Goal: Task Accomplishment & Management: Use online tool/utility

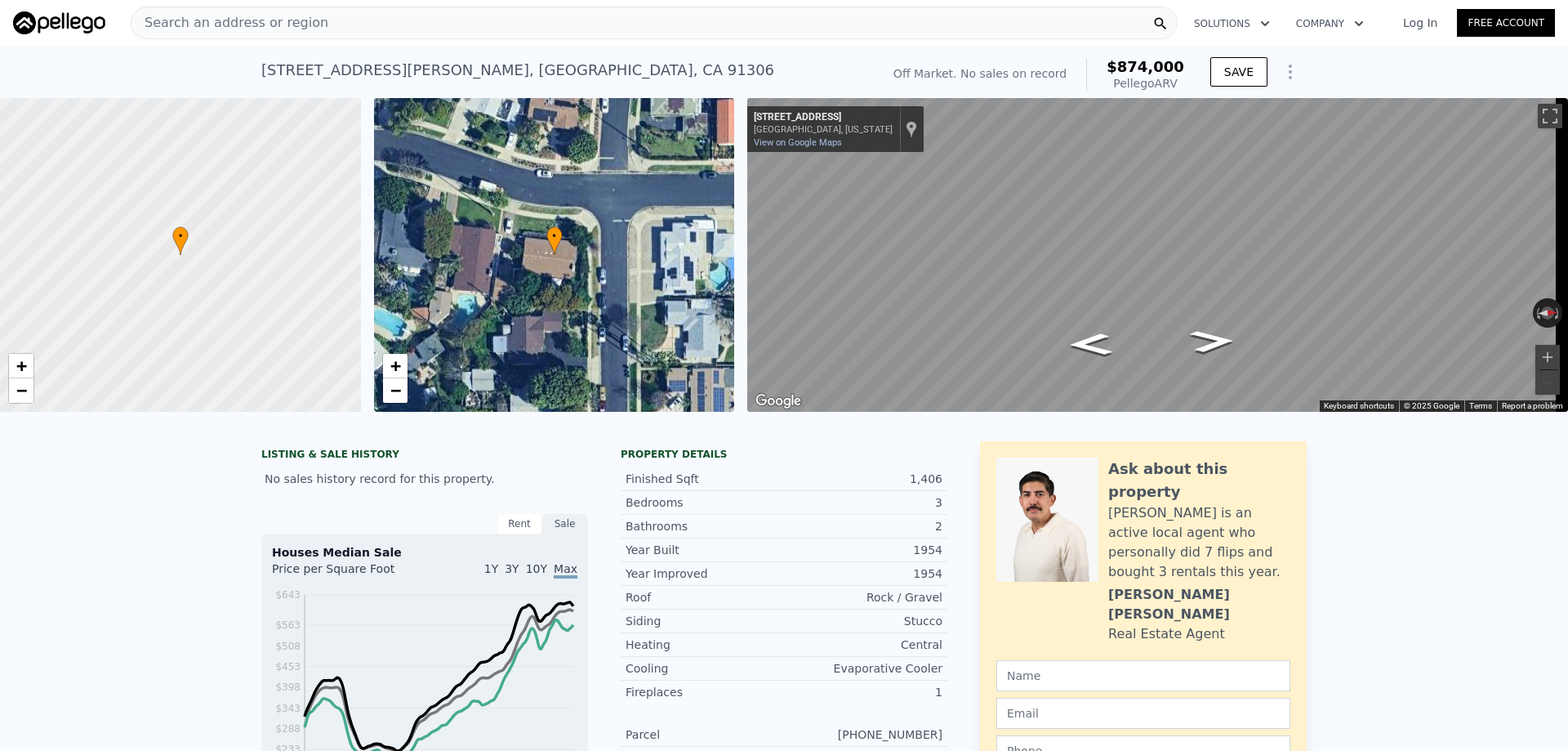
click at [381, 29] on div "Search an address or region" at bounding box center [654, 23] width 1048 height 33
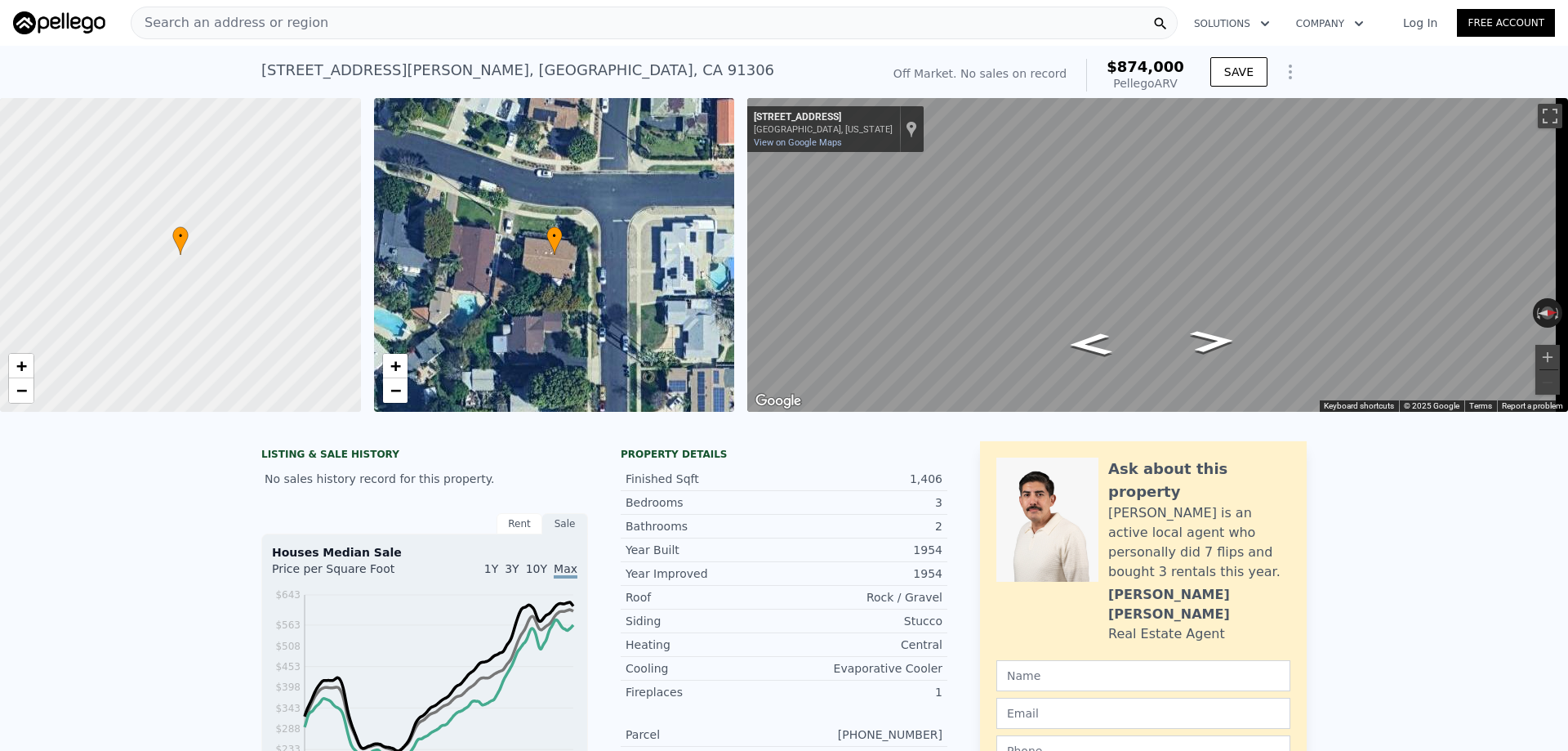
click at [87, 24] on img at bounding box center [59, 22] width 93 height 23
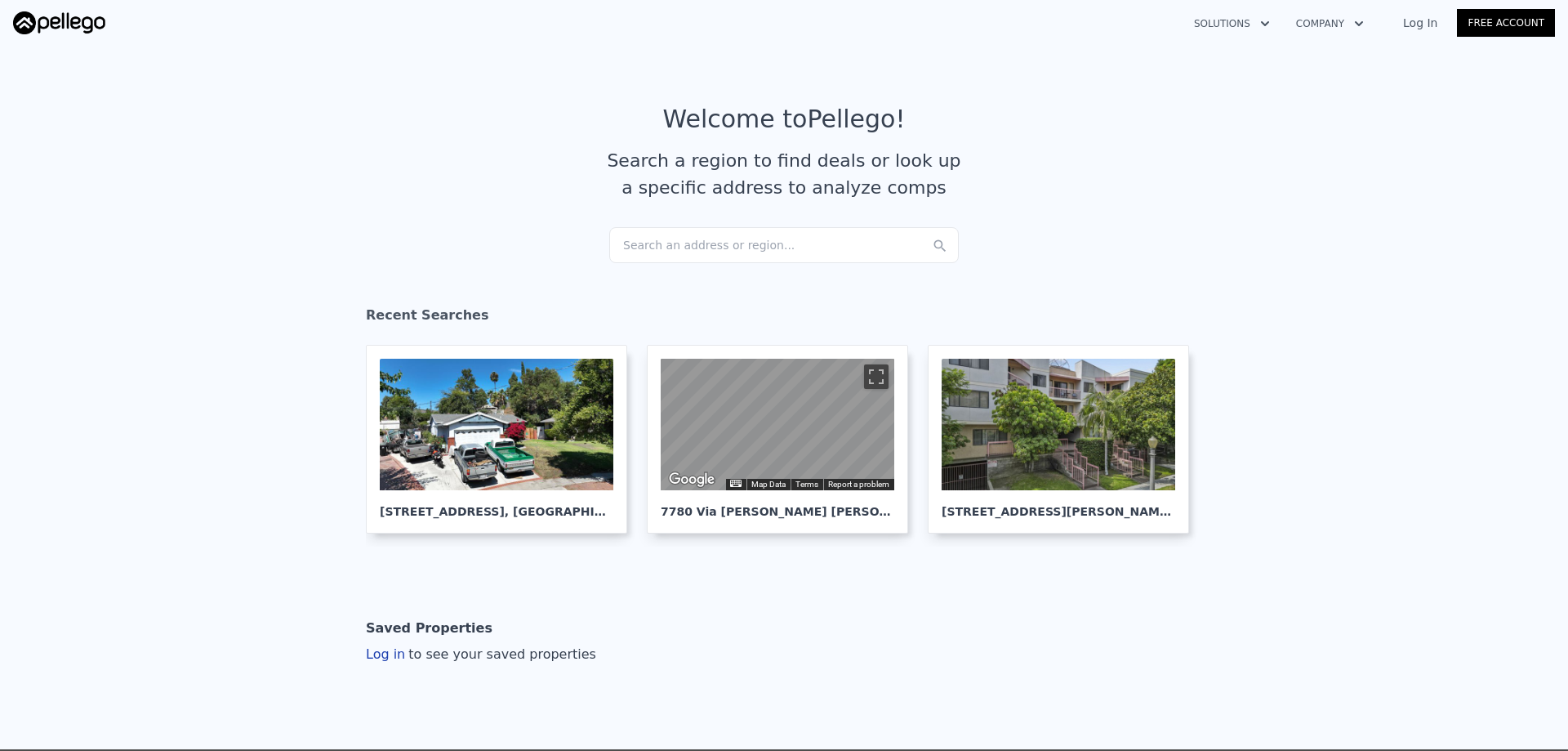
click at [686, 240] on div "Search an address or region..." at bounding box center [783, 245] width 349 height 36
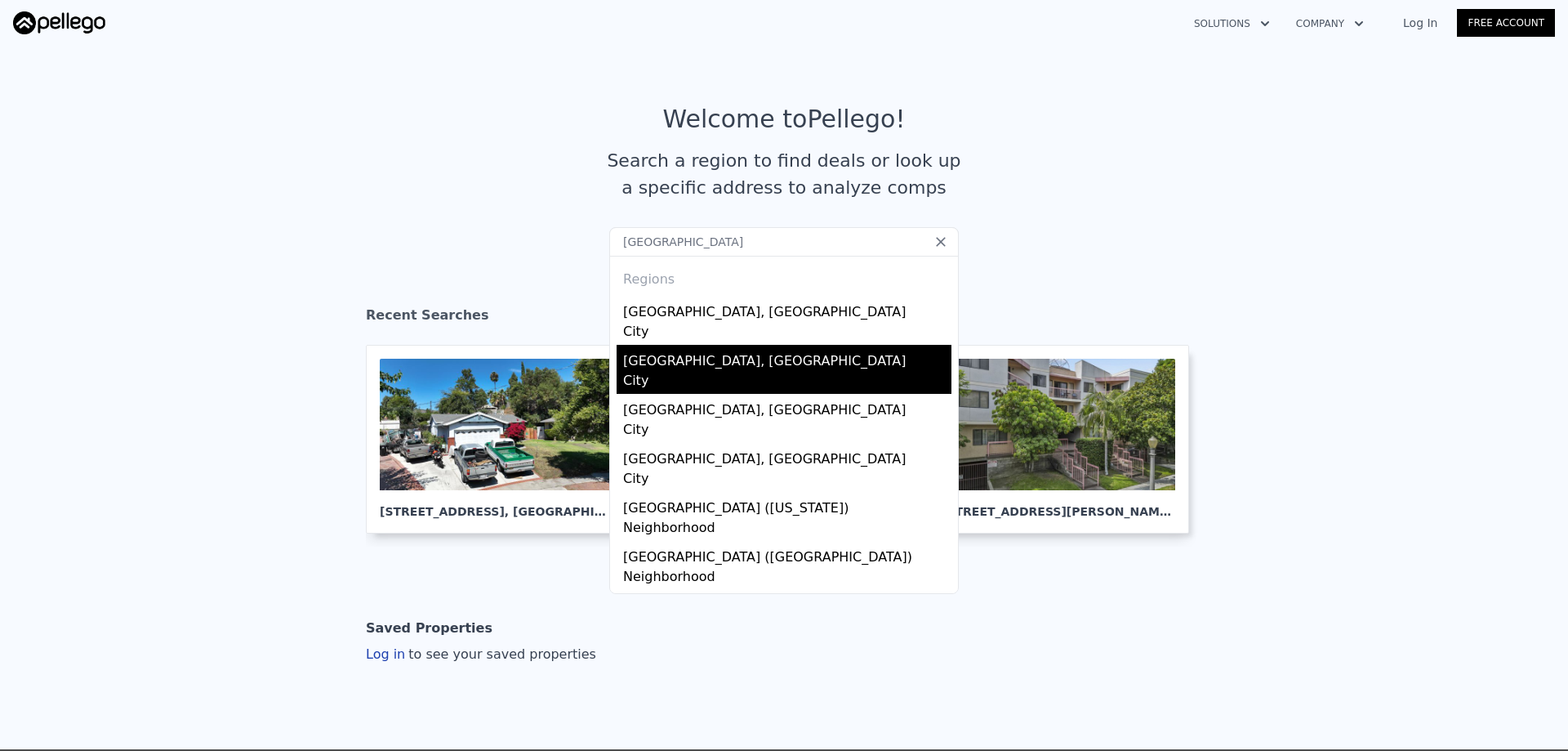
type input "[GEOGRAPHIC_DATA]"
click at [656, 368] on div "[GEOGRAPHIC_DATA], [GEOGRAPHIC_DATA]" at bounding box center [787, 357] width 328 height 26
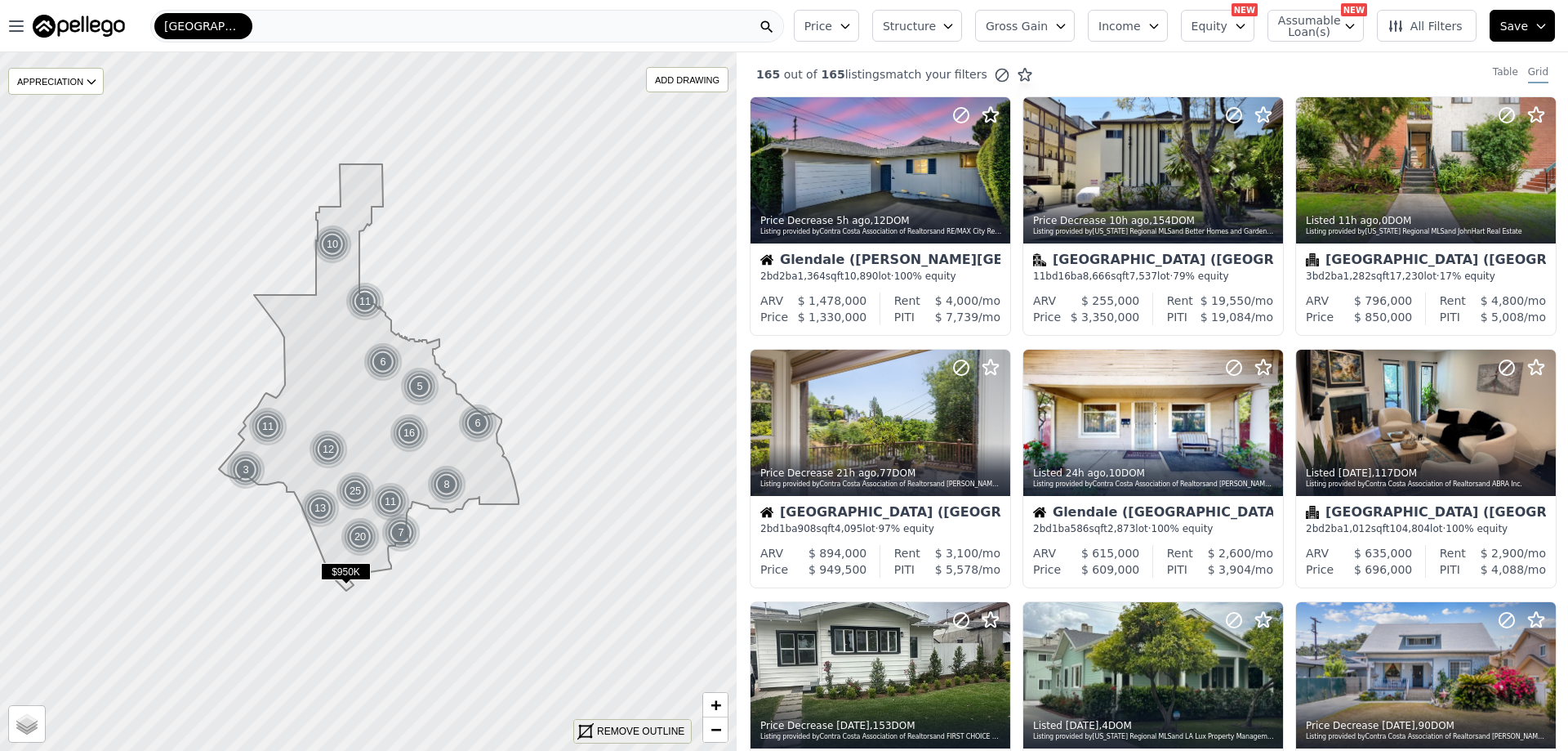
click at [651, 729] on div "REMOVE OUTLINE" at bounding box center [641, 730] width 88 height 15
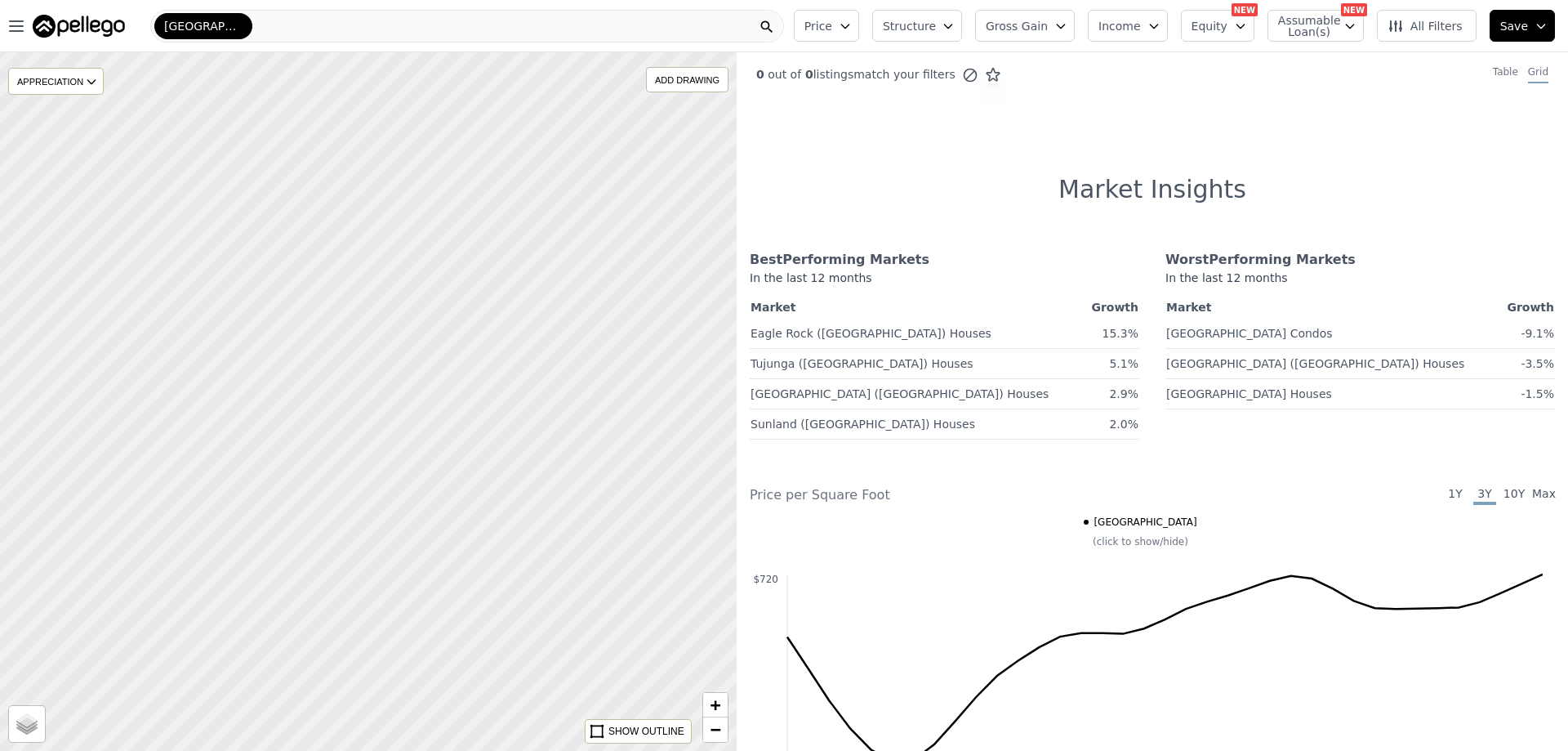
drag, startPoint x: 238, startPoint y: 499, endPoint x: 628, endPoint y: 232, distance: 472.6
click at [628, 232] on div at bounding box center [368, 402] width 883 height 838
drag, startPoint x: 315, startPoint y: 236, endPoint x: 605, endPoint y: 252, distance: 290.4
click at [618, 212] on div at bounding box center [370, 400] width 883 height 838
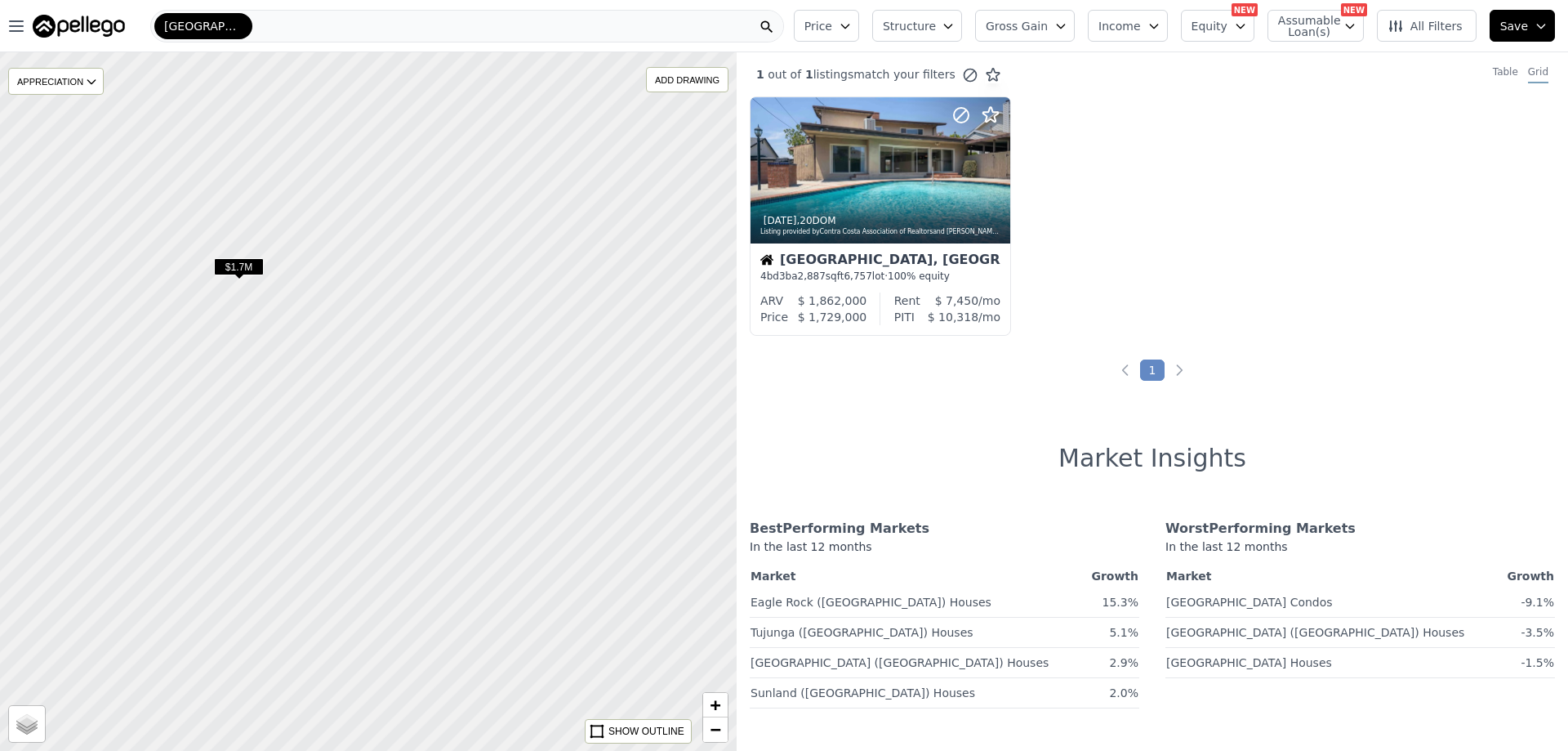
drag, startPoint x: 213, startPoint y: 407, endPoint x: 423, endPoint y: 318, distance: 228.1
click at [423, 318] on div at bounding box center [368, 402] width 883 height 838
click at [357, 522] on div at bounding box center [368, 402] width 883 height 838
drag, startPoint x: 358, startPoint y: 444, endPoint x: 398, endPoint y: 333, distance: 118.0
click at [398, 333] on div at bounding box center [368, 402] width 883 height 838
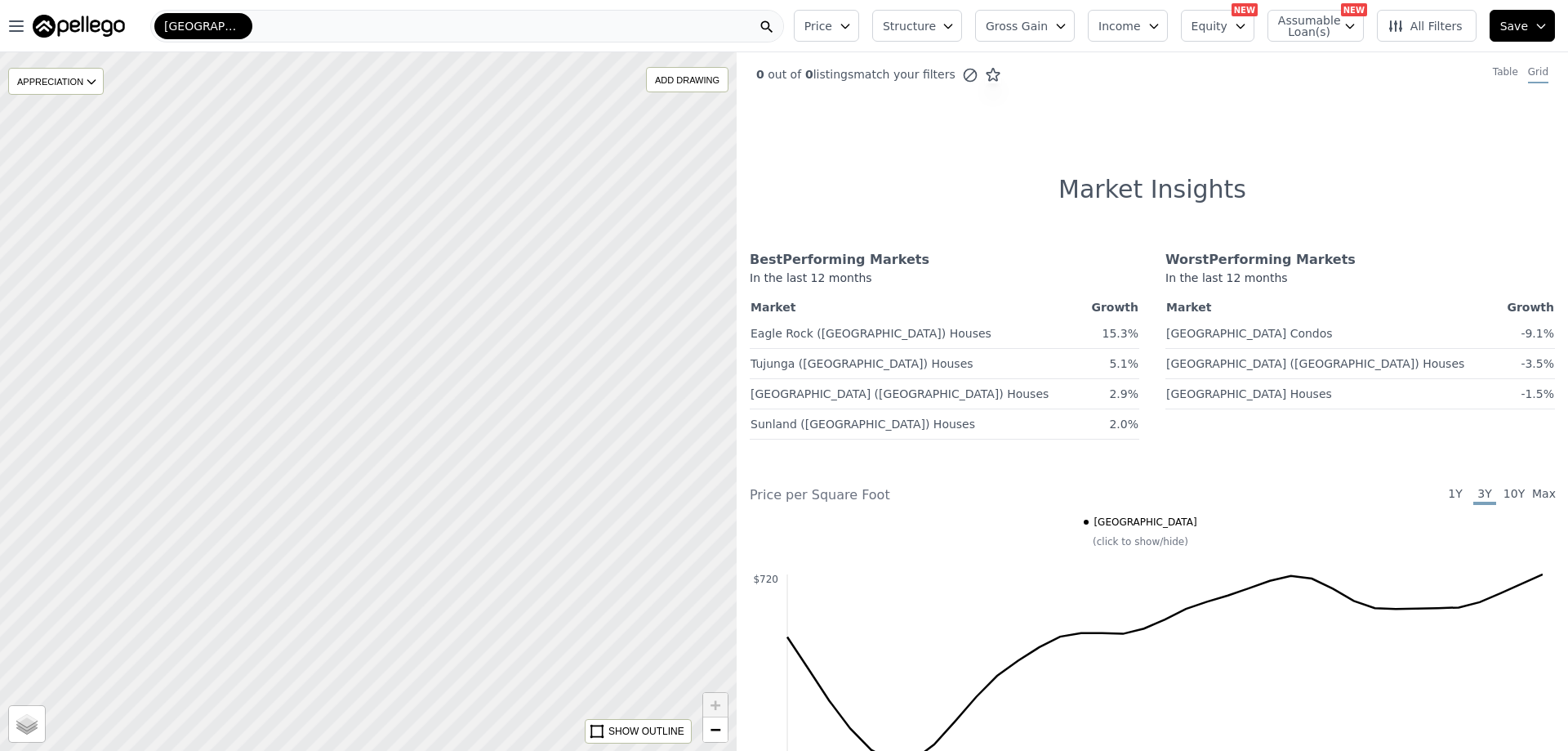
click at [403, 418] on div at bounding box center [368, 402] width 883 height 838
click at [395, 413] on div at bounding box center [368, 402] width 883 height 838
click at [350, 22] on div "[GEOGRAPHIC_DATA]" at bounding box center [467, 26] width 634 height 33
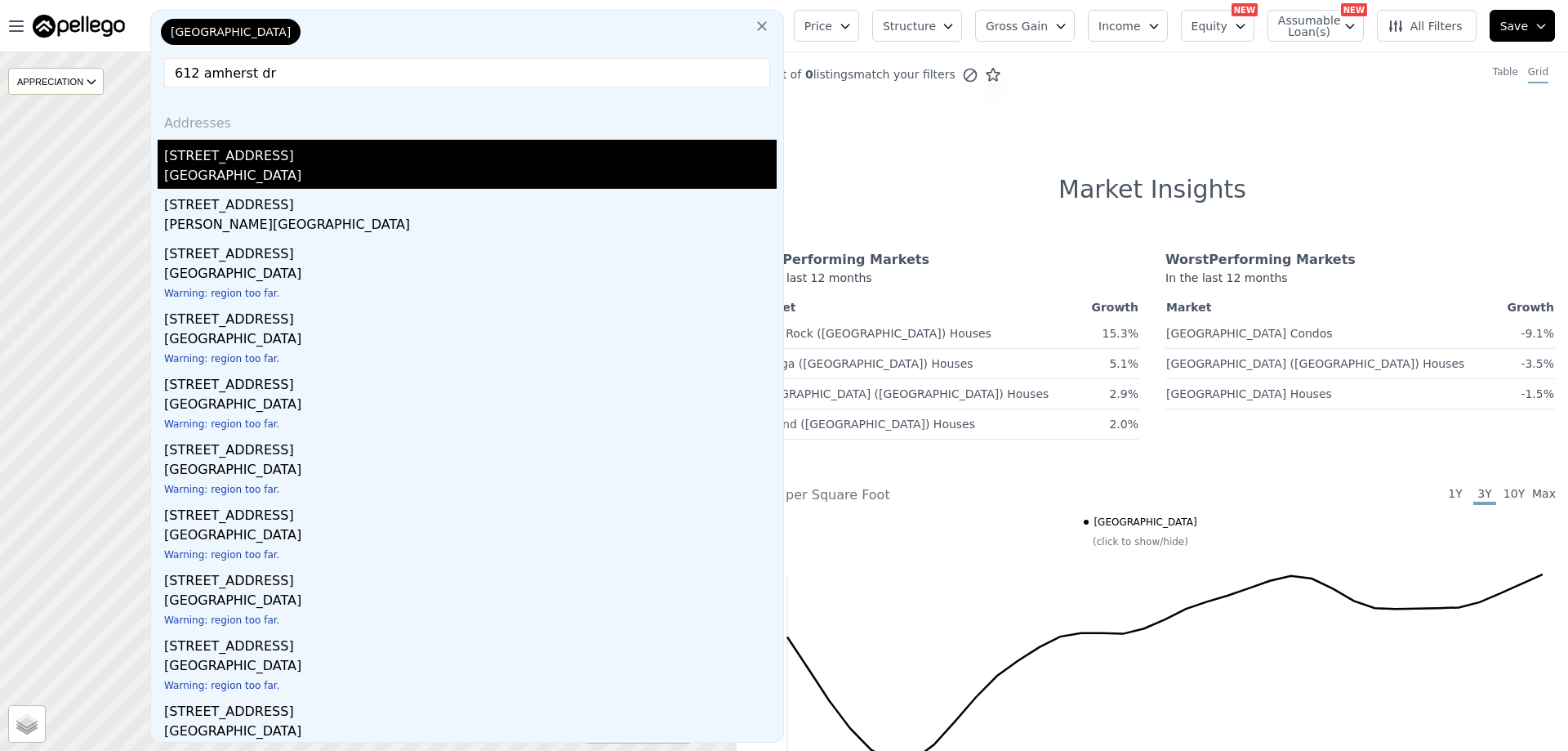
type input "612 amherst dr"
click at [224, 157] on div "[STREET_ADDRESS]" at bounding box center [471, 152] width 613 height 26
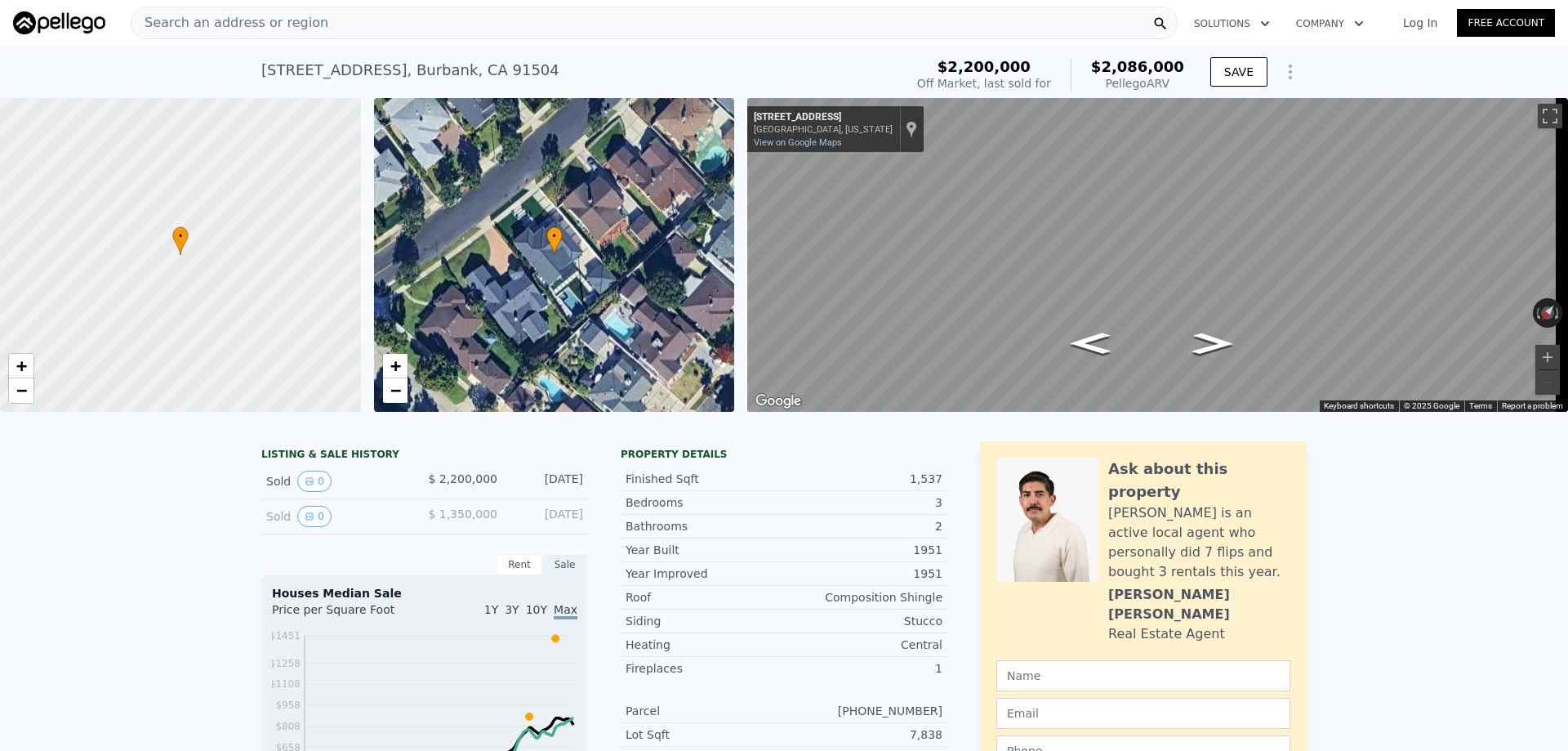
click at [1289, 72] on icon "Show Options" at bounding box center [1290, 72] width 2 height 13
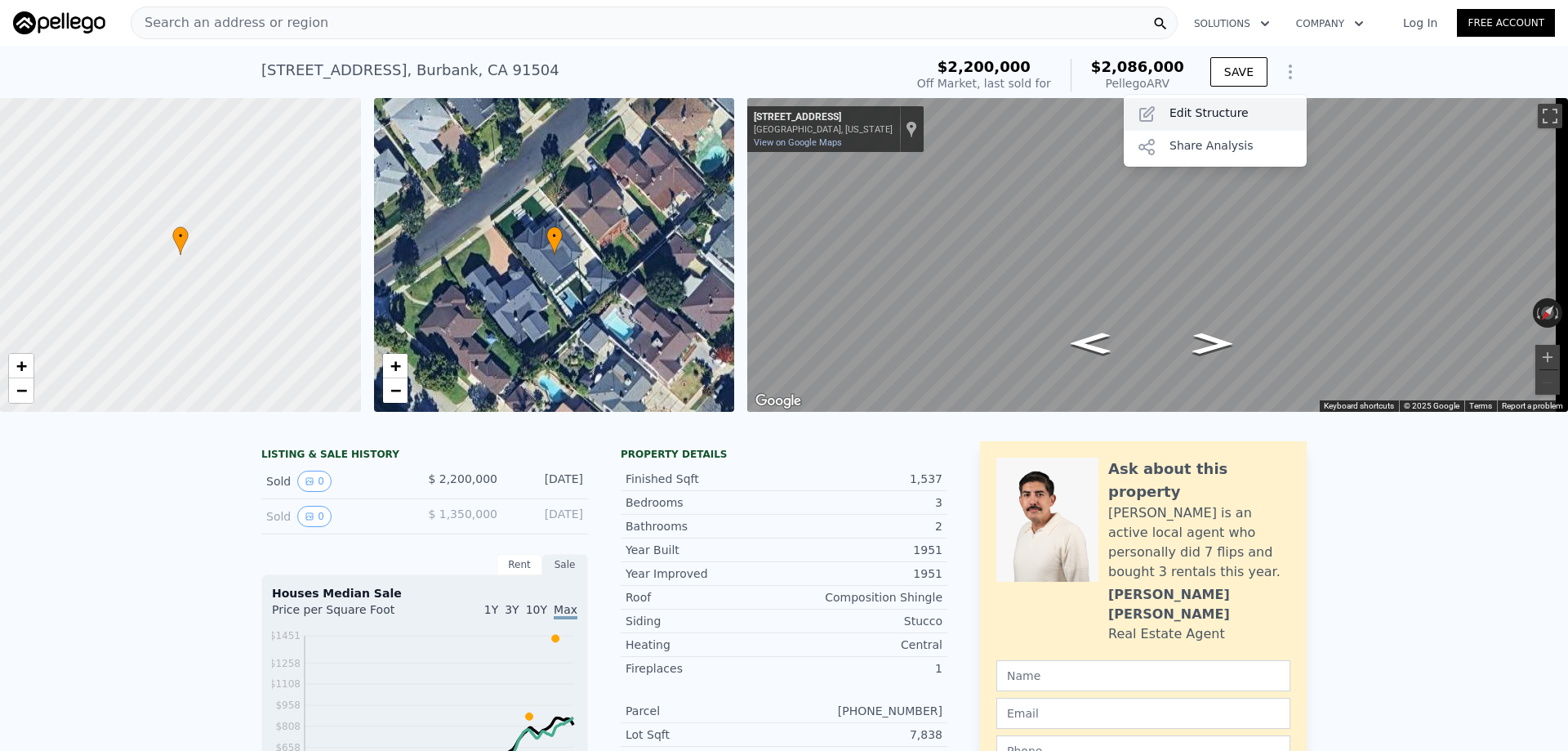
click at [1215, 115] on div "Edit Structure" at bounding box center [1216, 114] width 183 height 33
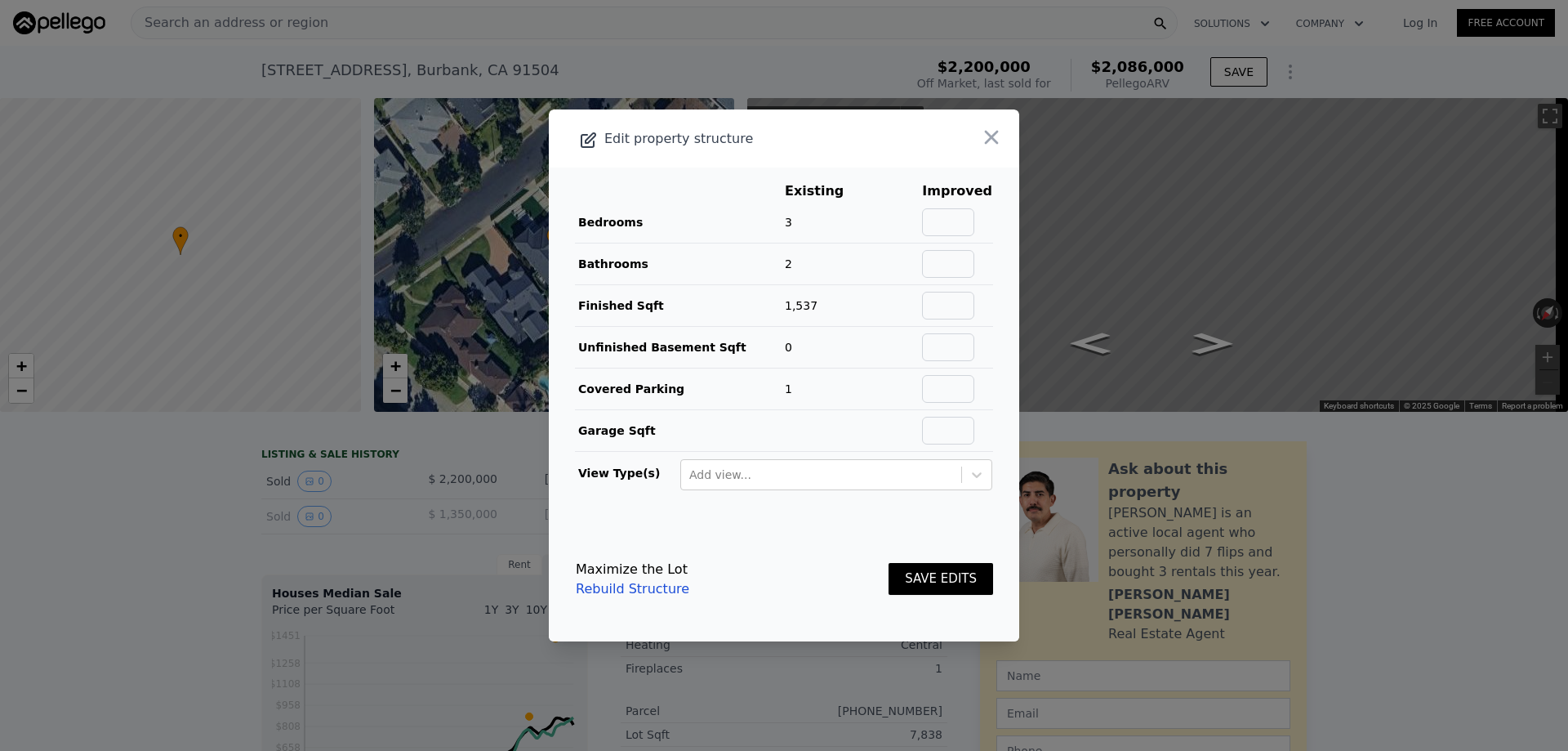
click at [942, 319] on td at bounding box center [957, 306] width 72 height 42
click at [947, 308] on input "text" at bounding box center [948, 305] width 53 height 28
type input "3140"
click at [951, 225] on input "text" at bounding box center [948, 222] width 53 height 28
type input "4"
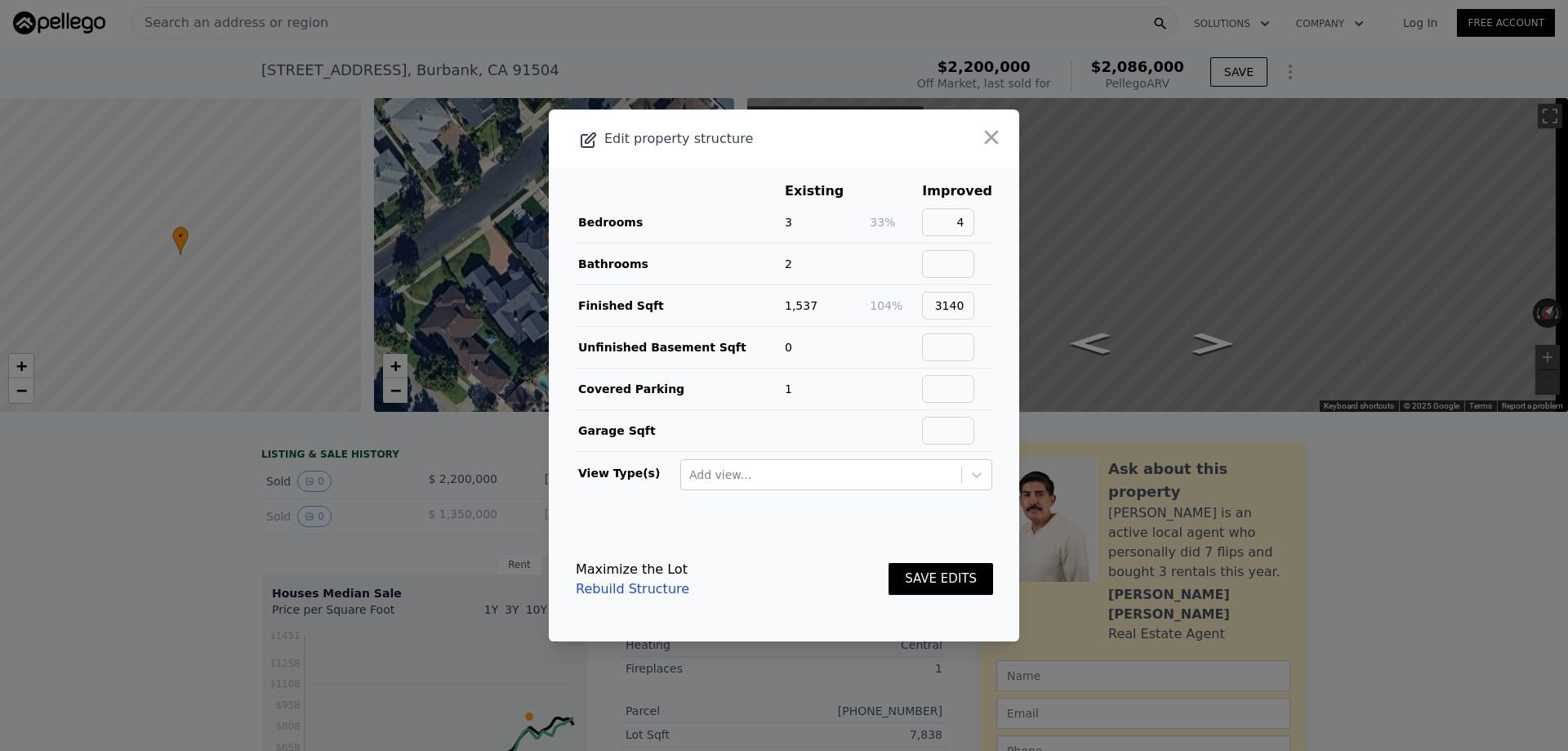
click at [894, 148] on div "Edit property structure" at bounding box center [737, 138] width 376 height 23
click at [953, 263] on input "text" at bounding box center [948, 264] width 53 height 28
type input "4.5"
click at [991, 331] on main "Existing Improved Bedrooms 3 33% 4 Bathrooms 2 125% 4.5 Finished Sqft 1,537 104…" at bounding box center [784, 341] width 471 height 349
click at [950, 391] on input "text" at bounding box center [948, 389] width 53 height 28
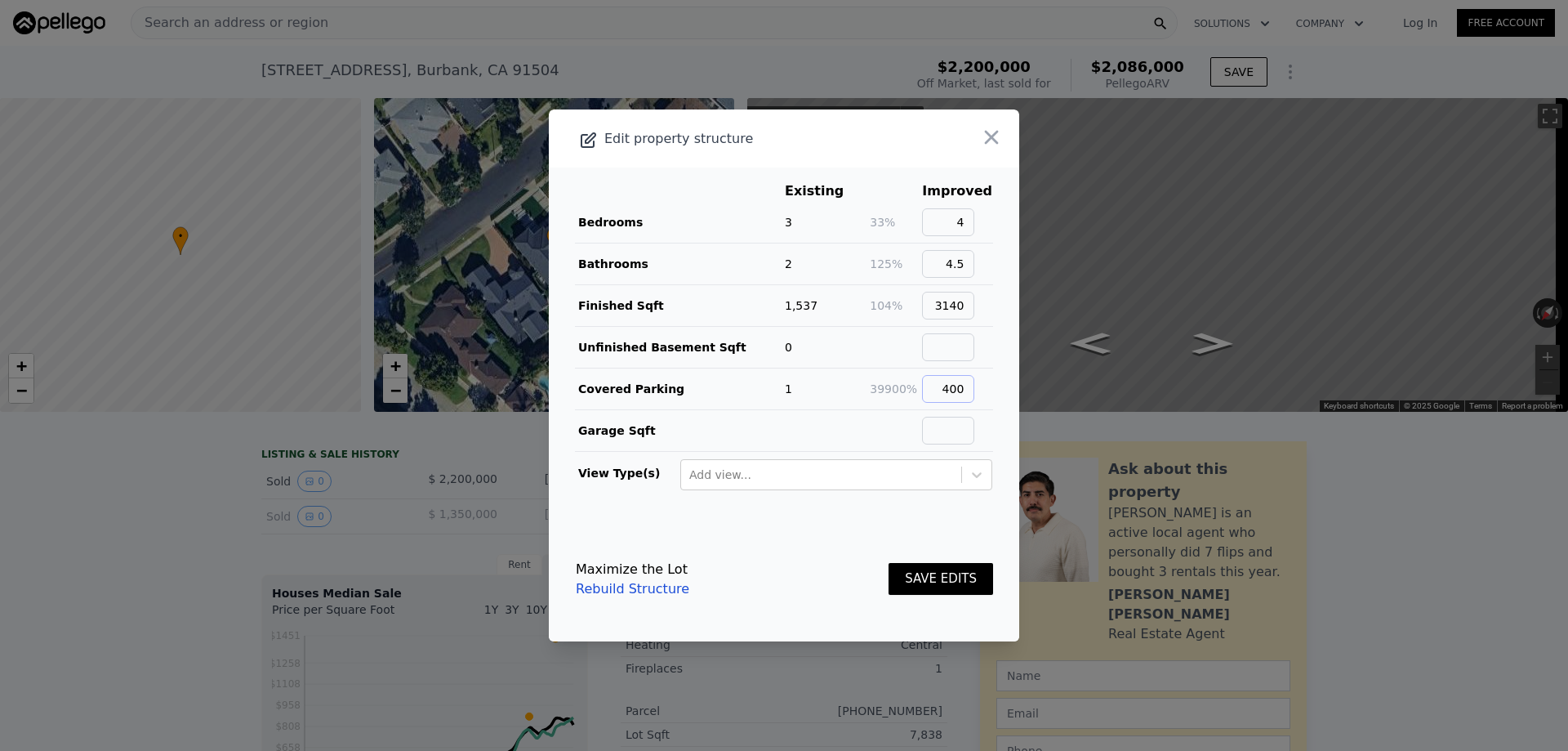
click at [952, 378] on input "400" at bounding box center [948, 389] width 53 height 28
type input "2"
click at [967, 432] on input "text" at bounding box center [948, 431] width 53 height 28
type input "400"
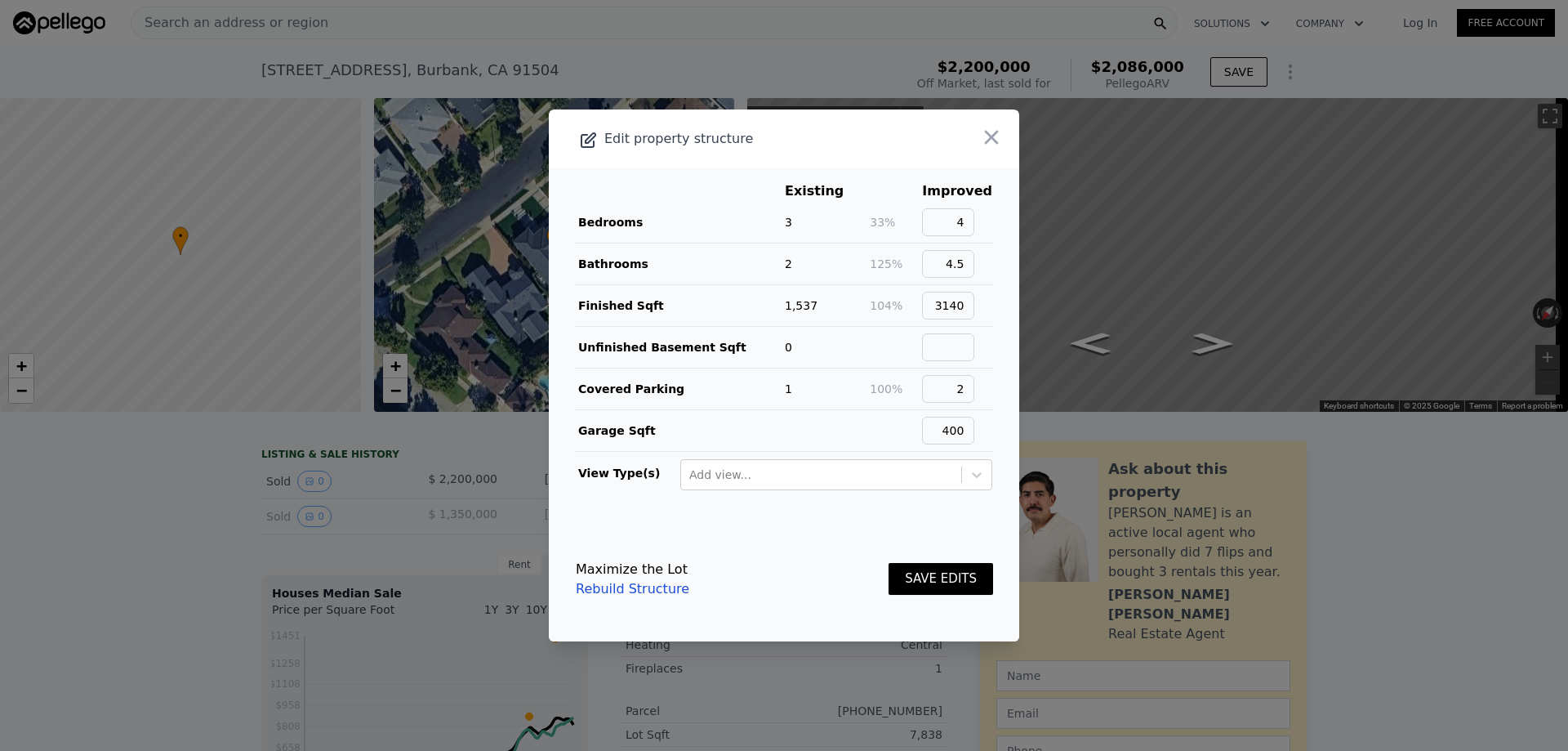
click at [844, 536] on footer "Maximize the Lot Rebuild Structure SAVE EDITS" at bounding box center [784, 579] width 471 height 124
click at [962, 473] on div at bounding box center [977, 474] width 30 height 30
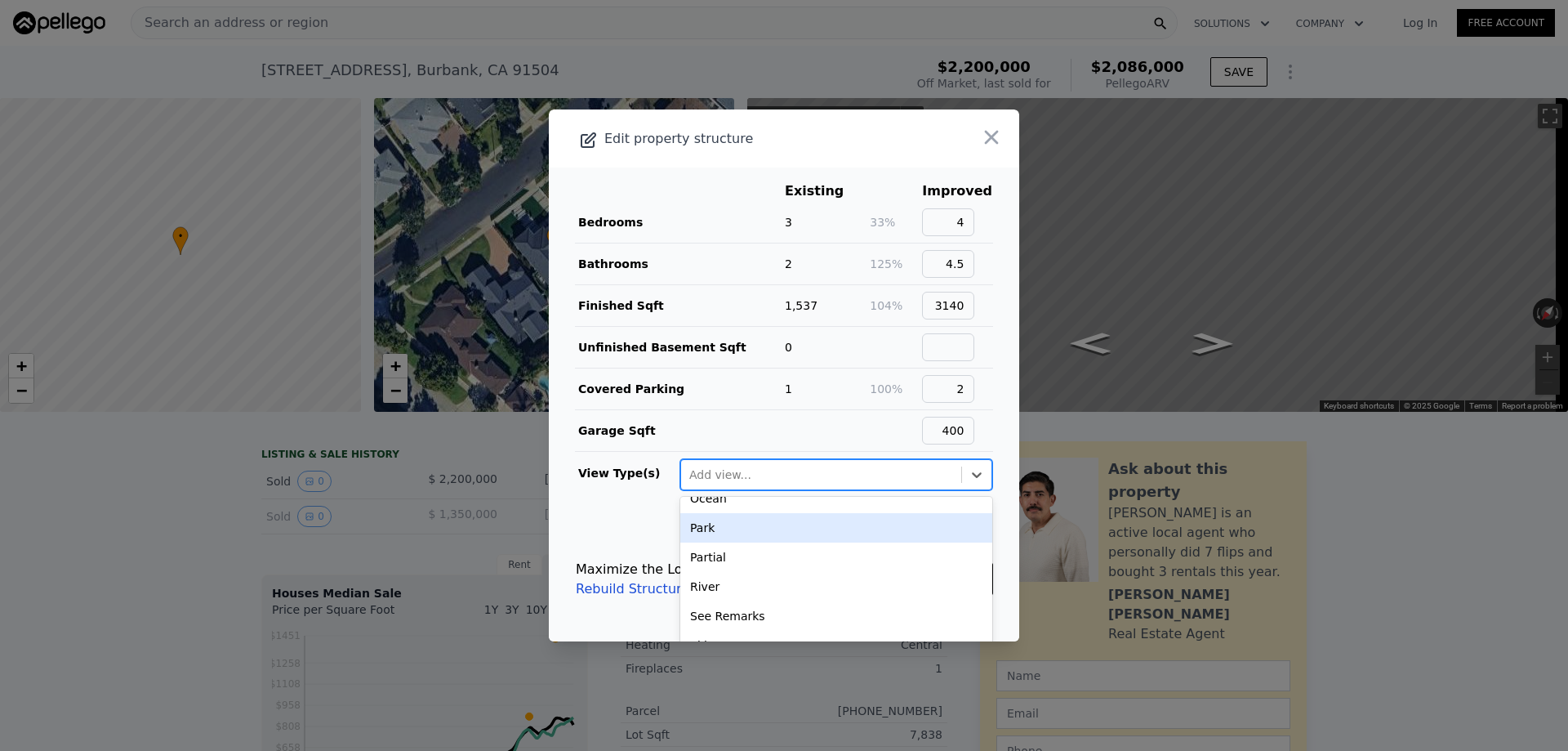
scroll to position [203, 0]
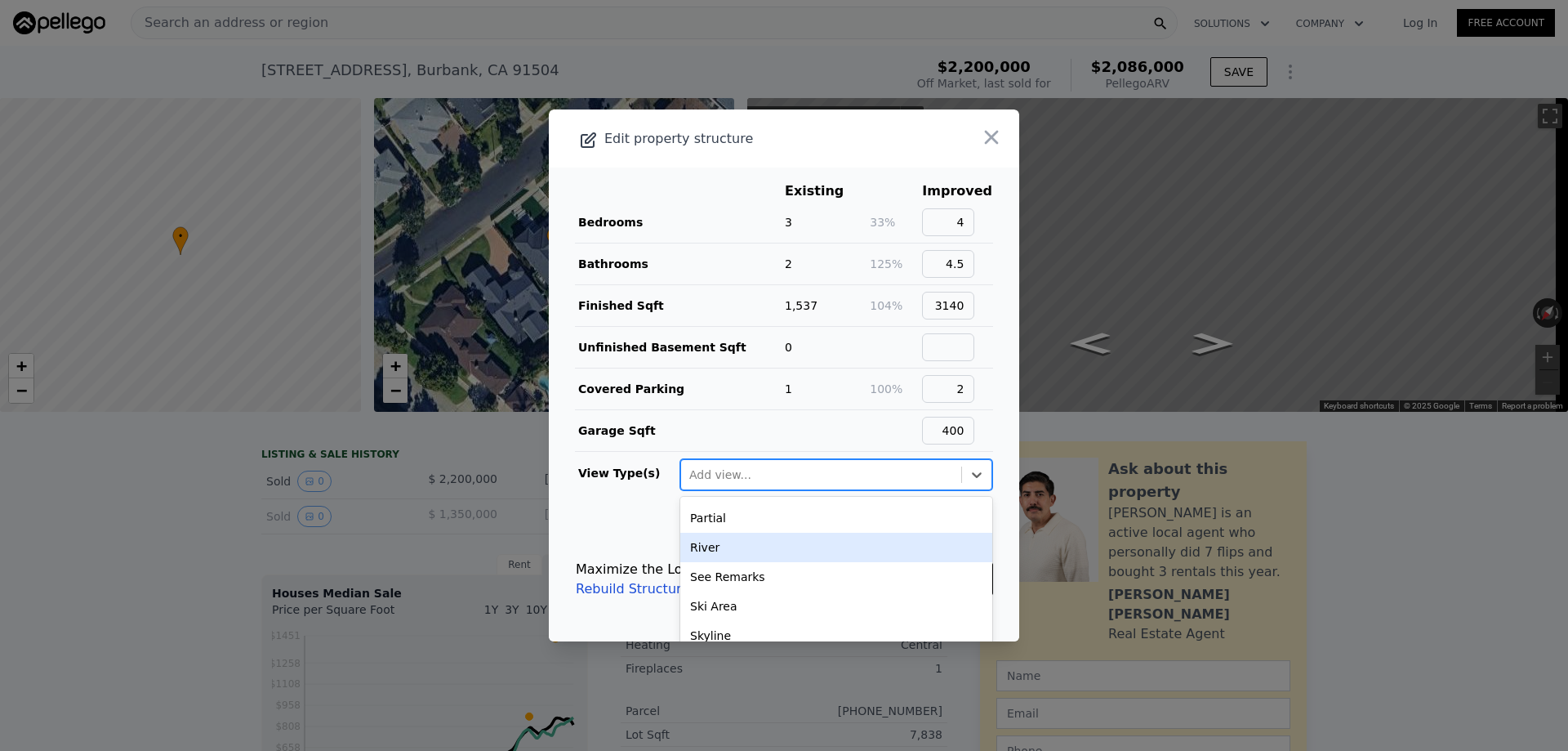
click at [642, 510] on main "Existing Improved Bedrooms 3 33% 4 Bathrooms 2 125% 4.5 Finished Sqft 1,537 104…" at bounding box center [784, 341] width 471 height 349
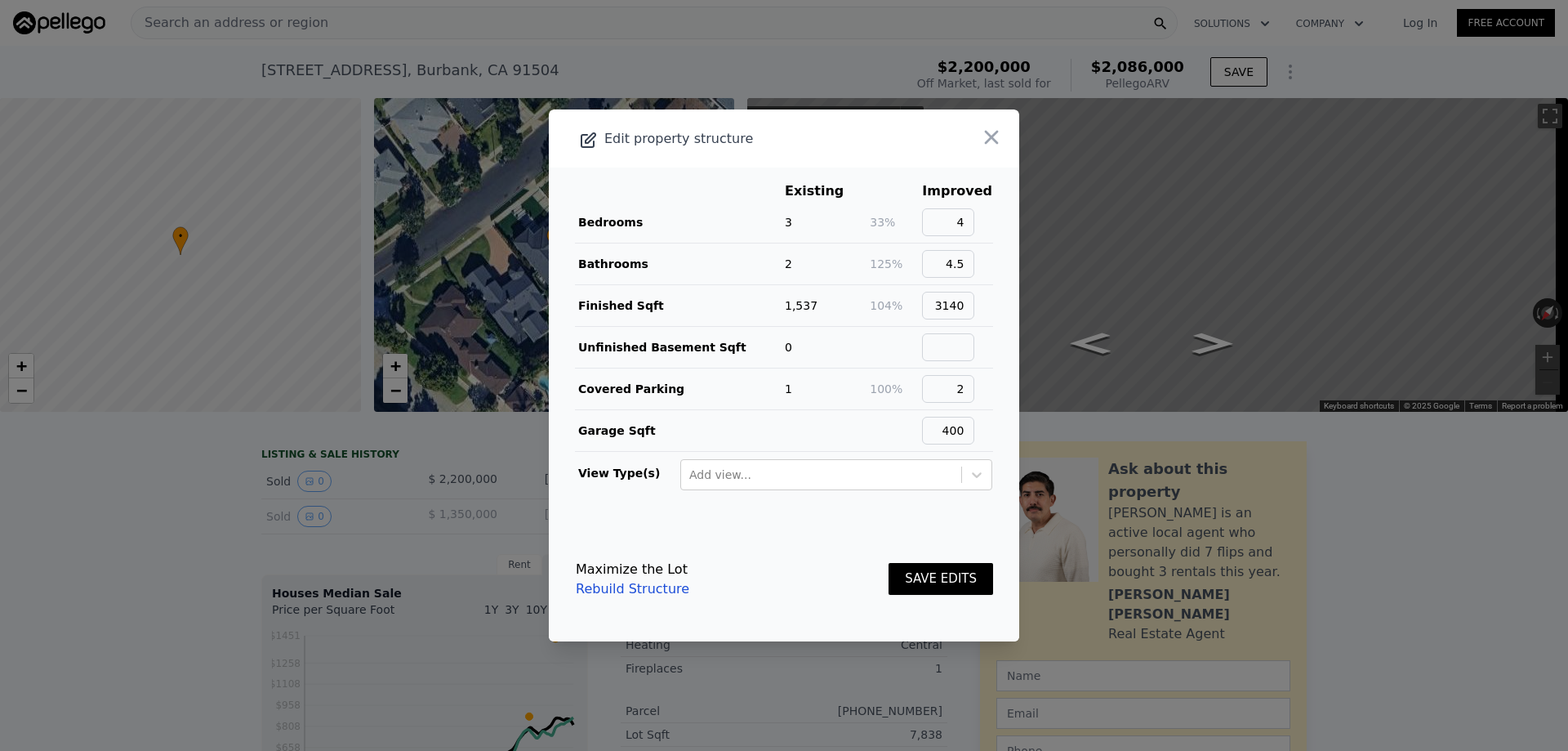
click at [903, 585] on button "SAVE EDITS" at bounding box center [940, 579] width 104 height 32
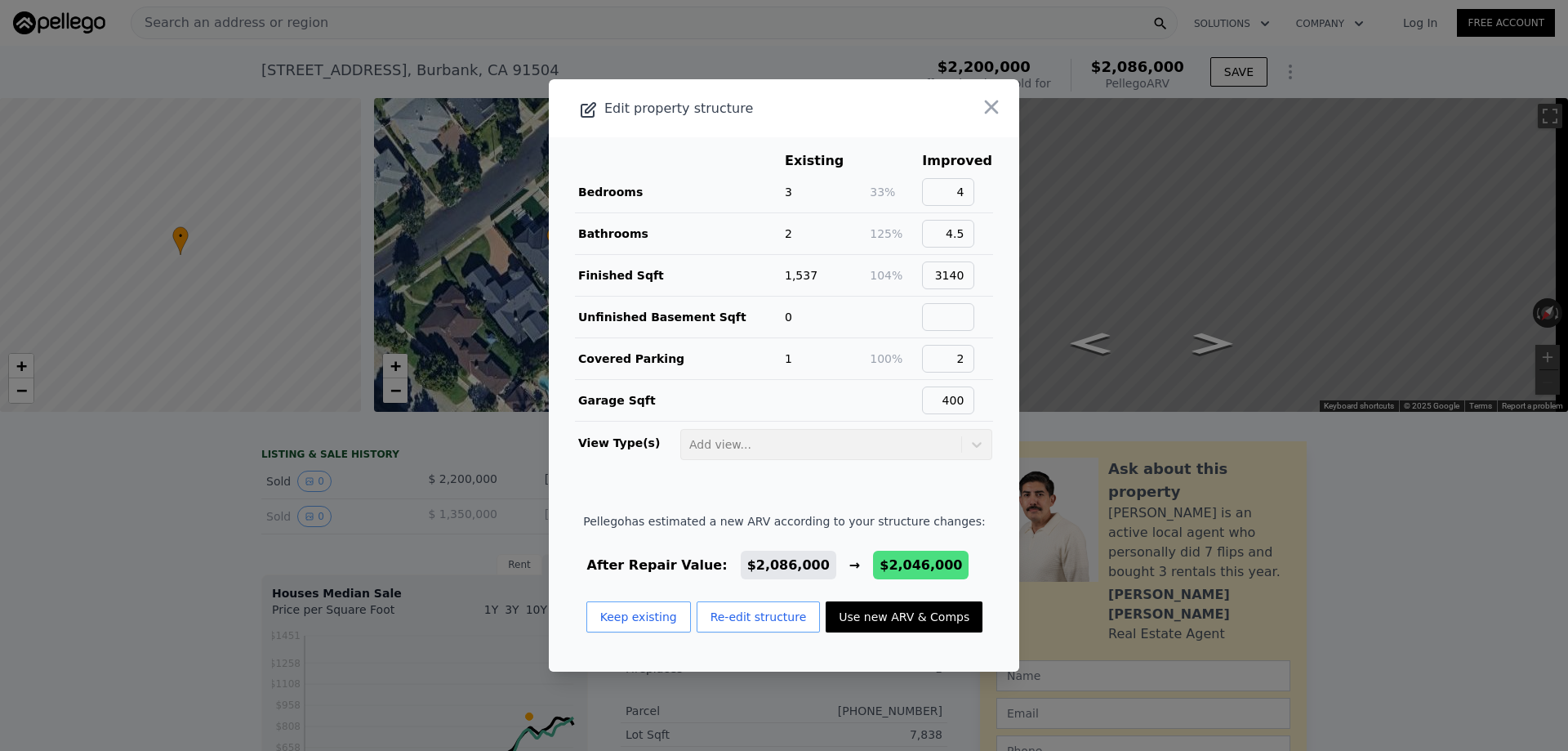
click at [875, 621] on button "Use new ARV & Comps" at bounding box center [904, 616] width 157 height 31
type input "3"
type input "5"
type input "4"
type input "2276"
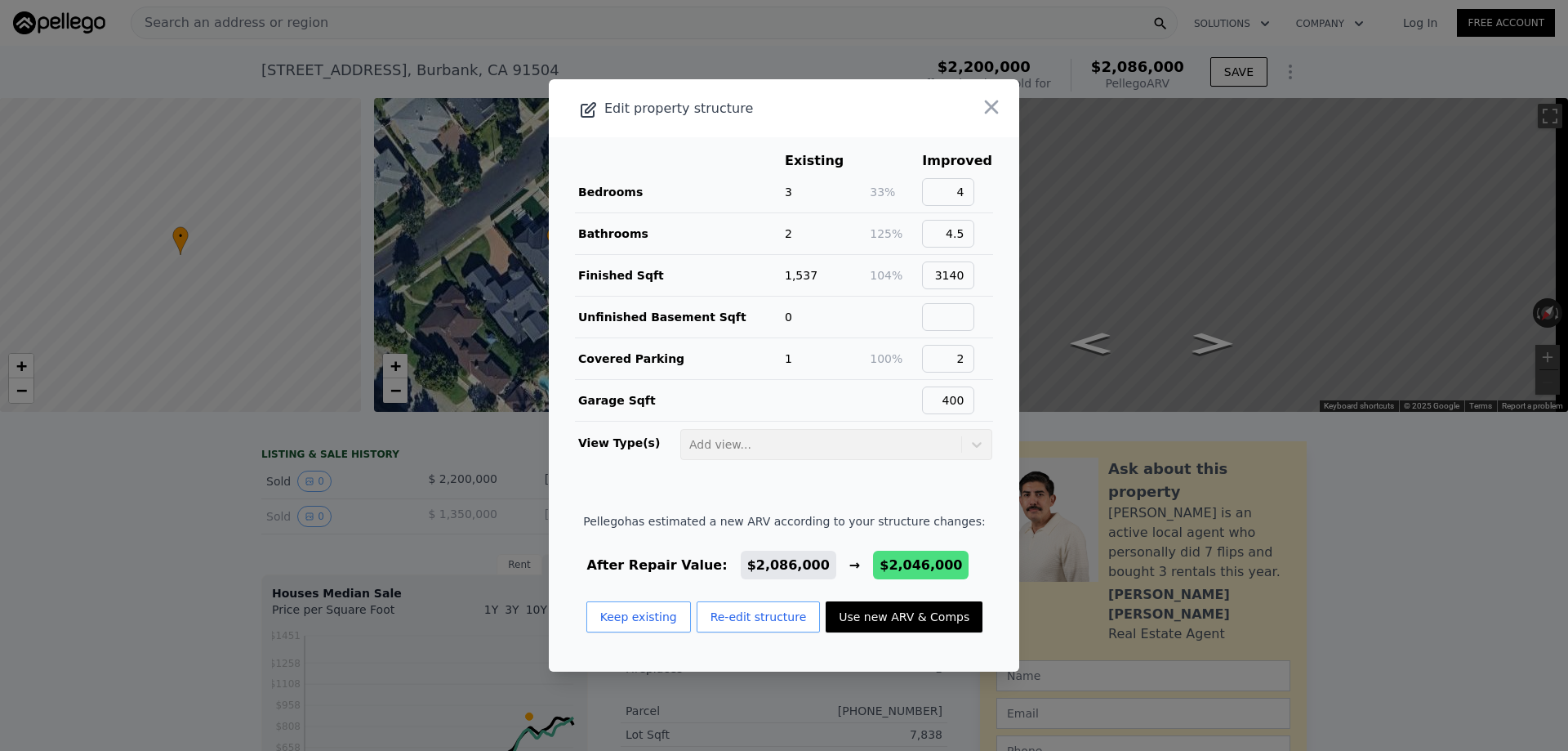
type input "4184"
type input "5995"
type input "13270"
type input "$ 2,046,000"
type input "-$ 452,717"
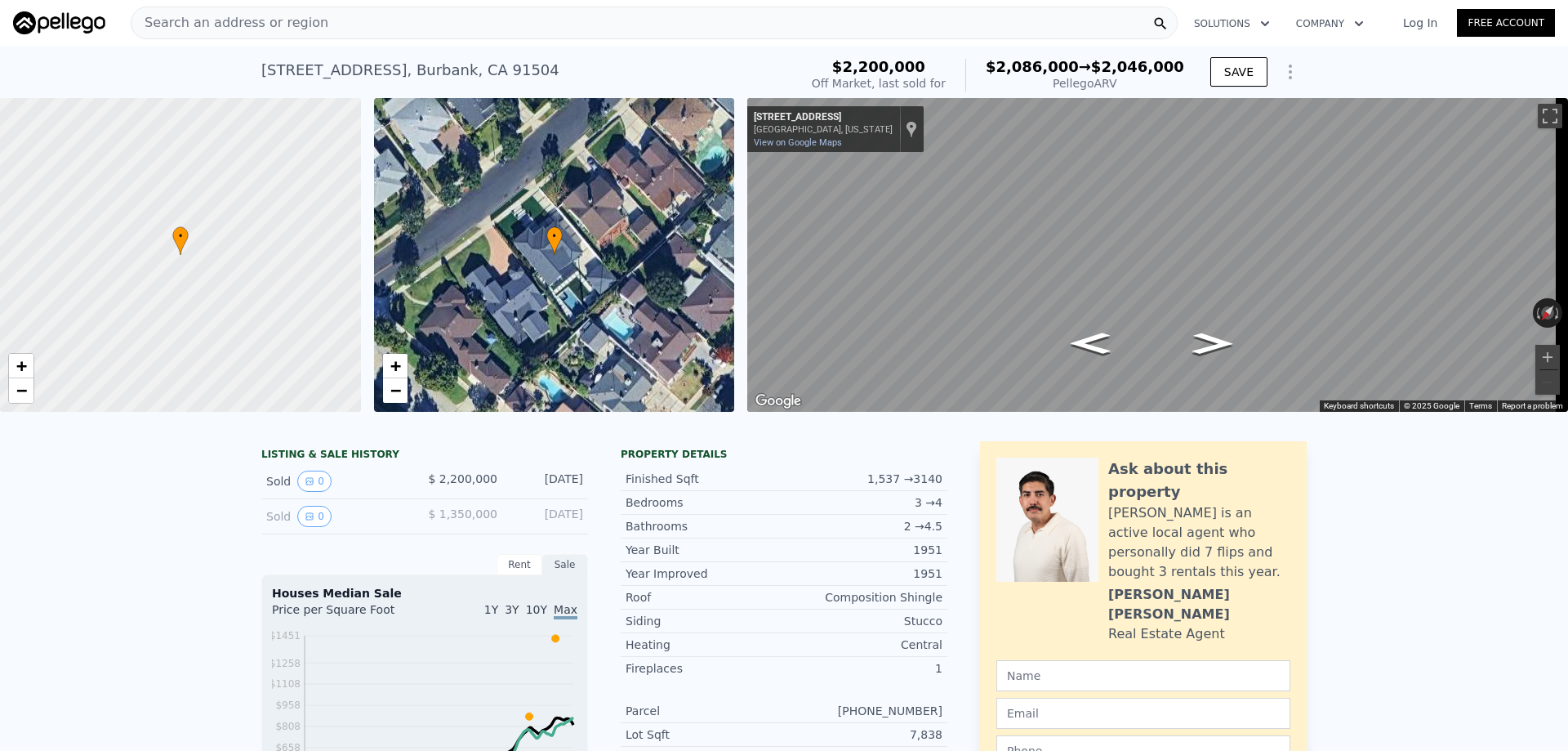
click at [1280, 82] on icon "Show Options" at bounding box center [1290, 72] width 20 height 20
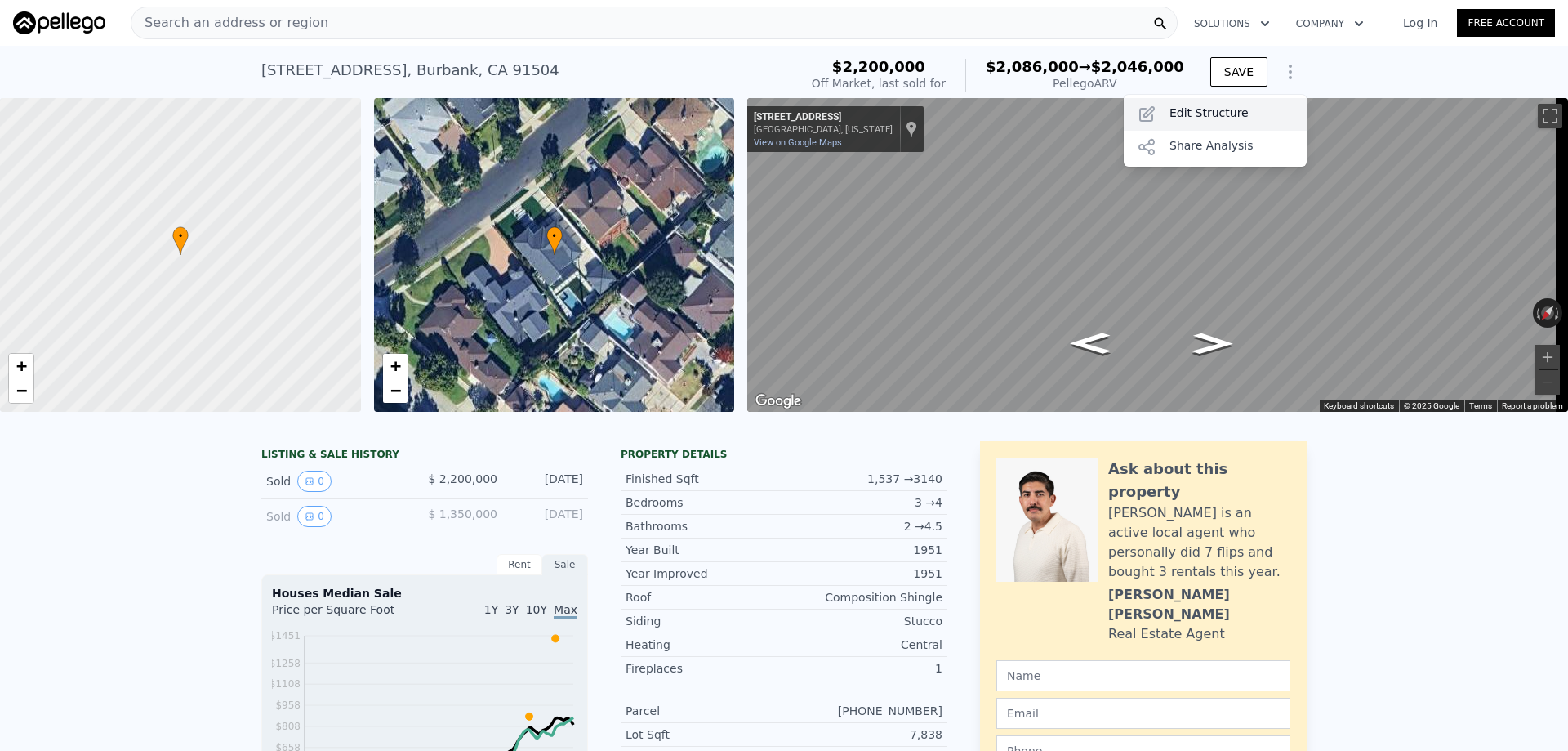
click at [1231, 115] on div "Edit Structure" at bounding box center [1216, 114] width 183 height 33
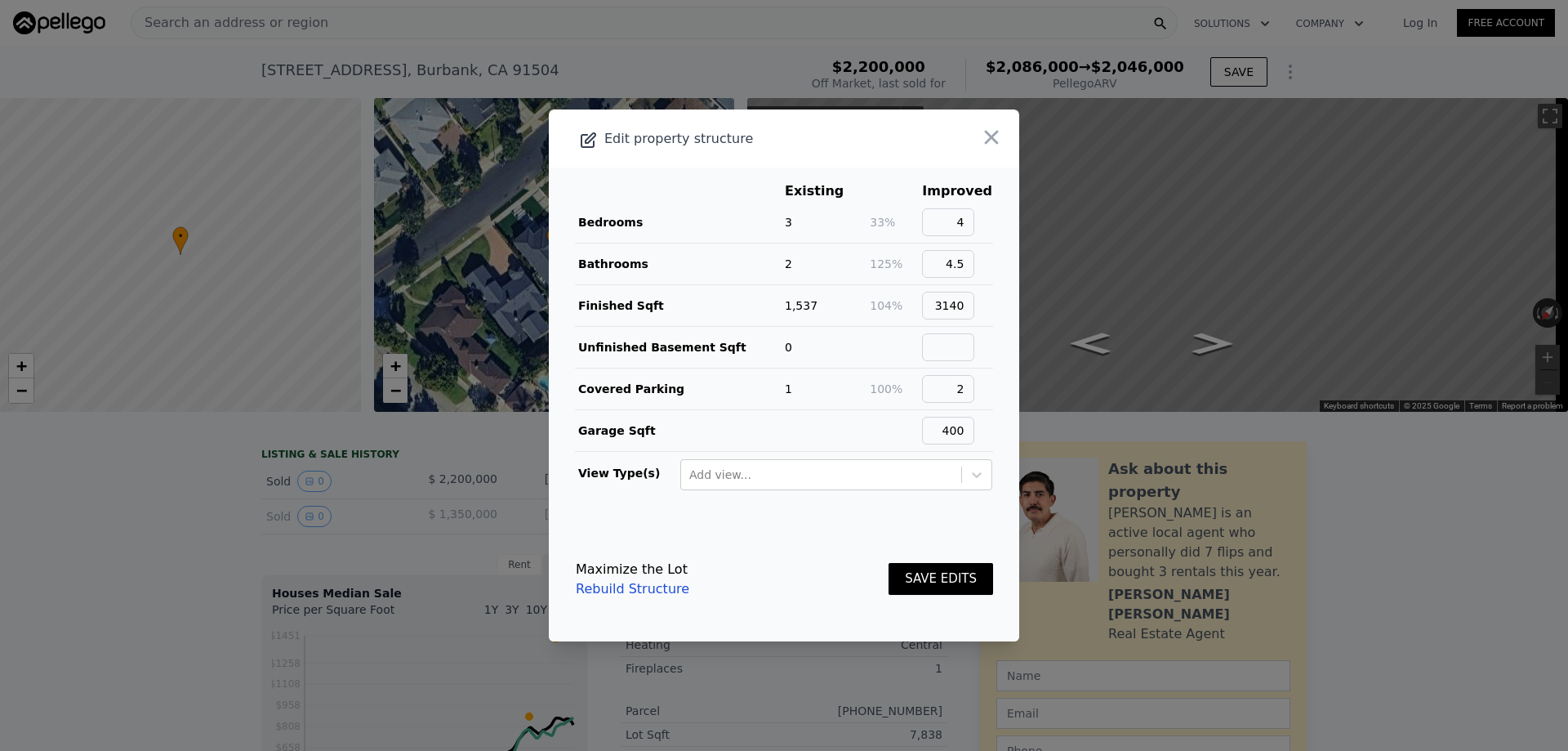
click at [637, 585] on link "Rebuild Structure" at bounding box center [633, 589] width 113 height 20
click at [985, 136] on icon "button" at bounding box center [992, 137] width 14 height 14
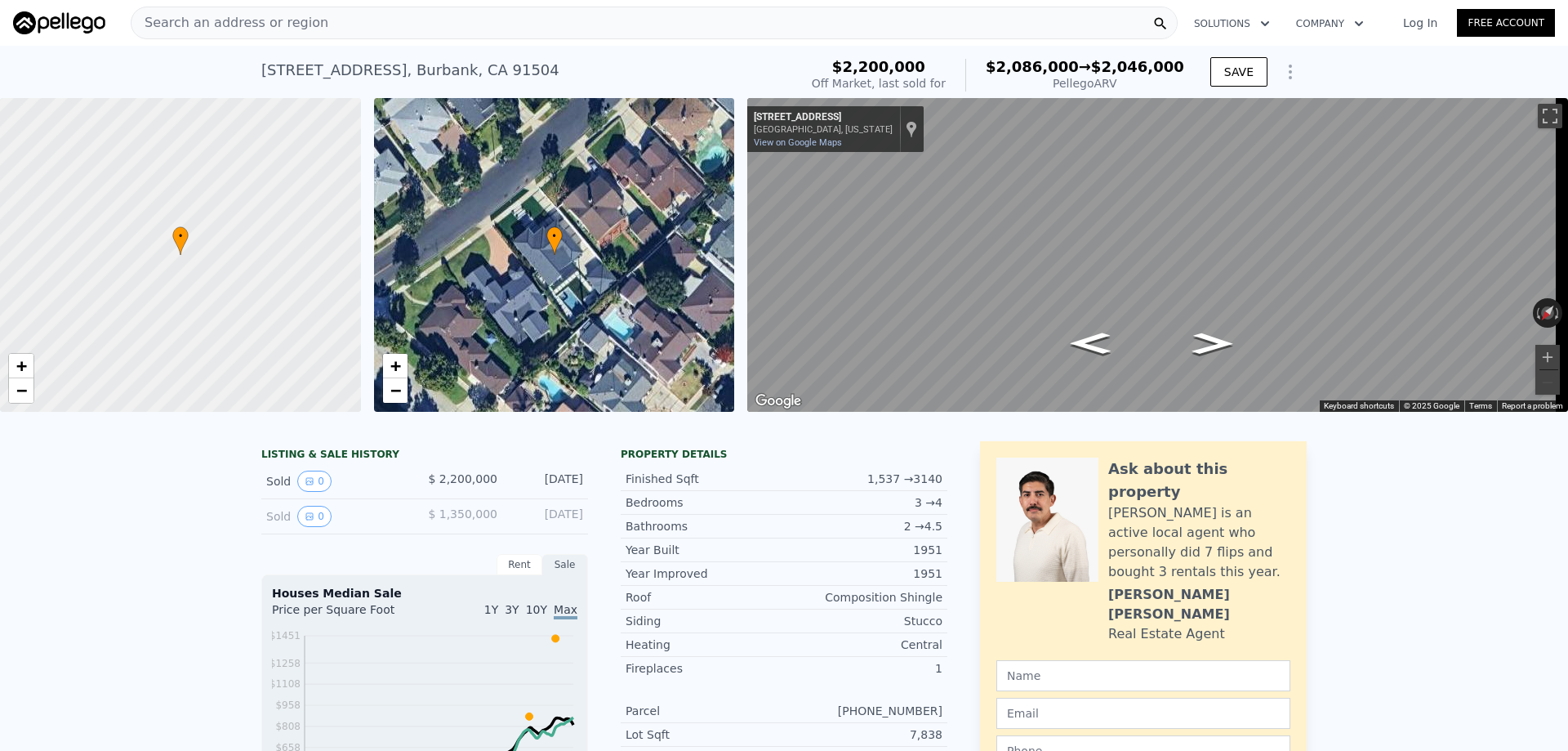
click at [473, 22] on div "Search an address or region" at bounding box center [654, 23] width 1048 height 33
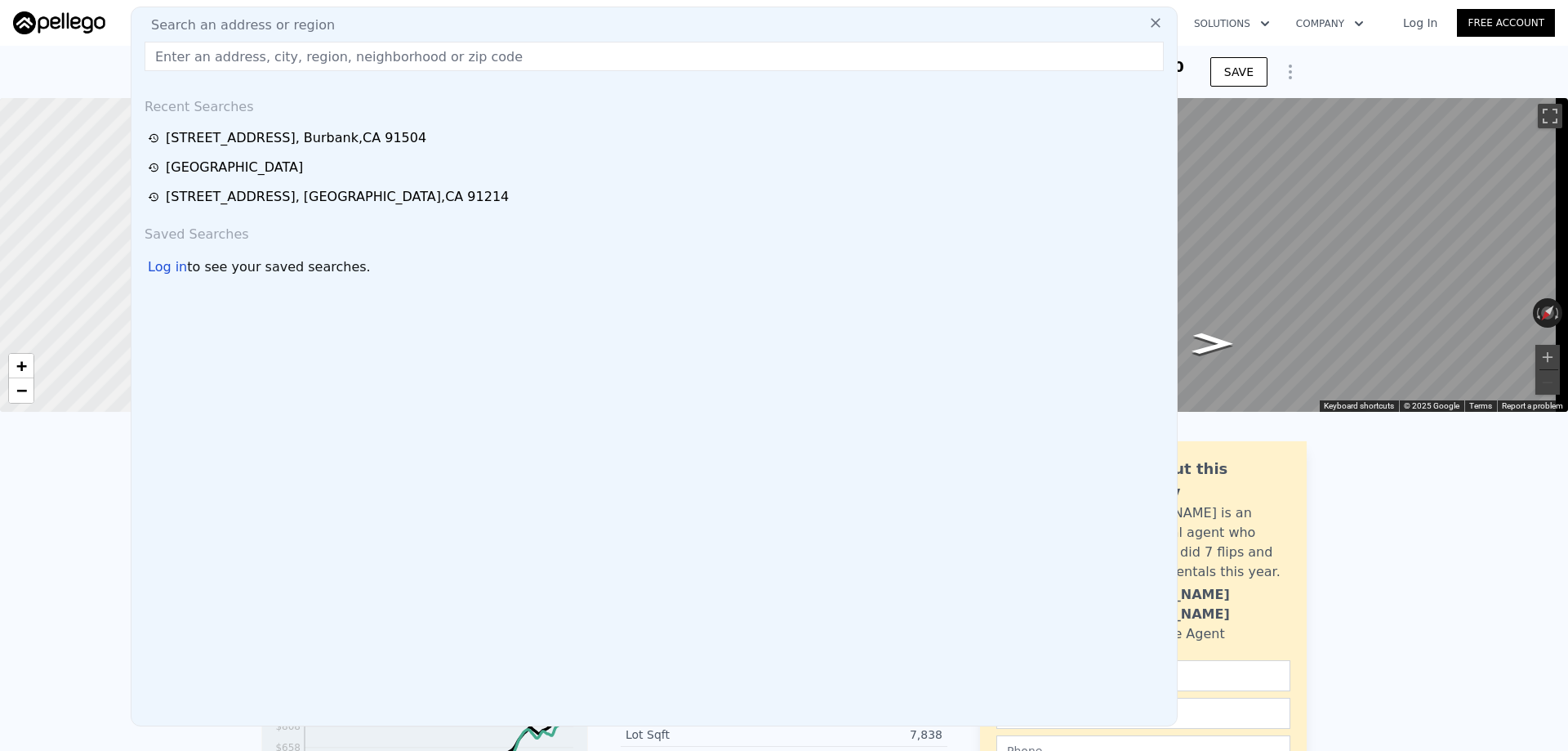
type input "2"
type input "4"
type input "2"
type input "1299"
type input "1917"
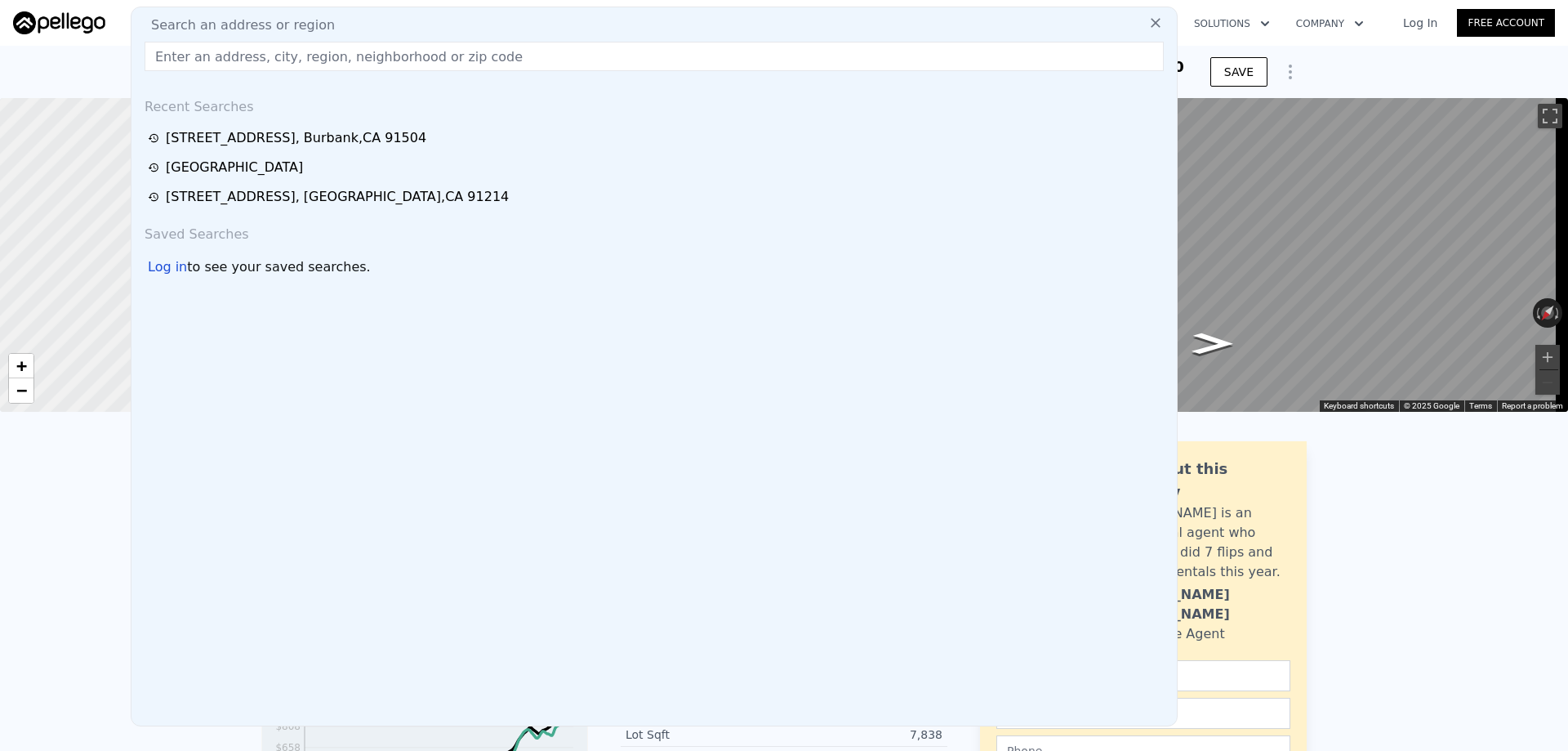
type input "6425"
type input "10969"
type input "$ 2,086,000"
type input "-$ 414,957"
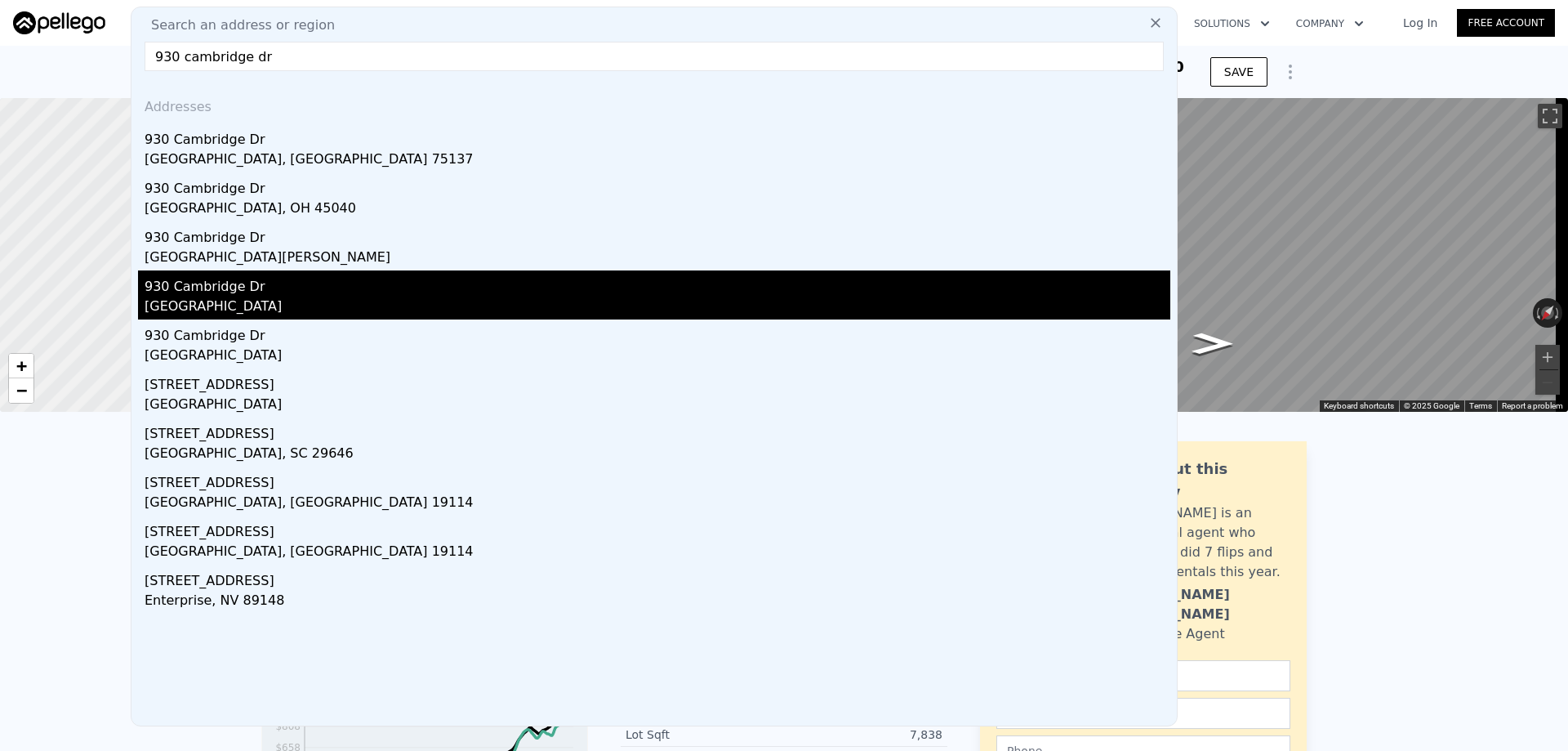
type input "930 cambridge dr"
click at [221, 296] on div "[GEOGRAPHIC_DATA]" at bounding box center [657, 307] width 1026 height 23
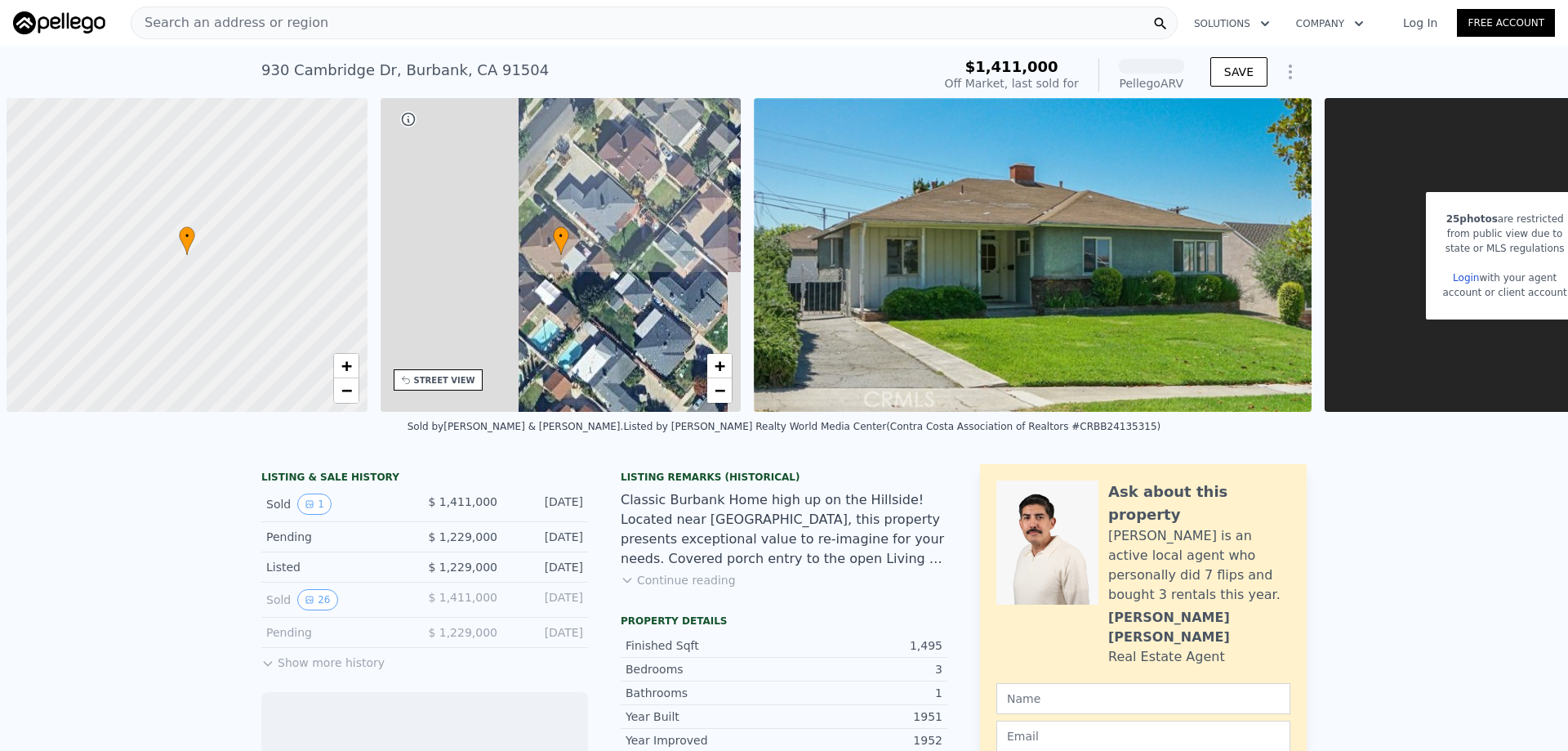
scroll to position [0, 7]
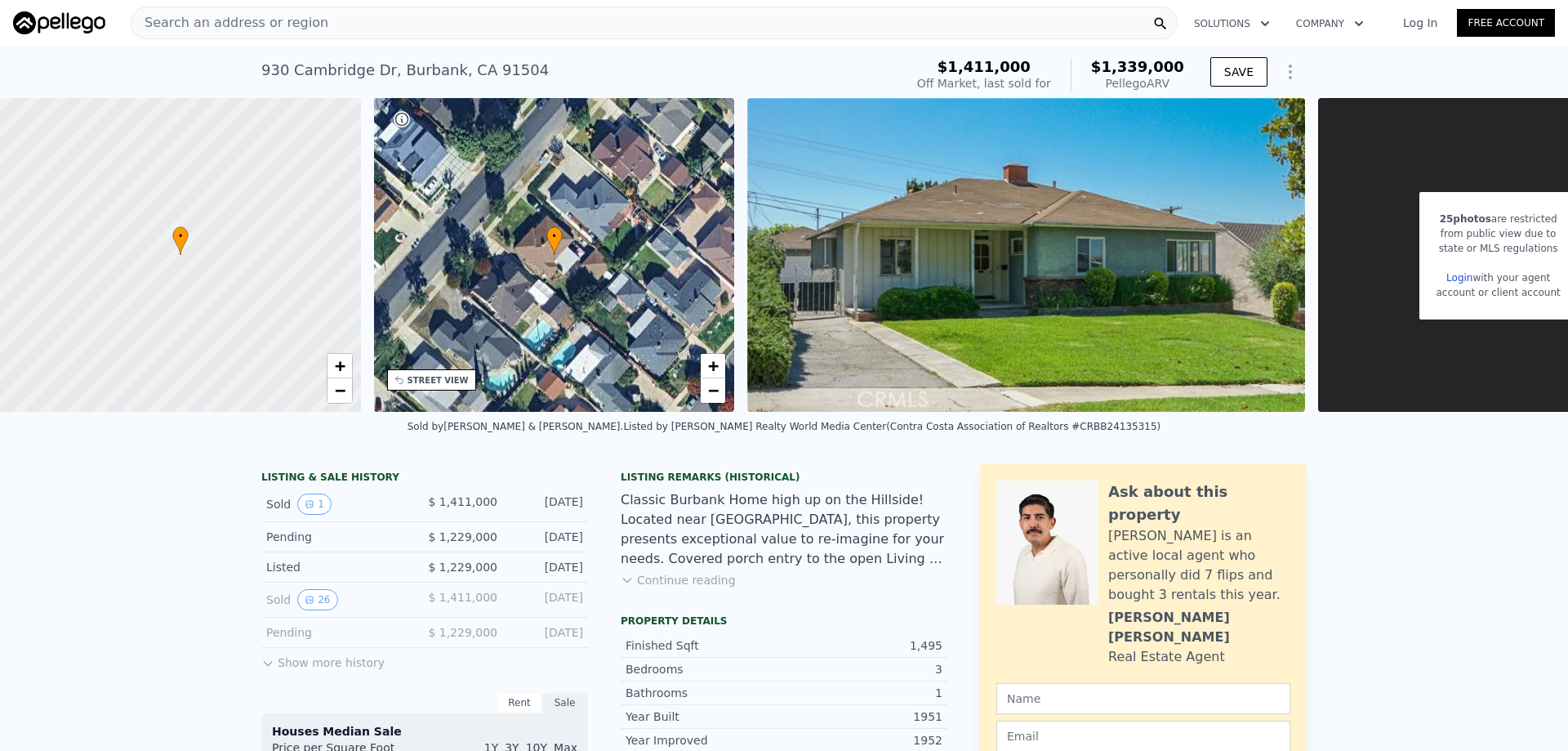
click at [1282, 68] on icon "Show Options" at bounding box center [1290, 72] width 20 height 20
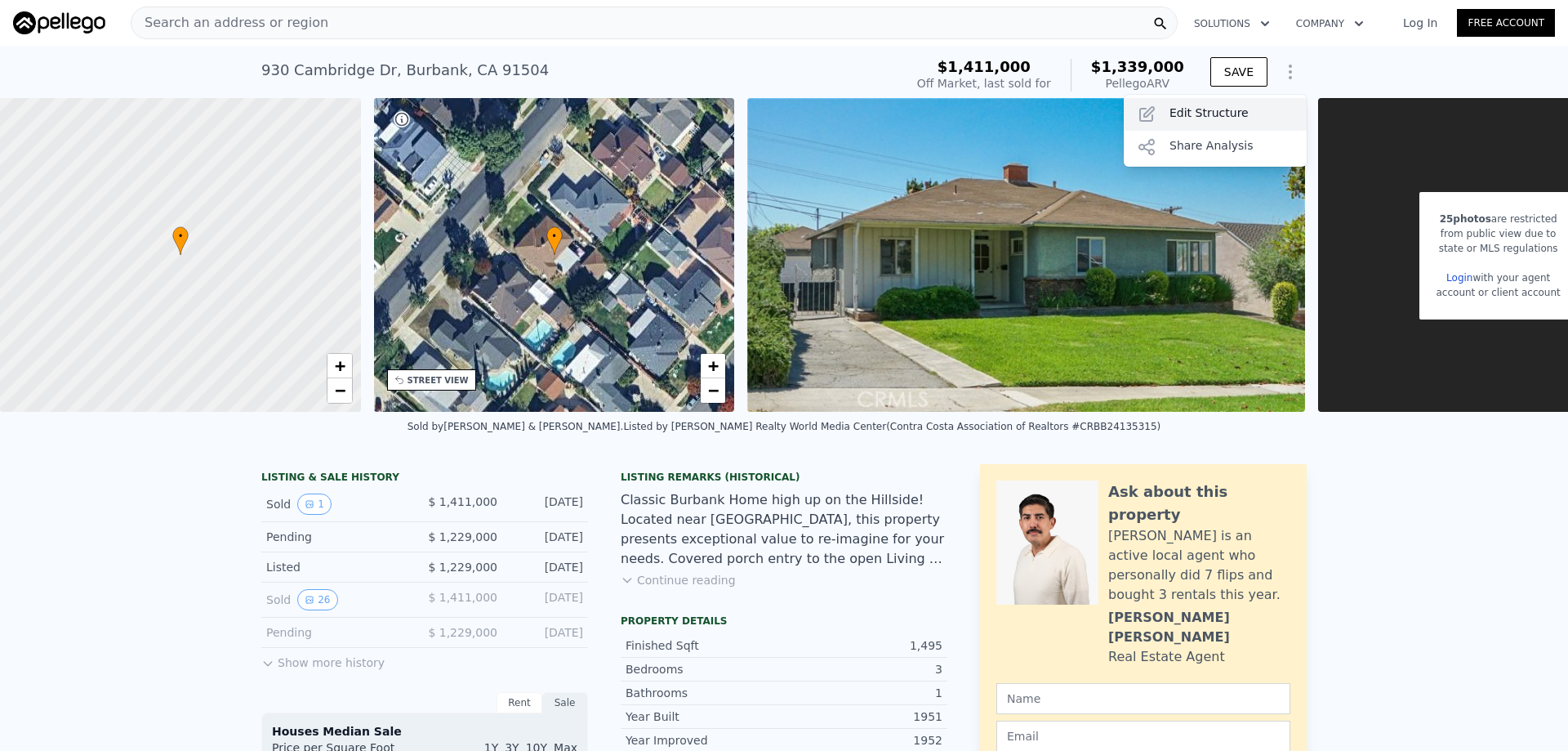
click at [1207, 106] on div "Edit Structure" at bounding box center [1216, 114] width 183 height 33
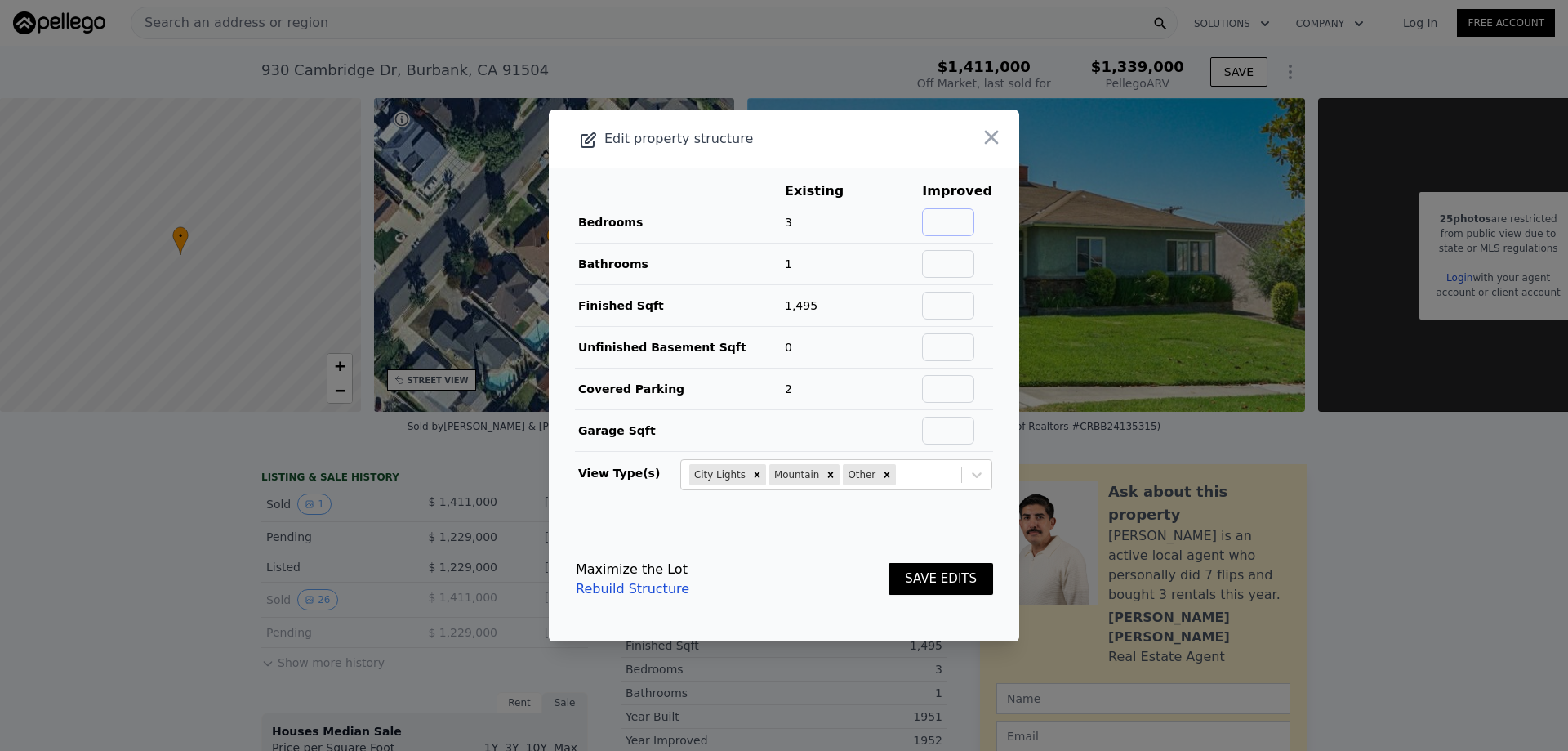
click at [938, 231] on input "text" at bounding box center [948, 222] width 53 height 28
type input "4"
drag, startPoint x: 891, startPoint y: 176, endPoint x: 922, endPoint y: 236, distance: 67.5
click at [894, 176] on main "Existing Improved Bedrooms 3 33% 4 Bathrooms 1 Finished Sqft 1,495 Unfinished B…" at bounding box center [784, 341] width 471 height 349
click at [945, 277] on input "text" at bounding box center [948, 264] width 53 height 28
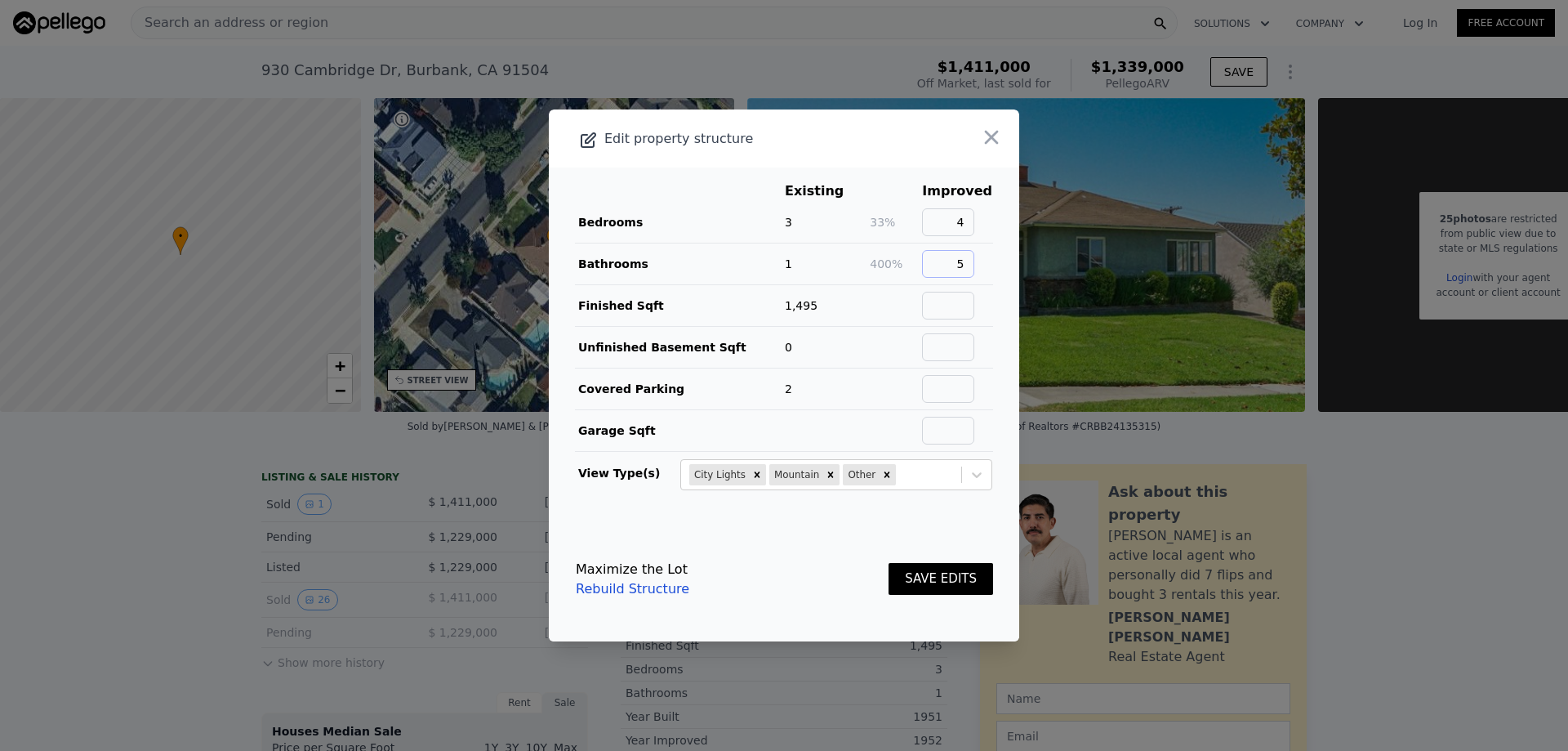
type input "5"
click at [980, 269] on td "5" at bounding box center [957, 265] width 72 height 42
click at [945, 307] on input "text" at bounding box center [948, 305] width 53 height 28
type input "2951"
click at [996, 315] on main "Existing Improved Bedrooms 3 33% 4 Bathrooms 1 400% 5 Finished Sqft 1,495 97% 2…" at bounding box center [784, 341] width 471 height 349
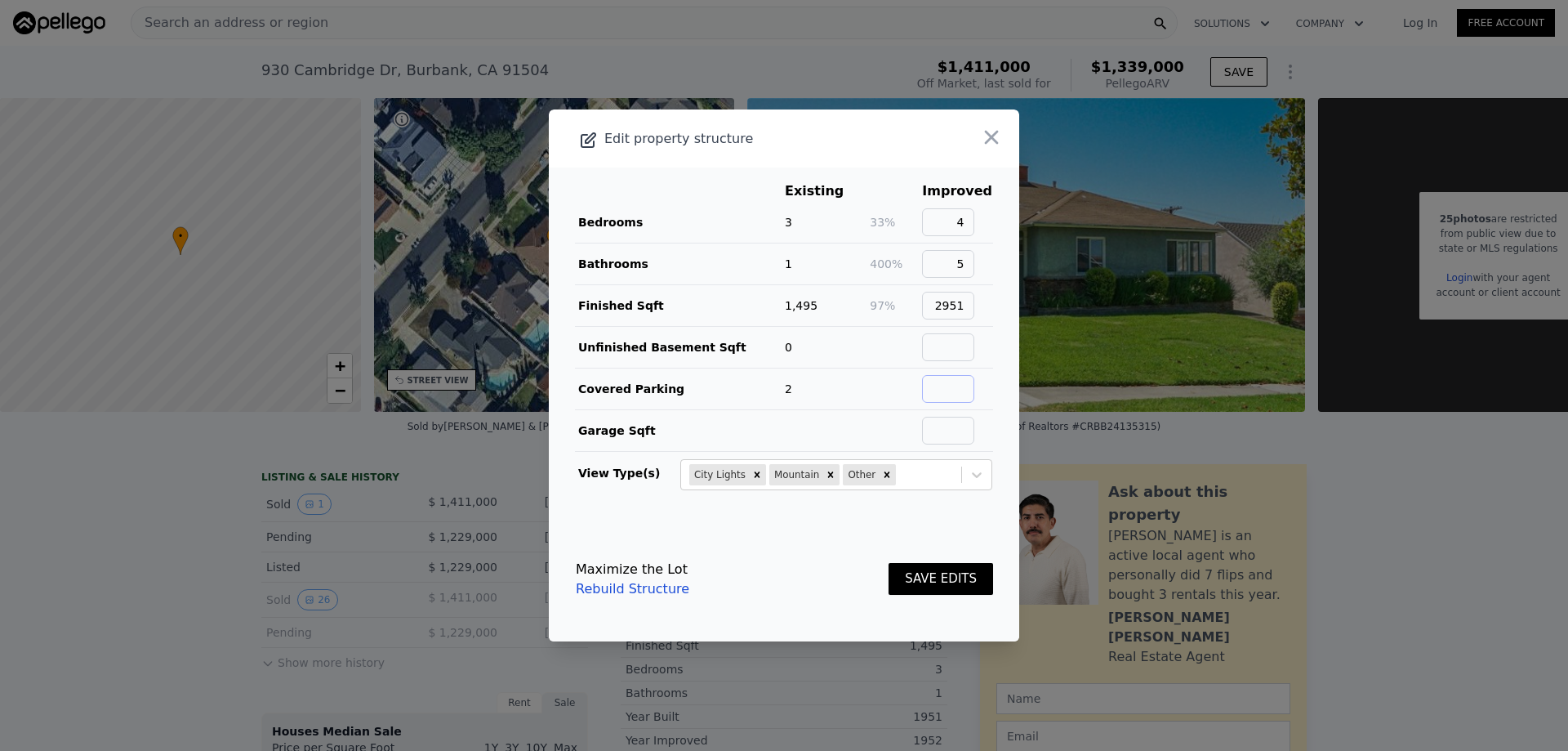
click at [938, 389] on input "text" at bounding box center [948, 389] width 53 height 28
type input "2"
click at [955, 427] on input "text" at bounding box center [948, 431] width 53 height 28
type input "400"
click at [835, 536] on footer "Maximize the Lot Rebuild Structure SAVE EDITS" at bounding box center [784, 579] width 471 height 124
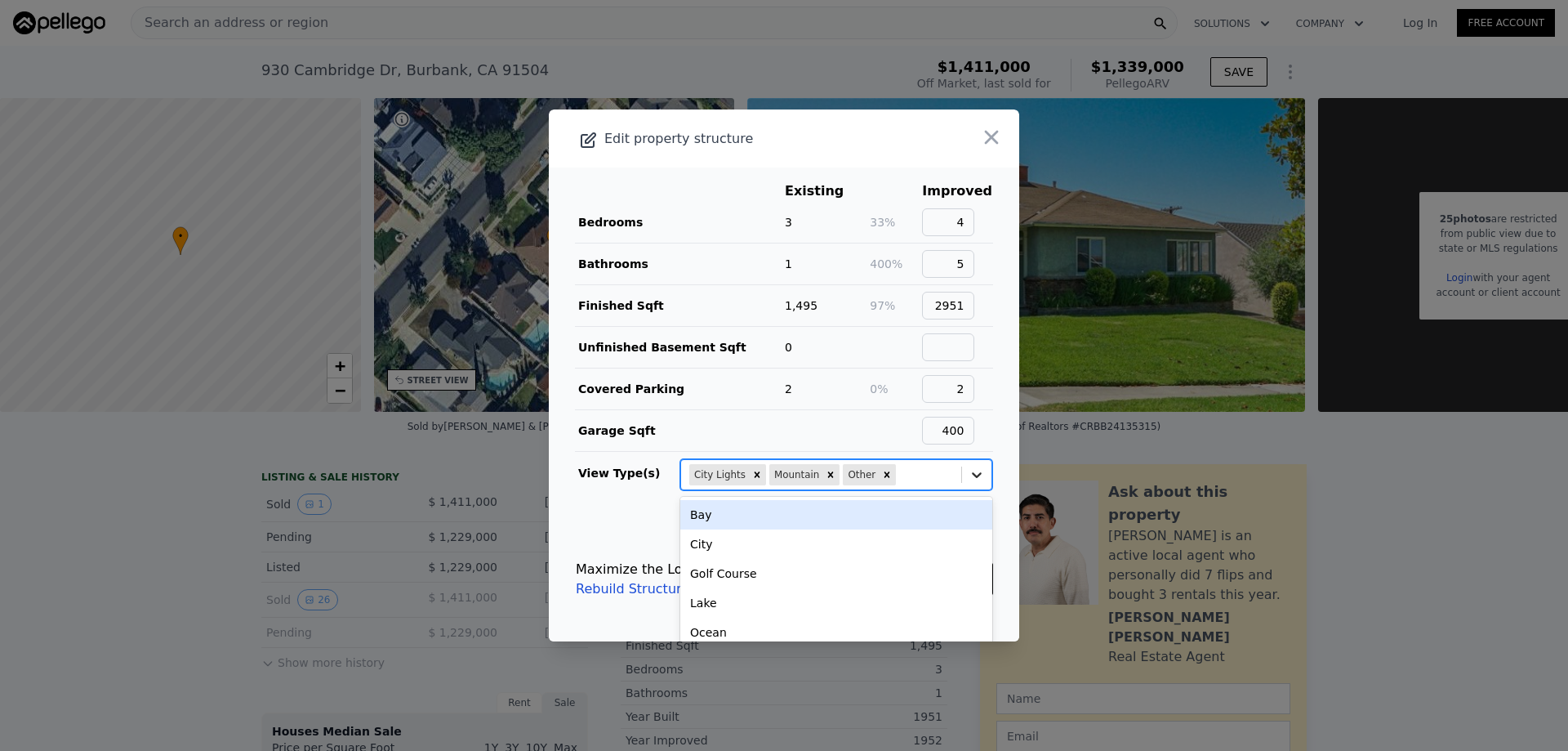
click at [972, 472] on icon at bounding box center [977, 474] width 16 height 16
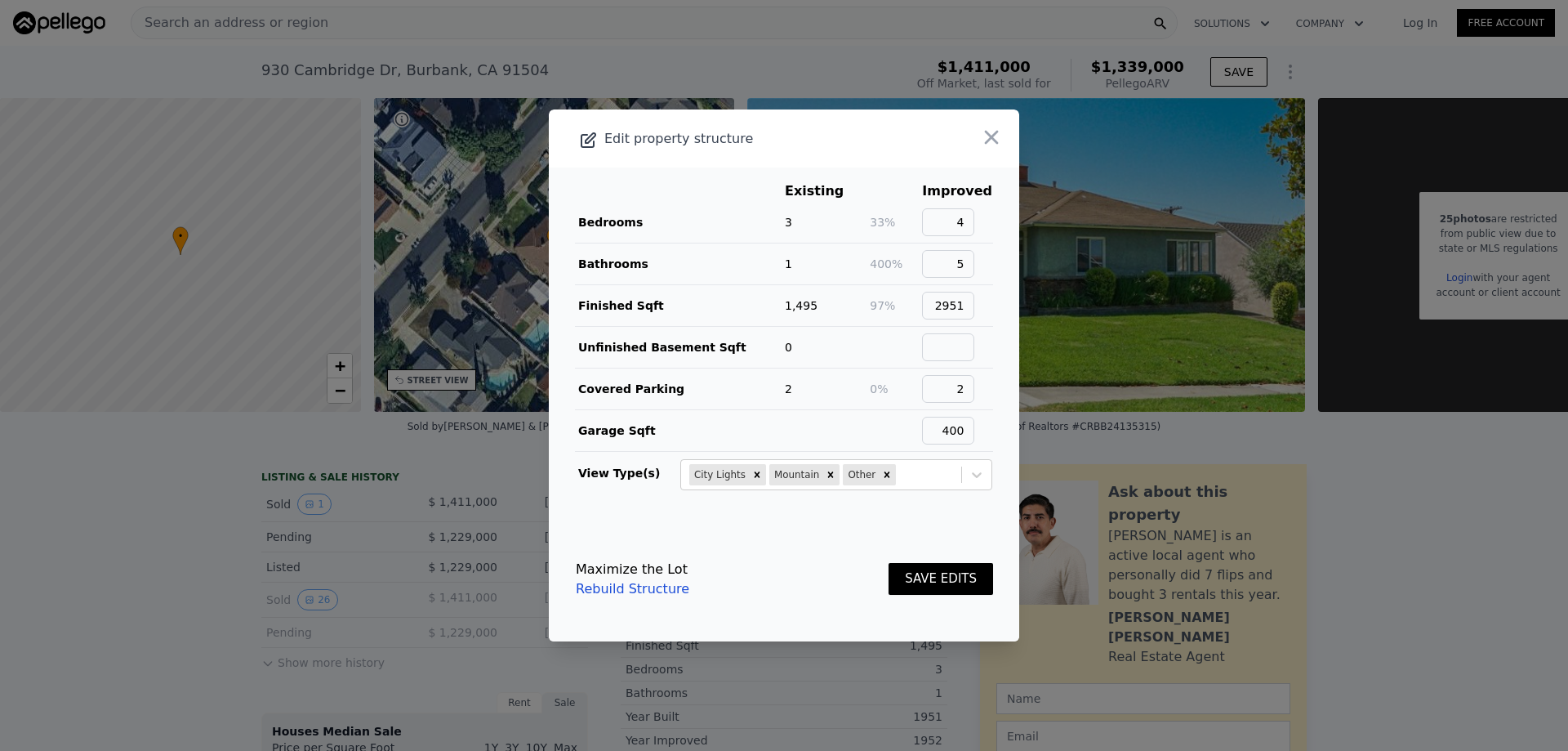
click at [988, 469] on main "Existing Improved Bedrooms 3 33% 4 Bathrooms 1 400% 5 Finished Sqft 1,495 97% 2…" at bounding box center [784, 341] width 471 height 349
click at [934, 591] on button "SAVE EDITS" at bounding box center [940, 579] width 104 height 32
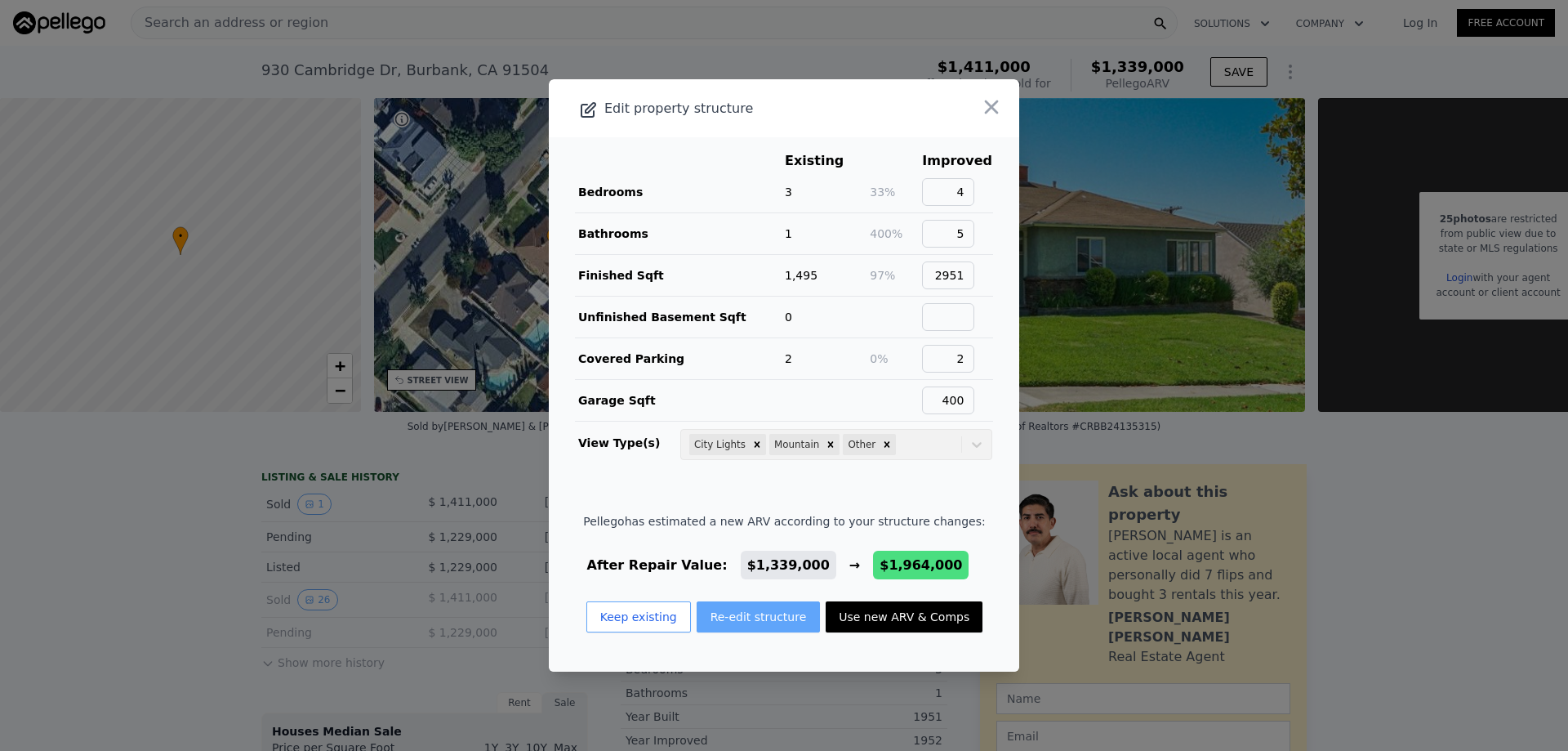
click at [776, 622] on button "Re-edit structure" at bounding box center [758, 616] width 124 height 31
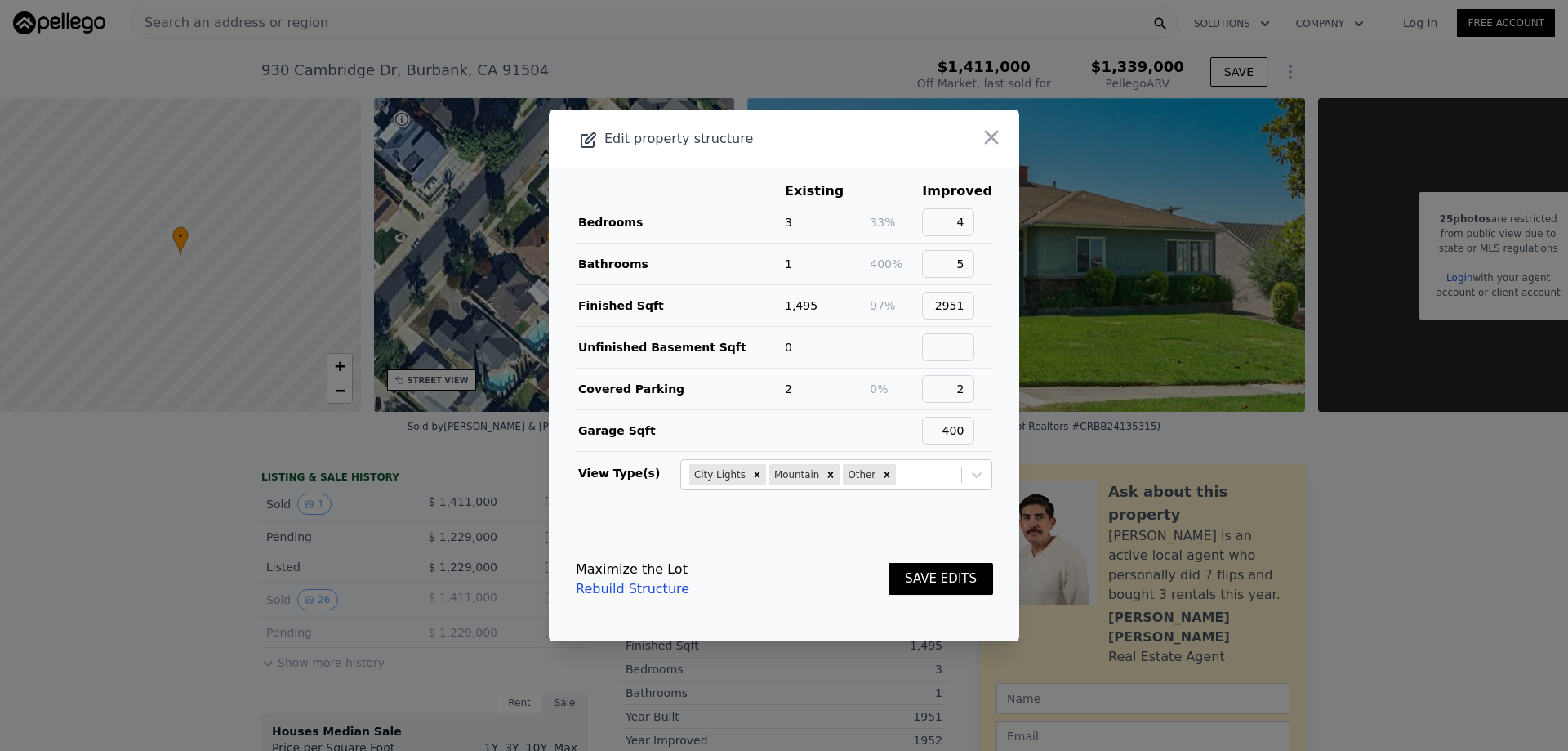
click at [911, 582] on button "SAVE EDITS" at bounding box center [940, 579] width 104 height 32
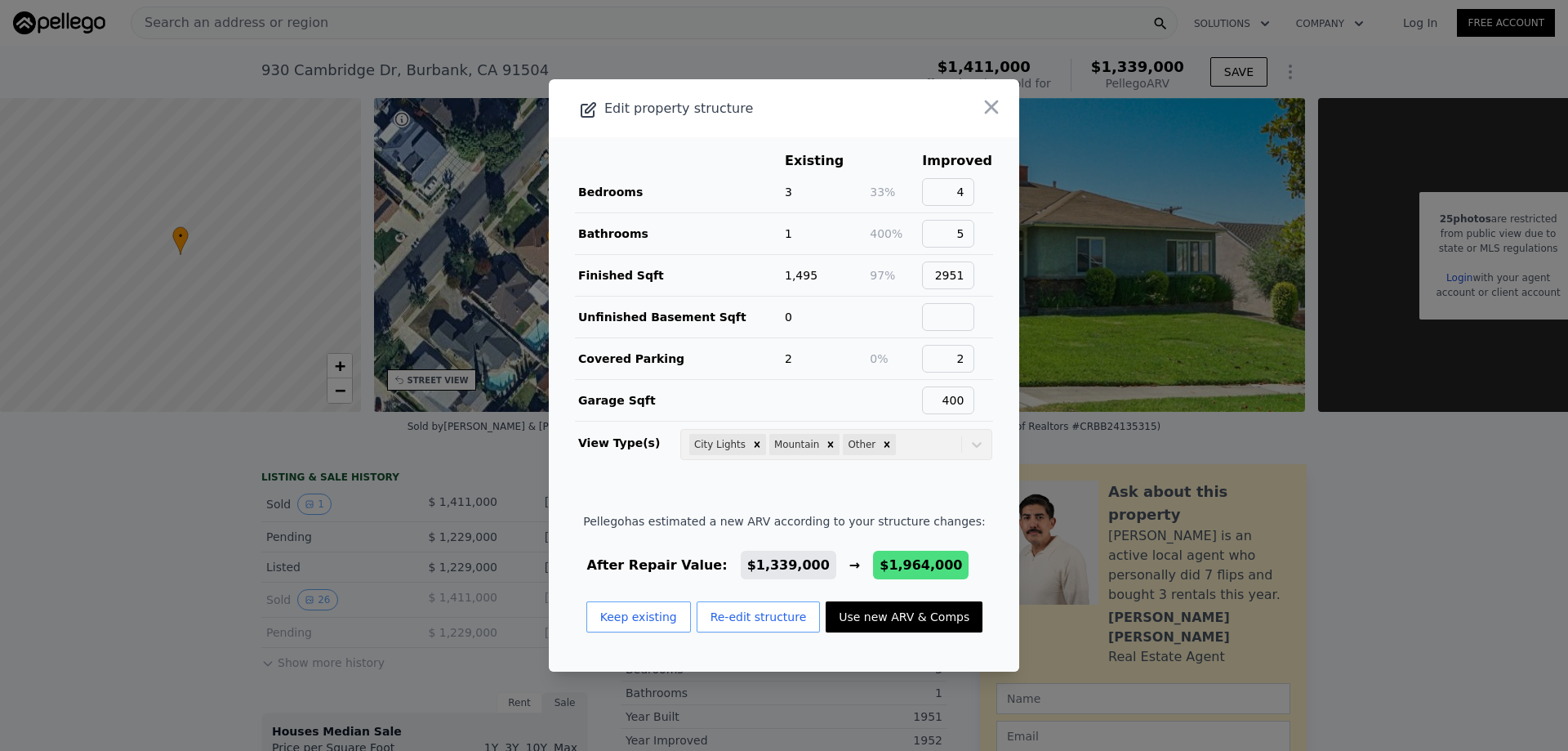
click at [900, 616] on button "Use new ARV & Comps" at bounding box center [904, 616] width 157 height 31
type input "5"
type input "4"
type input "2158"
type input "3352"
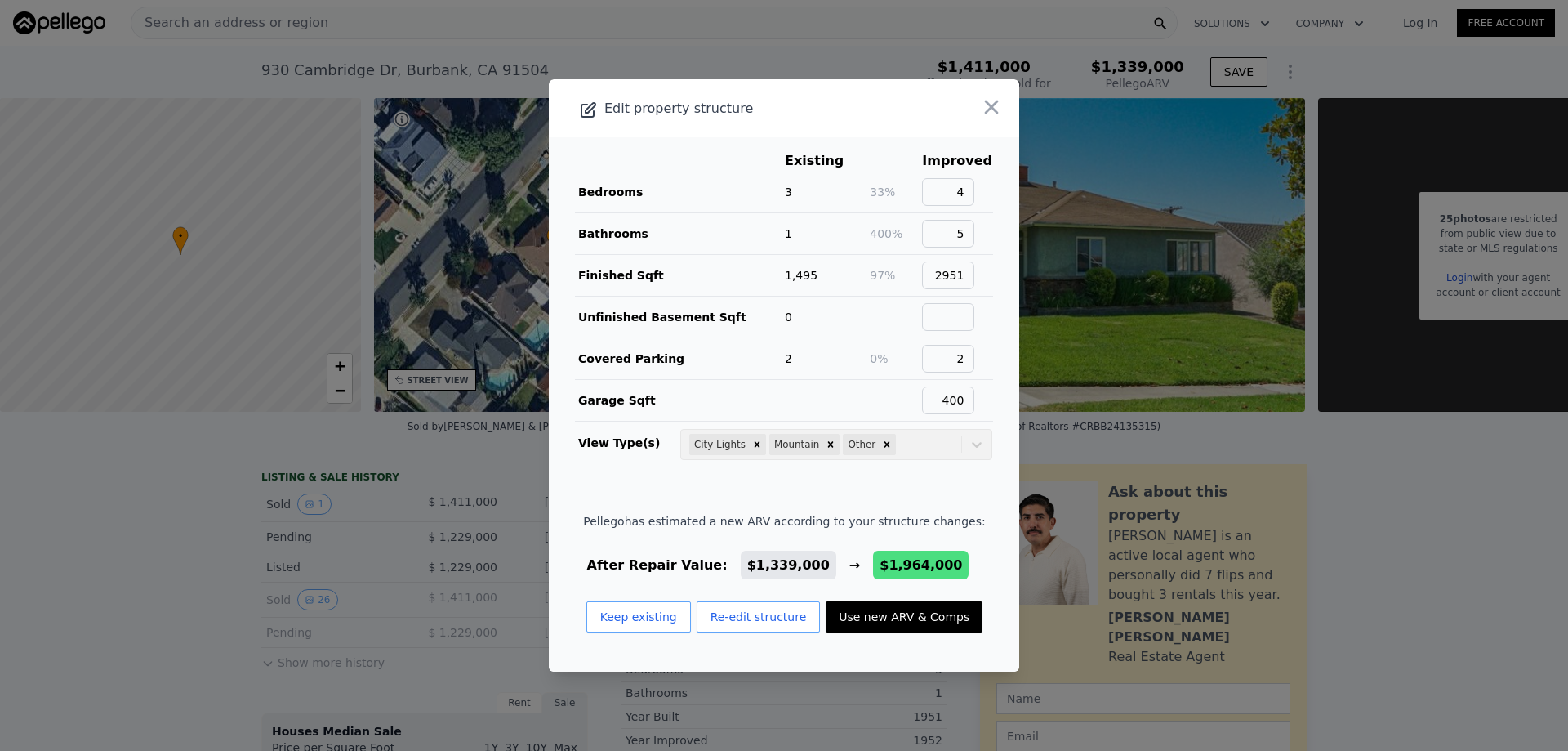
type input "6008"
type input "12258"
type input "$ 1,964,000"
type input "$ 341,160"
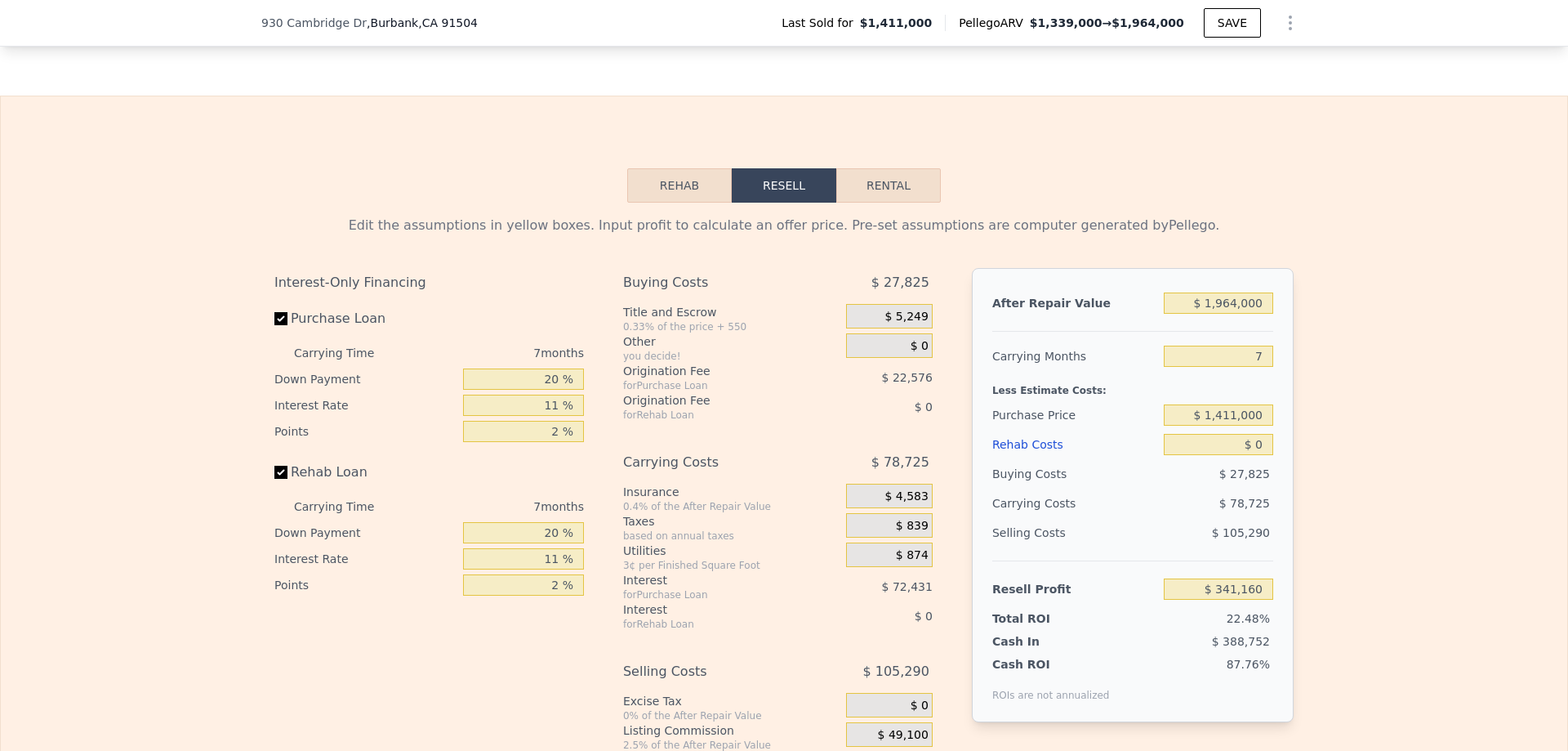
scroll to position [2373, 0]
click at [1242, 311] on input "$ 1,964,000" at bounding box center [1219, 299] width 109 height 21
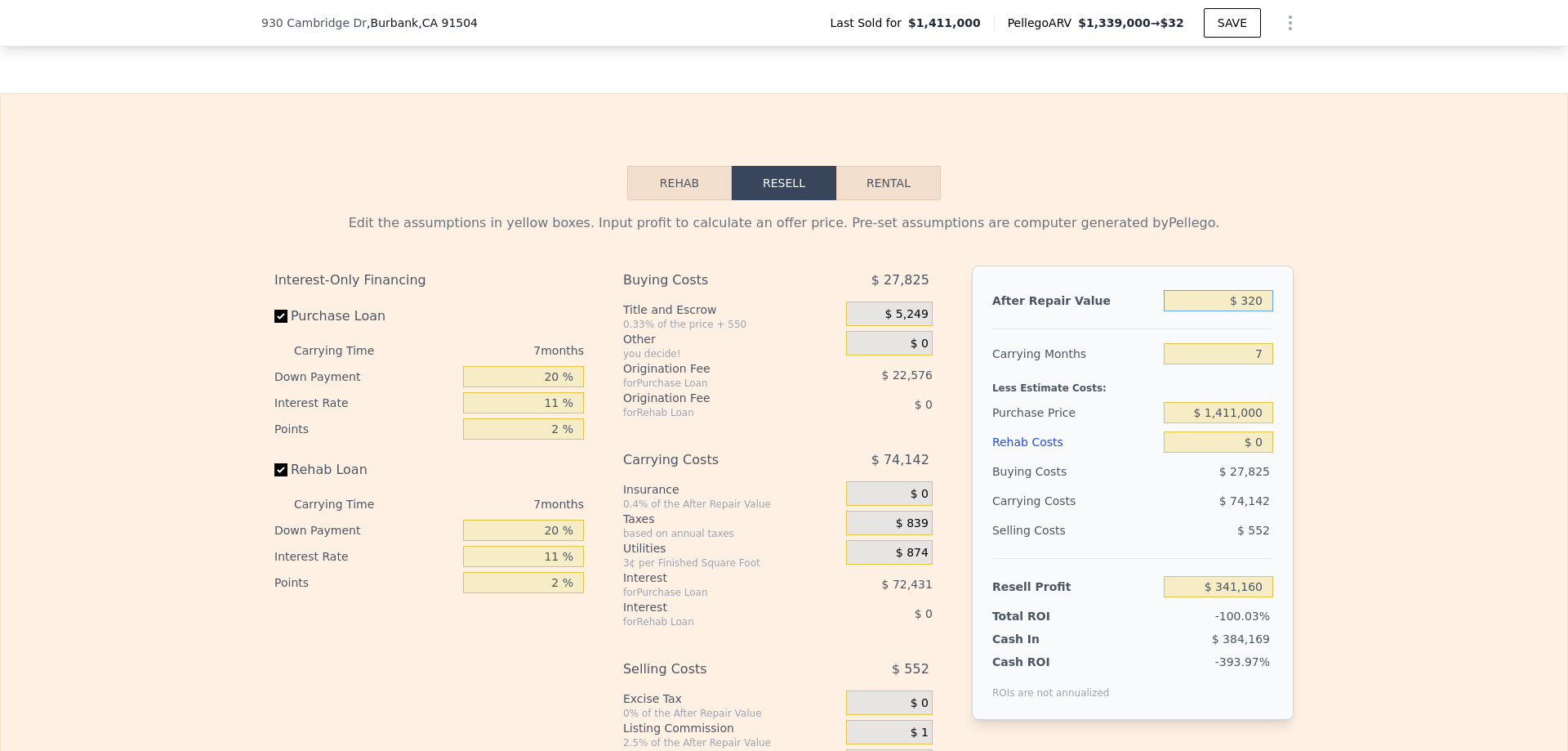
type input "$ 3,200"
type input "-$ 1,510,495"
type input "$ 32,000"
type input "-$ 1,483,299"
type input "$ 320,000"
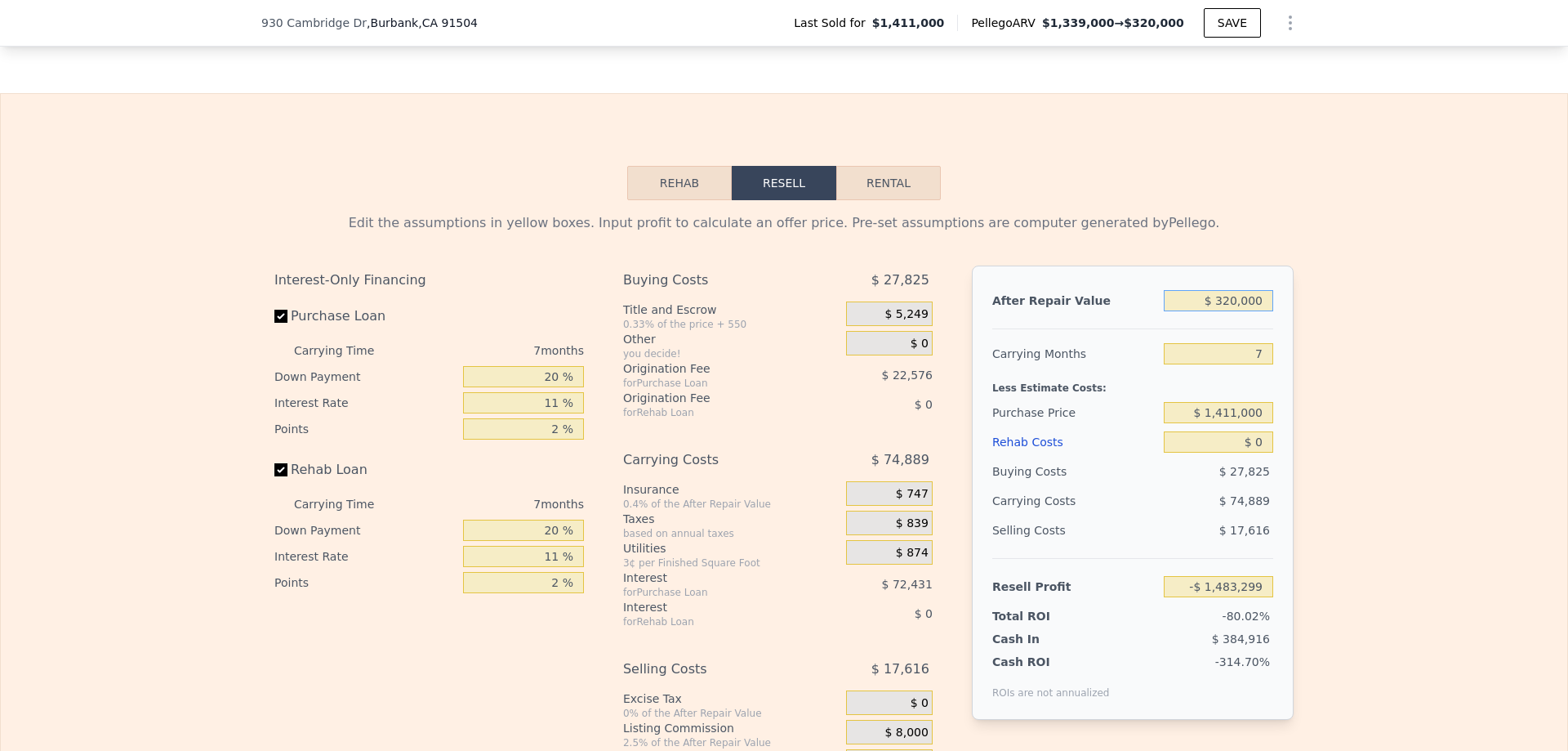
type input "-$ 1,211,330"
type input "$ 3,200,000"
type input "$ 1,508,360"
type input "$ 3,200,000"
click at [1256, 364] on input "7" at bounding box center [1219, 353] width 109 height 21
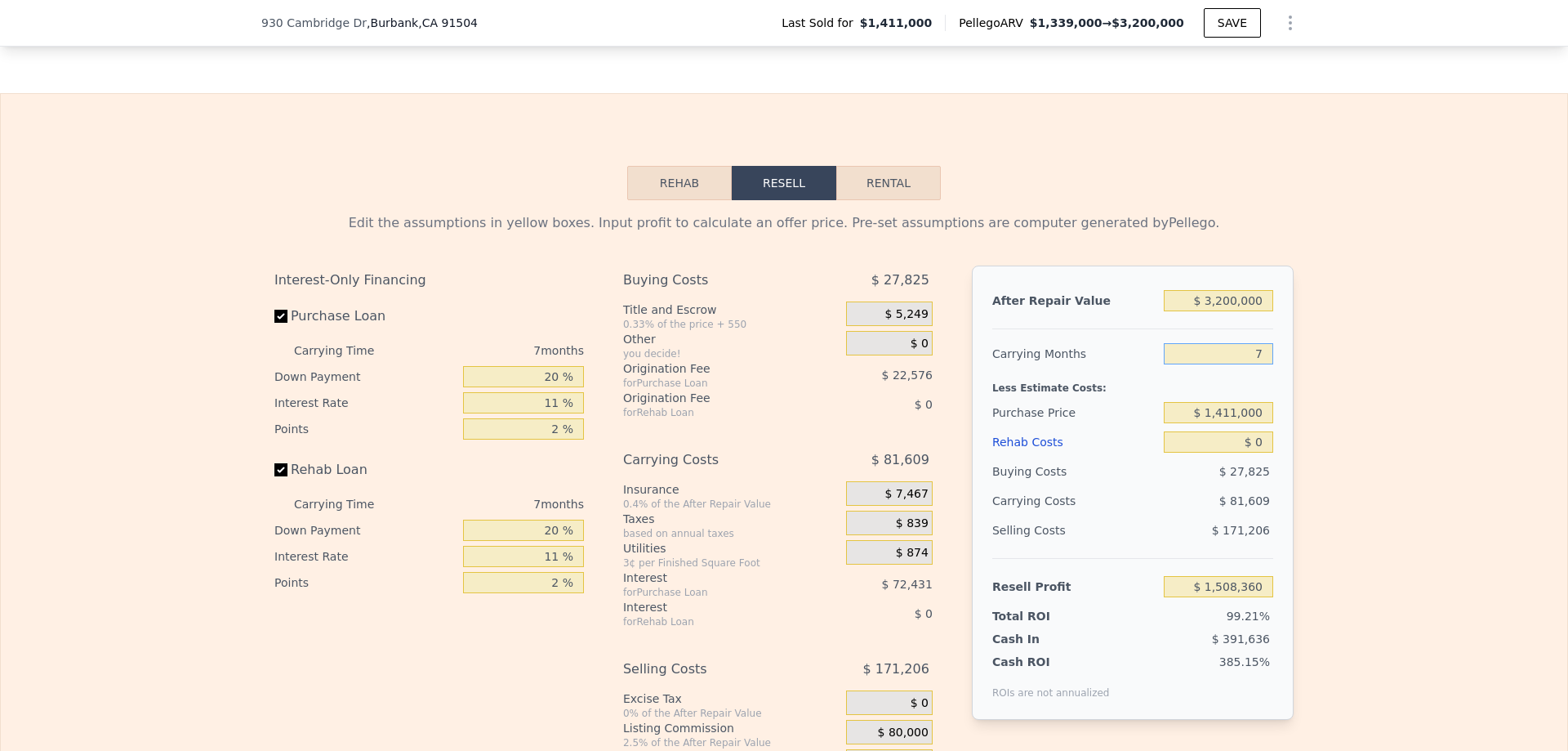
click at [1256, 364] on input "7" at bounding box center [1219, 353] width 109 height 21
type input "12"
type input "$ 1,450,068"
click at [1249, 364] on input "12" at bounding box center [1219, 353] width 109 height 21
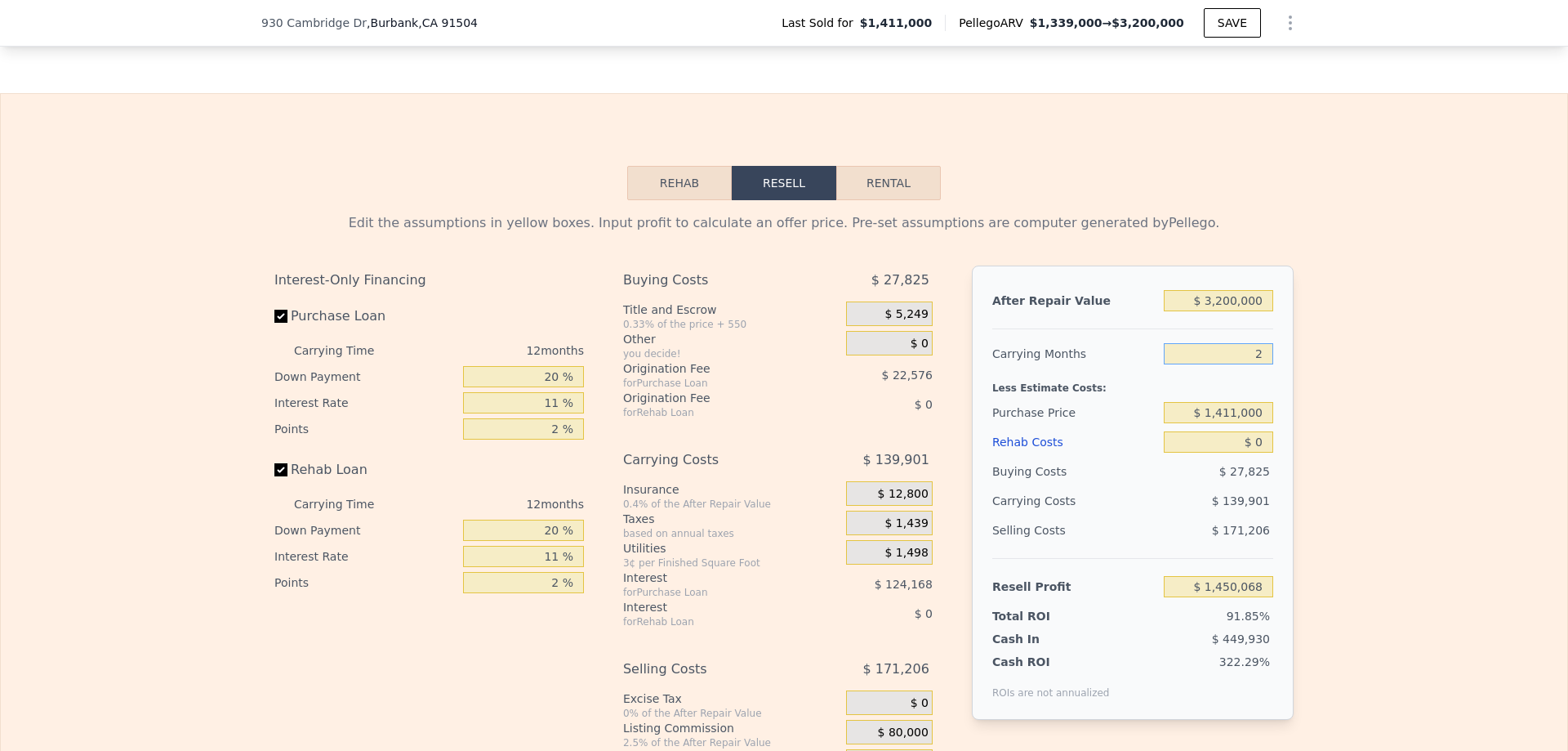
type input "24"
type input "$ 1,310,167"
type input "24"
click at [1272, 399] on div "After Repair Value $ 3,200,000 Carrying Months 24 Less Estimate Costs: Purchase…" at bounding box center [1132, 492] width 321 height 454
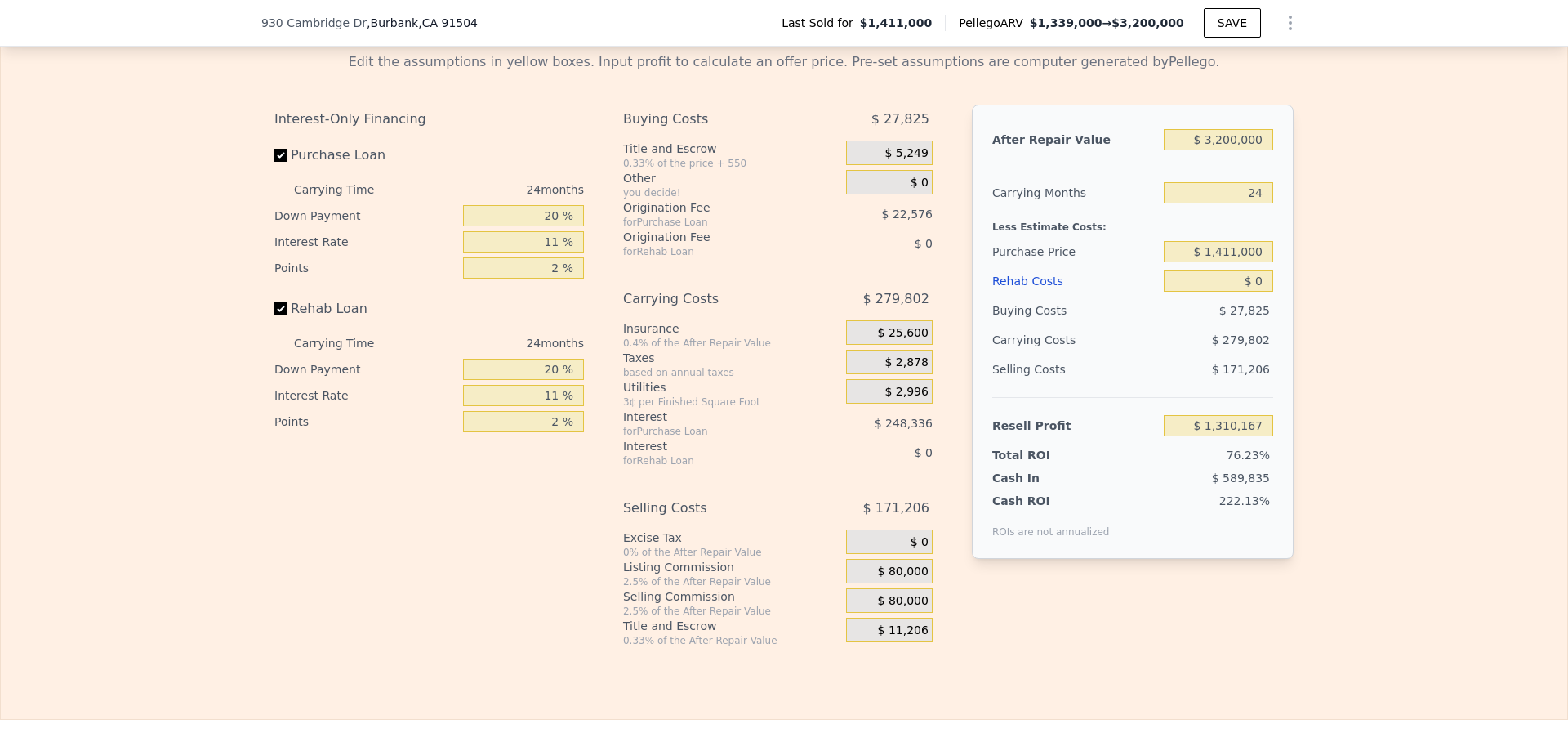
scroll to position [2536, 0]
click at [1253, 289] on input "$ 0" at bounding box center [1219, 278] width 109 height 21
type input "$ 885"
type input "$ 1,309,124"
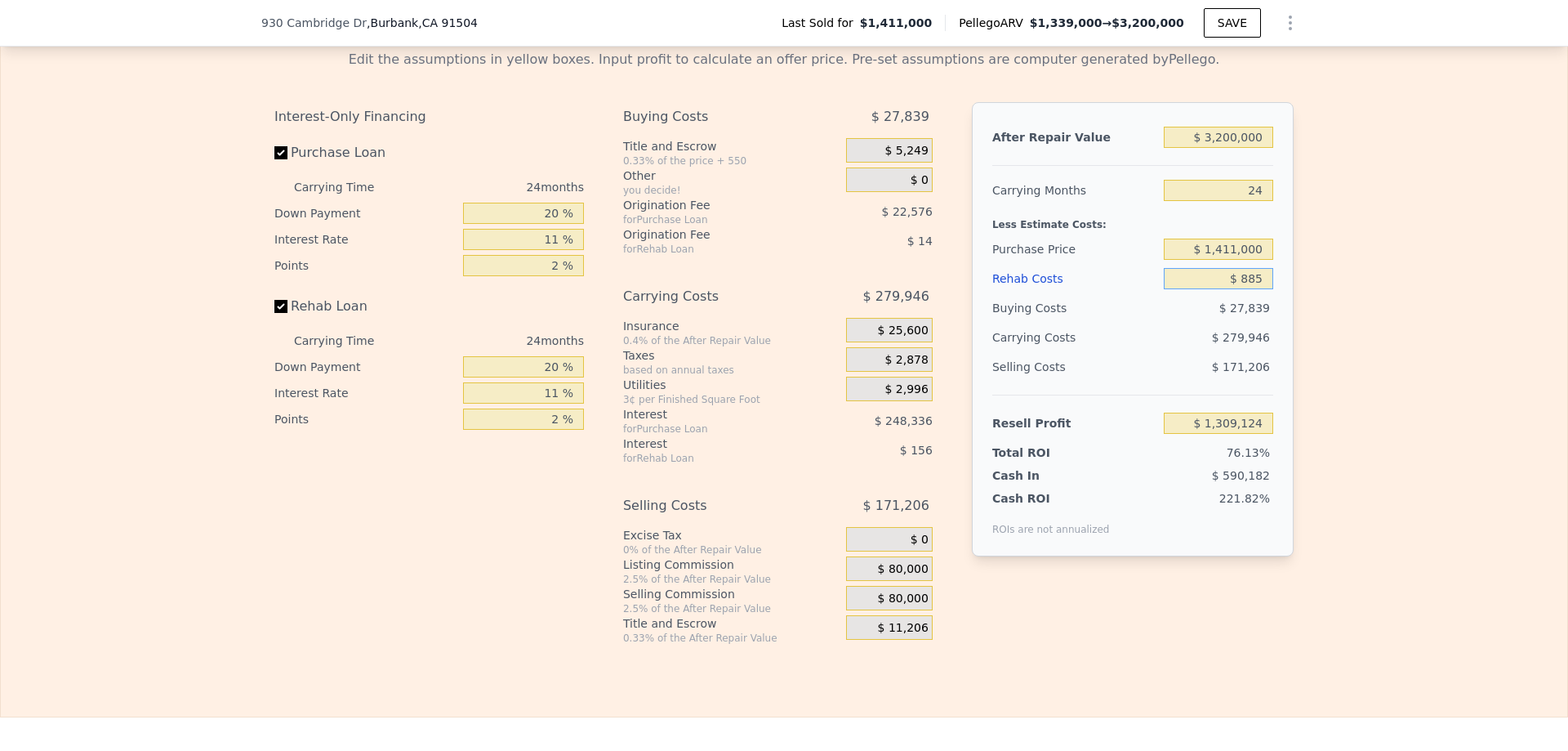
type input "4"
type input "2"
type input "1126"
type input "2008"
type input "6185"
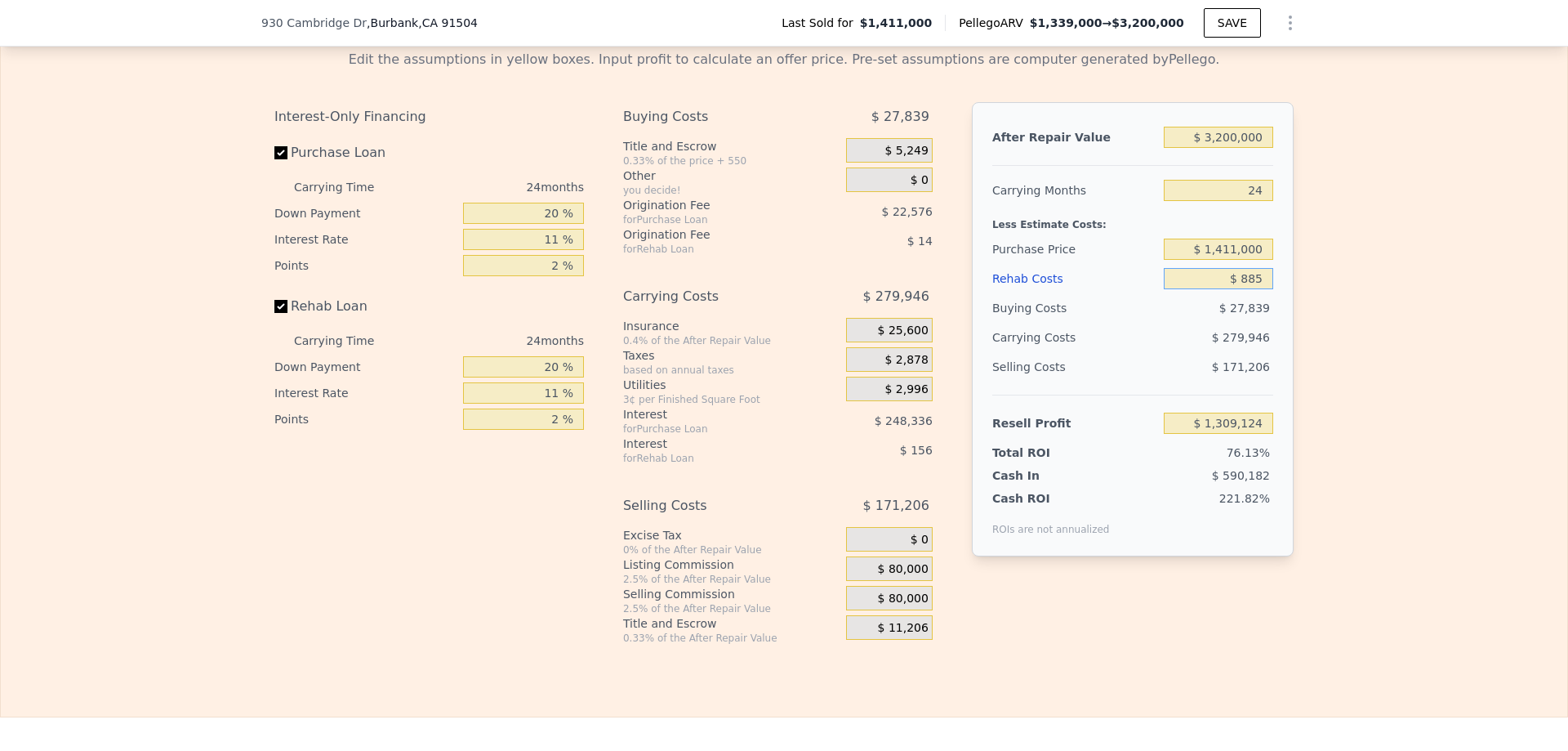
type input "9222"
type input "$ 1,339,000"
type input "7"
type input "$ 0"
type input "-$ 249,050"
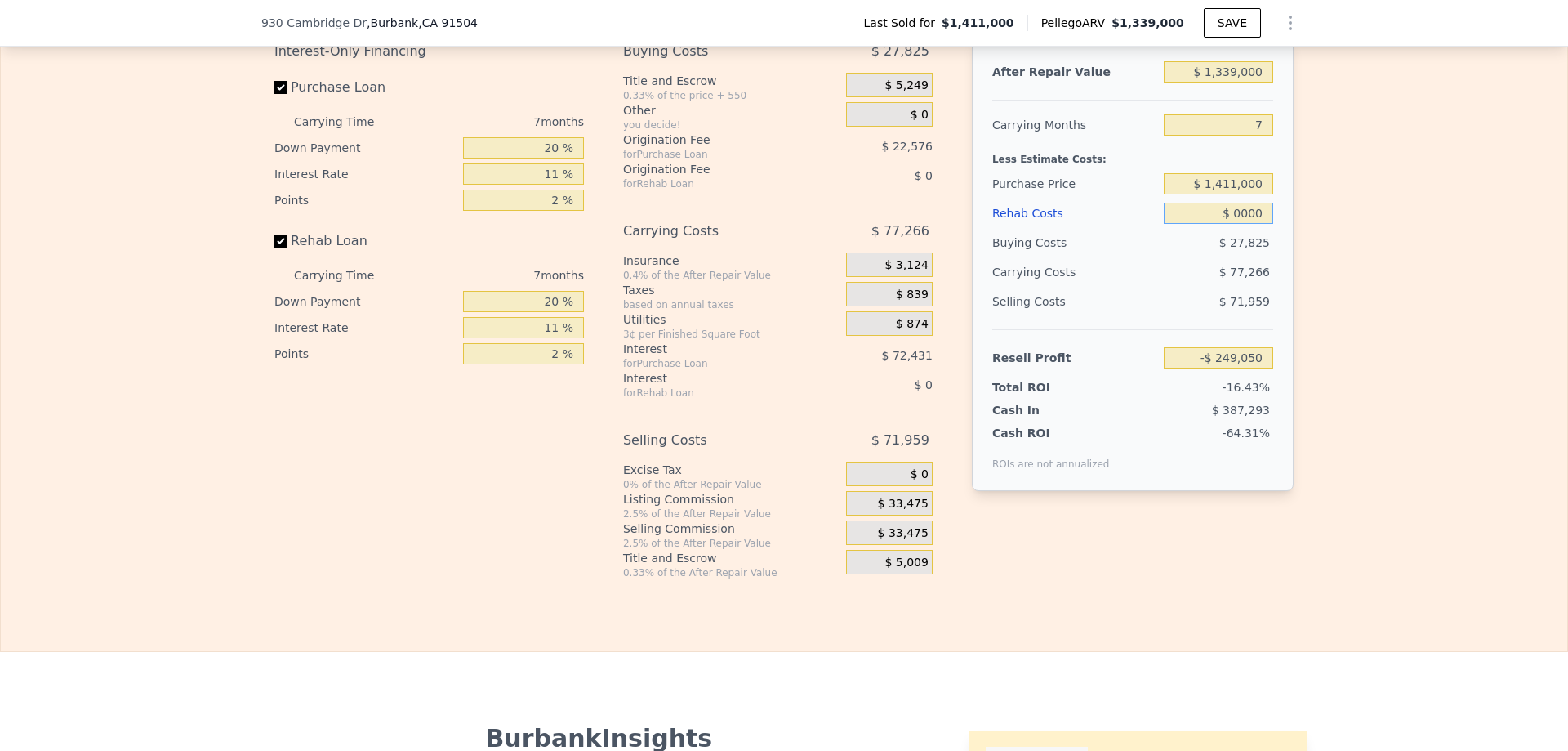
scroll to position [2459, 0]
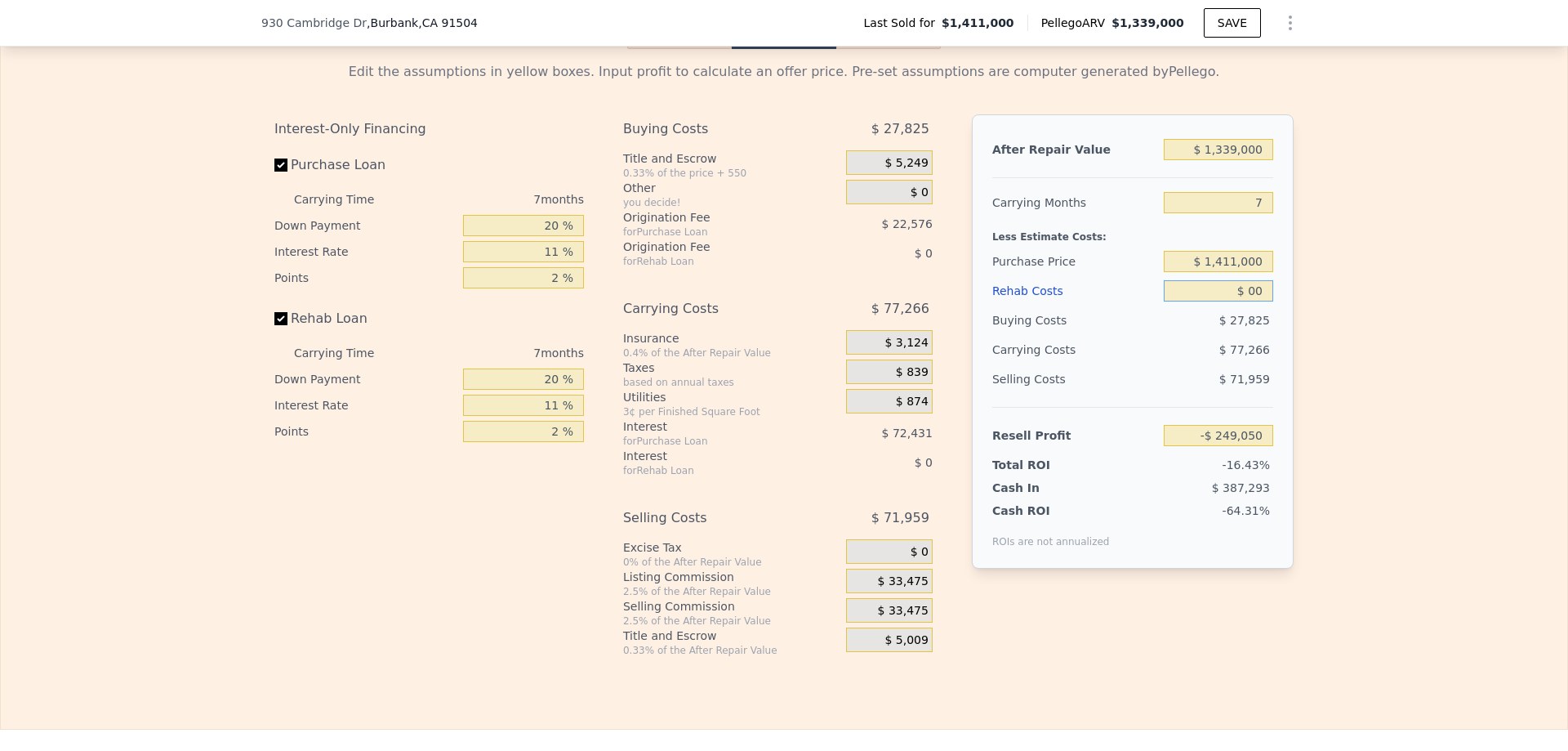
type input "$ 0"
type input "$ 885"
type input "-$ 249,991"
type input "$ 885,000"
type input "-$ 1,193,640"
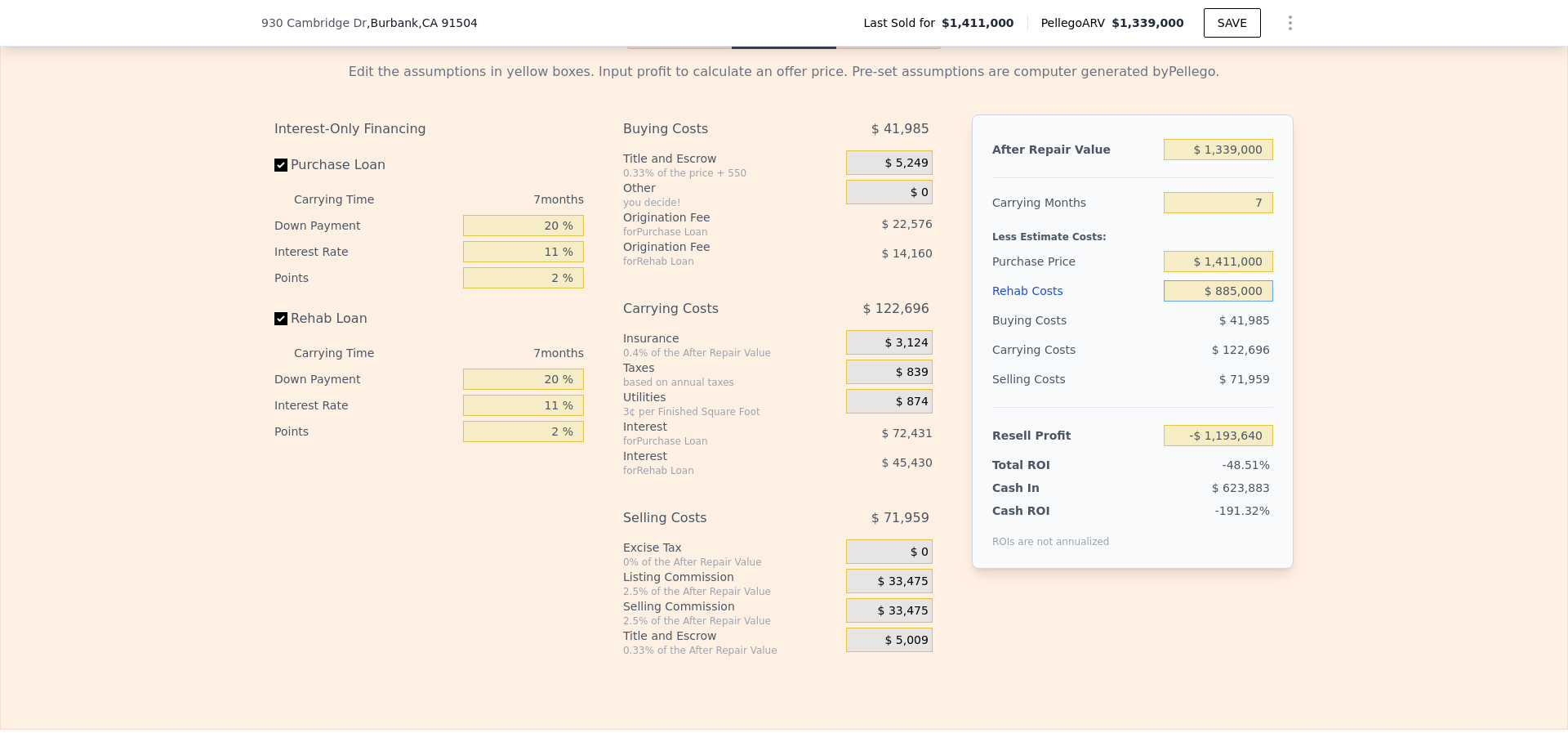
type input "$ 885,000"
click at [1283, 349] on div "After Repair Value $ 1,339,000 Carrying Months 7 Less Estimate Costs: Purchase …" at bounding box center [1132, 341] width 321 height 454
click at [1280, 349] on div "After Repair Value $ 1,339,000 Carrying Months 7 Less Estimate Costs: Purchase …" at bounding box center [1132, 341] width 321 height 454
click at [1233, 446] on input "-$ 1,193,640" at bounding box center [1219, 435] width 109 height 21
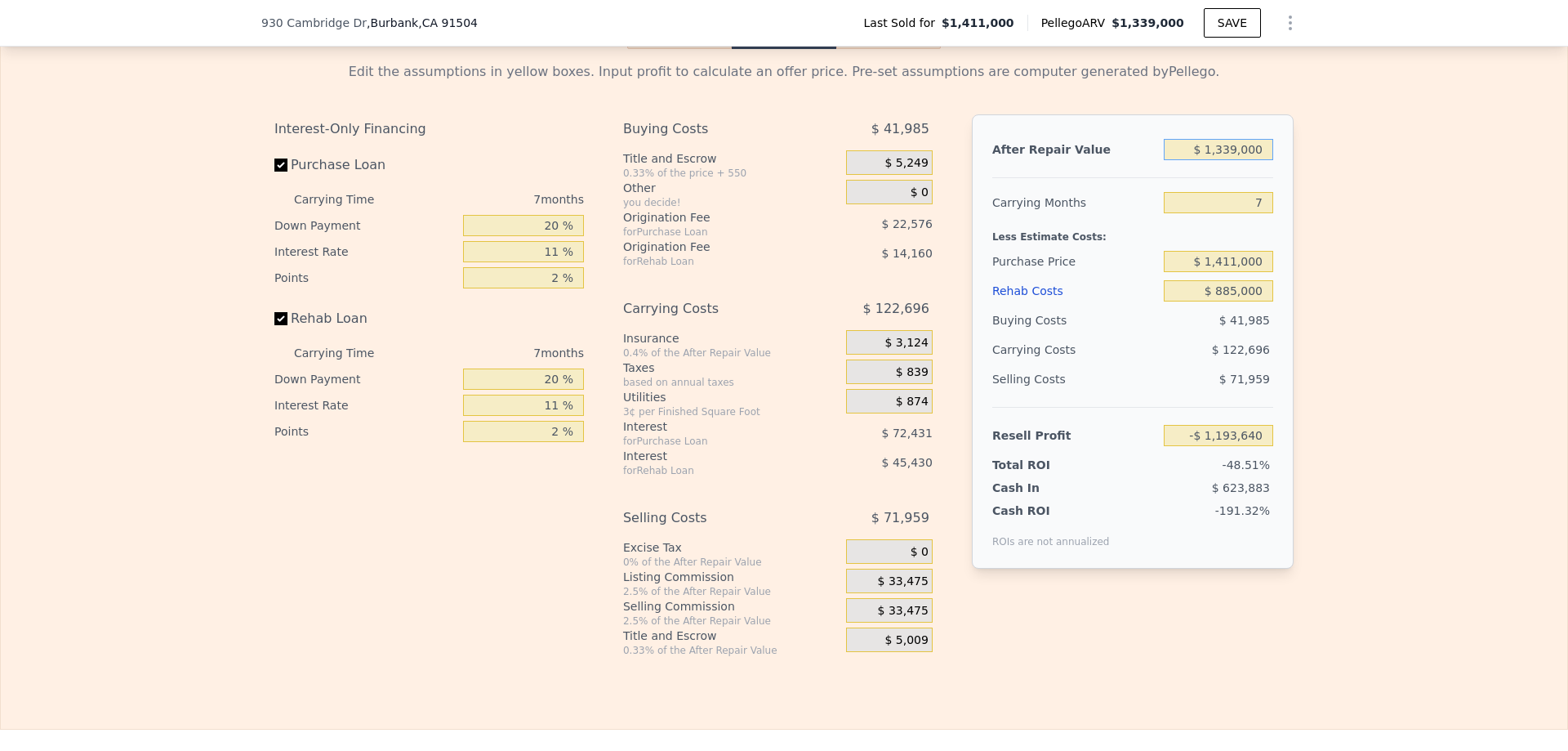
click at [1236, 160] on input "$ 1,339,000" at bounding box center [1219, 149] width 109 height 21
type input "$ 32"
type input "-$ 2,458,104"
type input "$ 3,200"
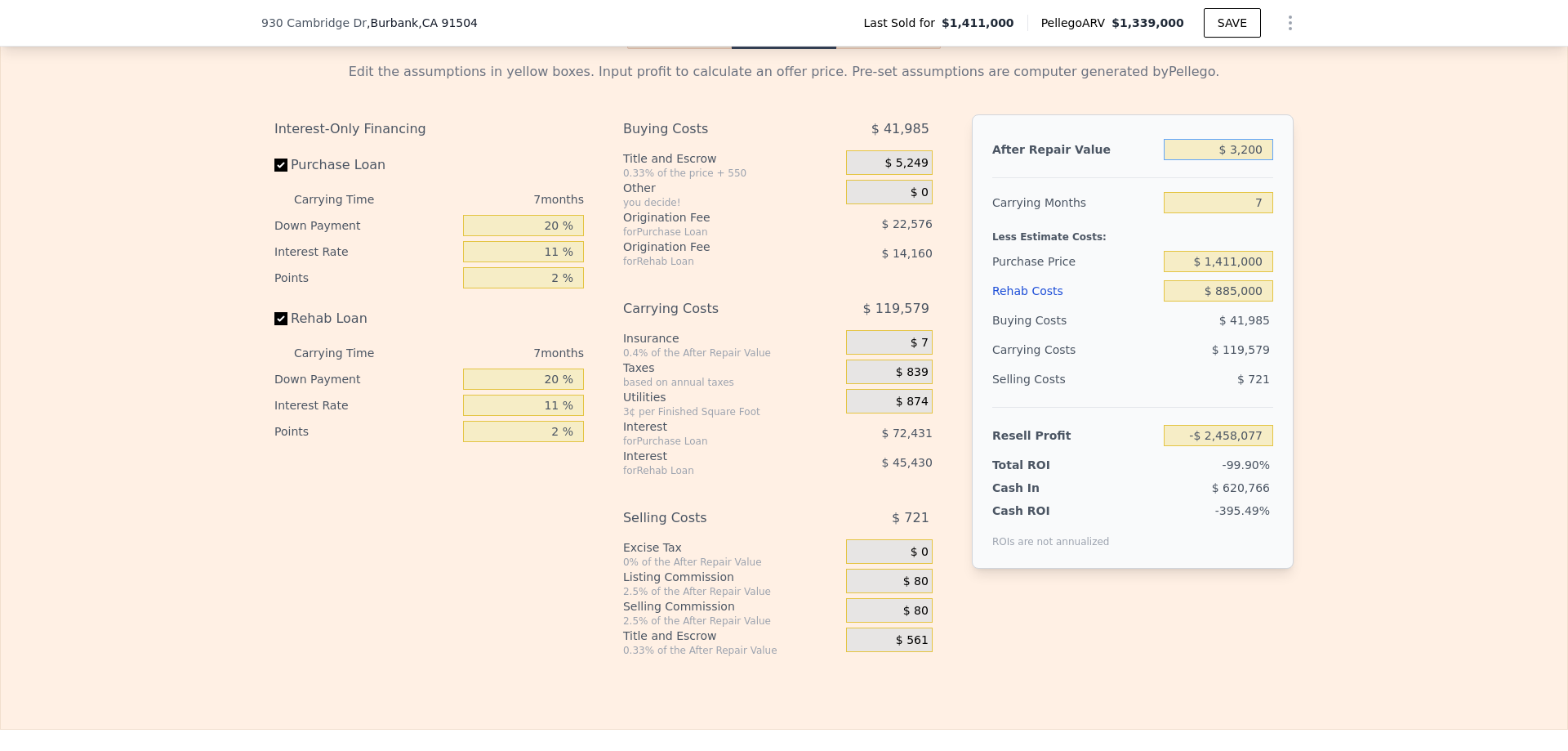
type input "-$ 2,455,085"
type input "$ 3,200,000"
type input "$ 563,770"
click at [1255, 178] on div at bounding box center [1133, 171] width 281 height 14
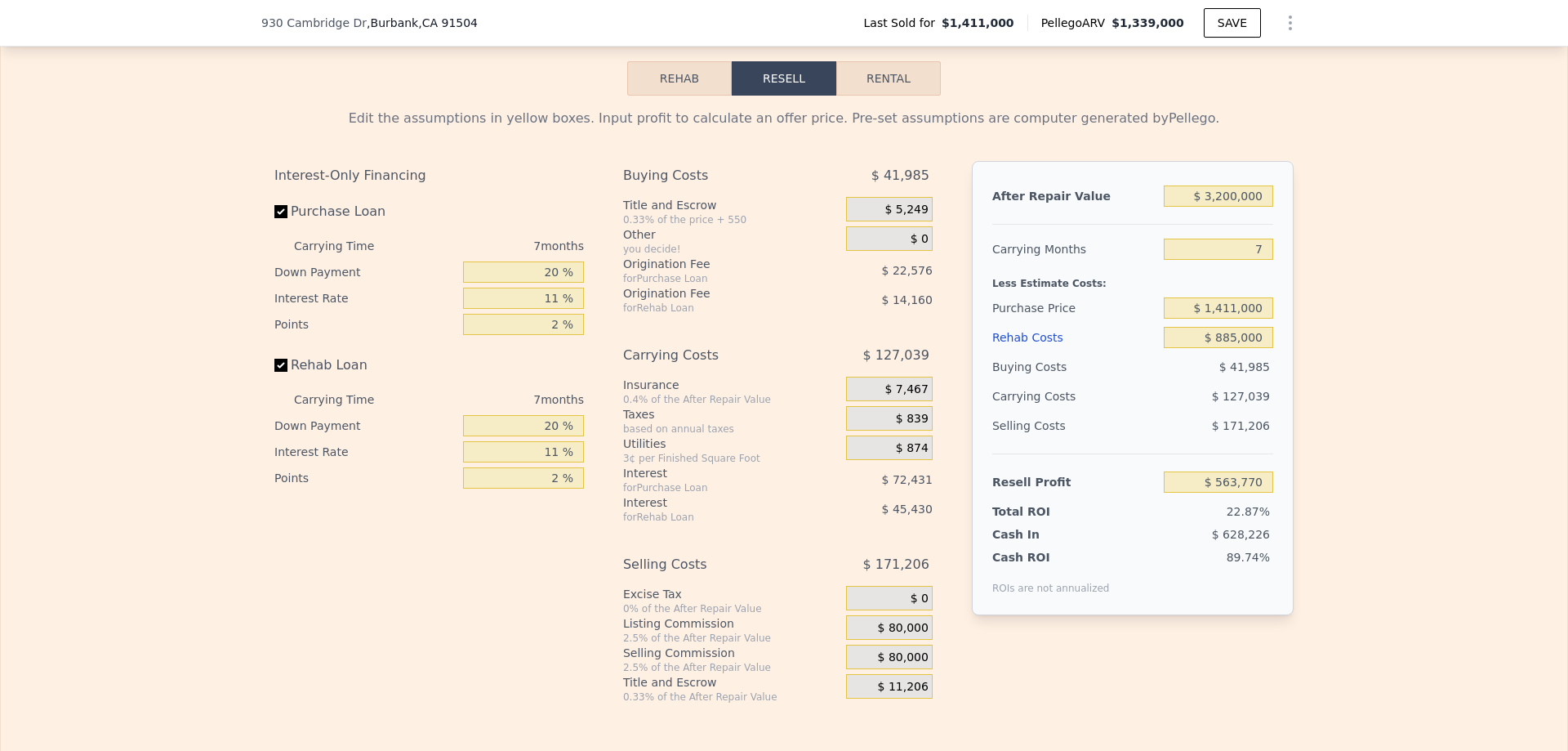
scroll to position [2377, 0]
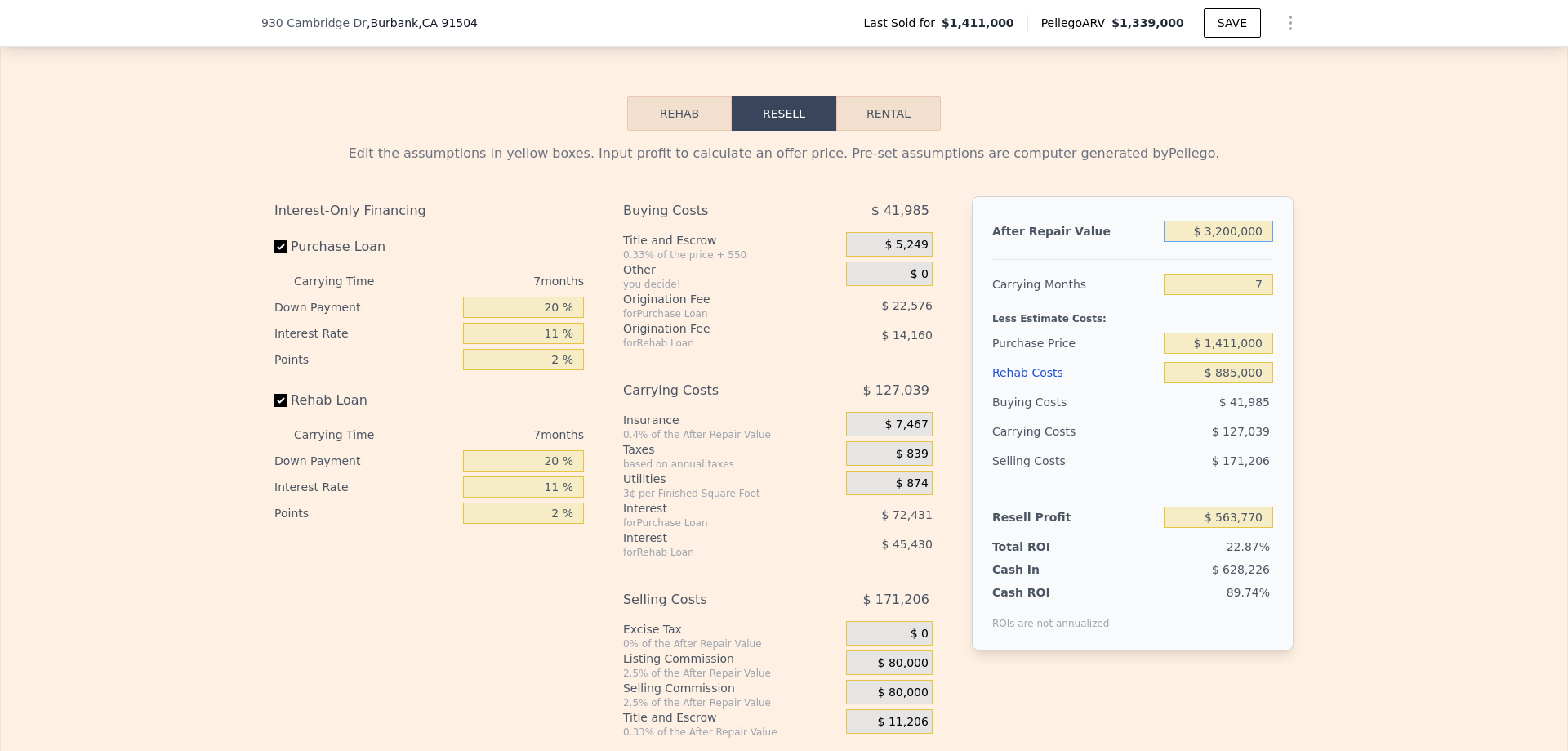
click at [1229, 242] on input "$ 3,200,000" at bounding box center [1219, 231] width 109 height 21
type input "$ 3,500"
type input "-$ 2,454,803"
type input "$ 3,500,000"
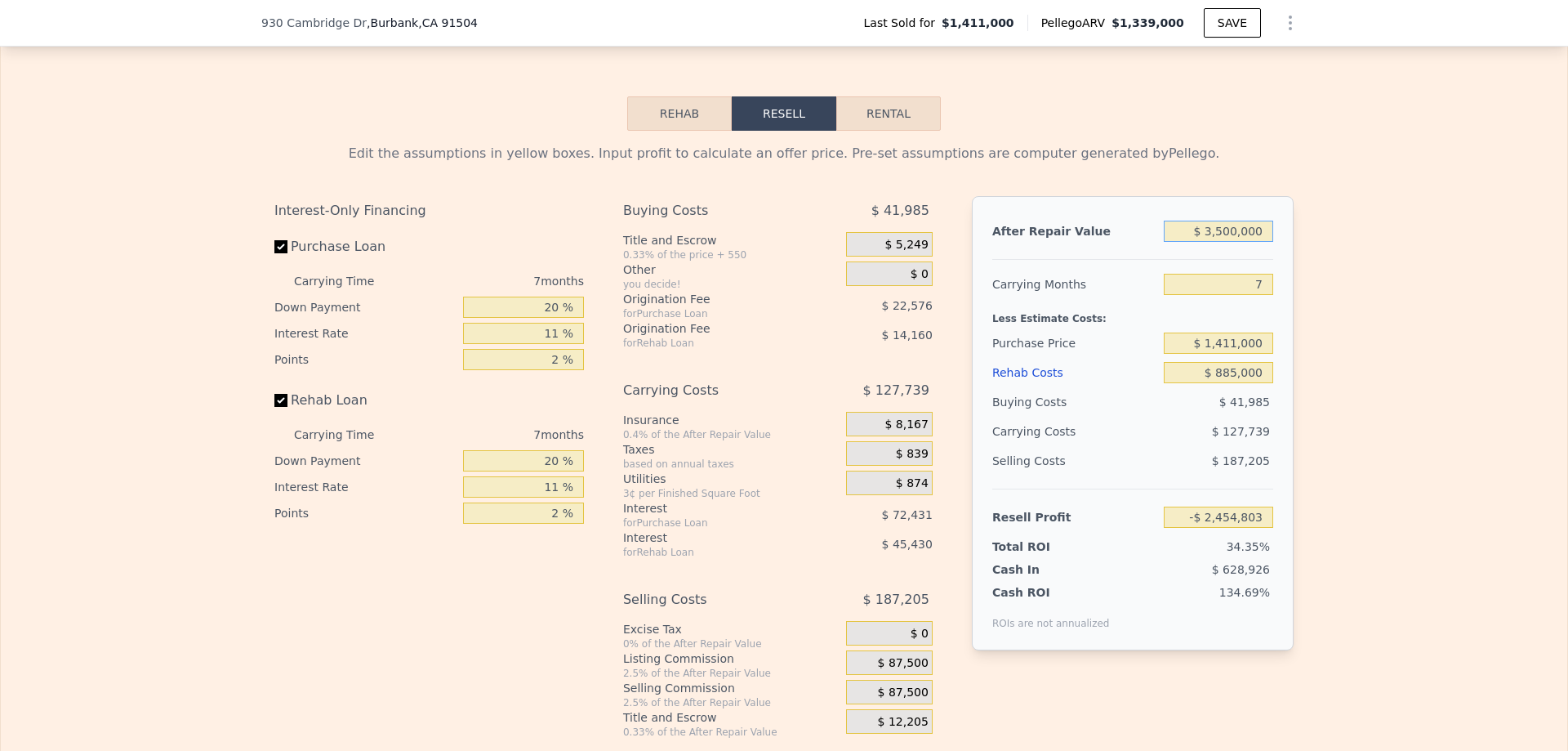
type input "$ 847,071"
type input "$ 3,500,000"
click at [1254, 292] on input "7" at bounding box center [1219, 283] width 109 height 21
type input "24"
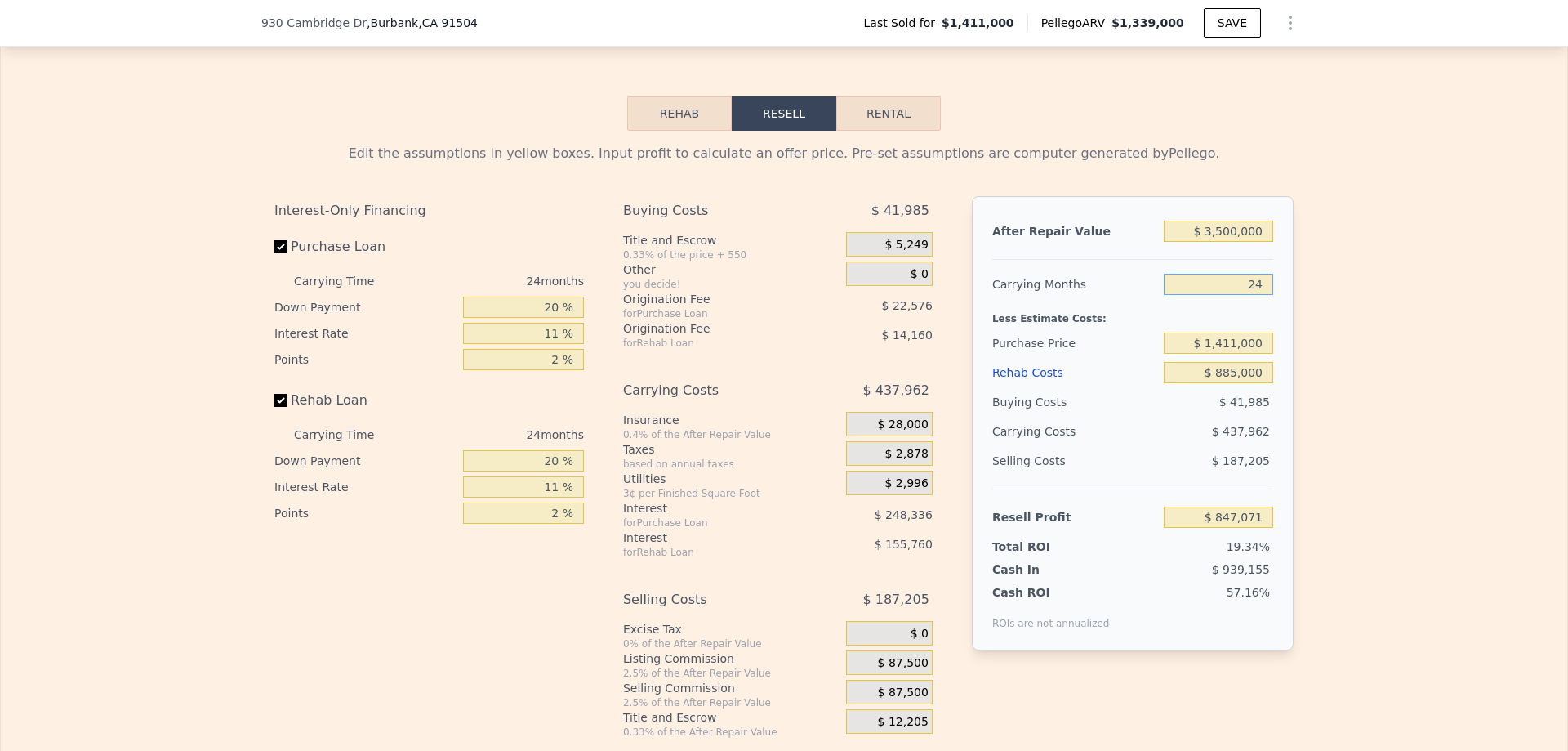
type input "$ 536,848"
type input "24"
click at [949, 354] on div "Interest-Only Financing Purchase Loan Carrying Time 24 months Down Payment 20 %…" at bounding box center [784, 467] width 1020 height 542
click at [545, 317] on input "20 %" at bounding box center [524, 306] width 121 height 21
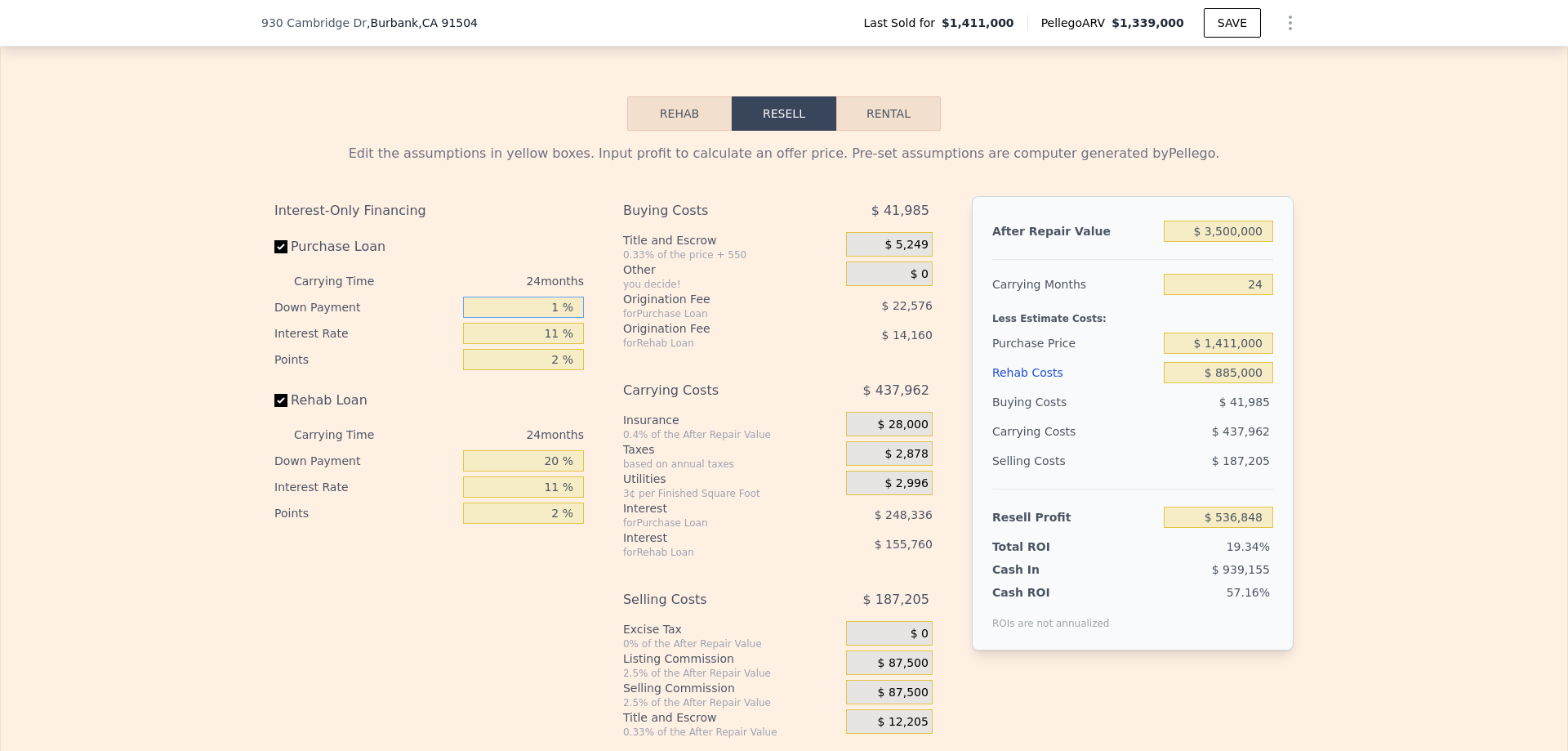
type input "15 %"
type input "$ 519,909"
type input "15 %"
click at [543, 258] on div "Purchase Loan" at bounding box center [429, 250] width 309 height 36
click at [552, 366] on input "2 %" at bounding box center [524, 359] width 121 height 21
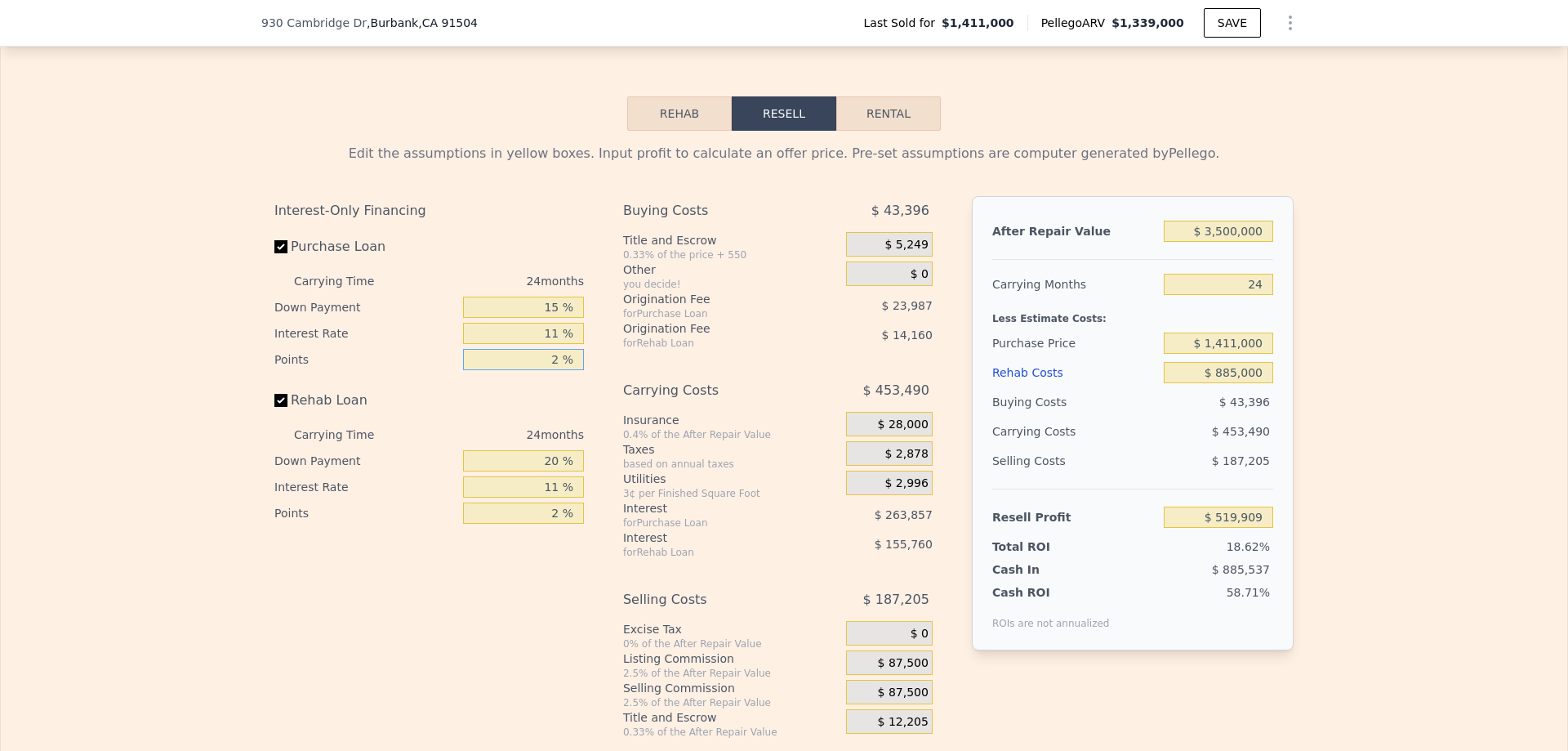
click at [552, 366] on input "2 %" at bounding box center [524, 359] width 121 height 21
click at [551, 395] on div "Interest-Only Financing Purchase Loan Carrying Time 24 months Down Payment 15 %…" at bounding box center [429, 361] width 309 height 330
click at [549, 468] on input "20 %" at bounding box center [524, 460] width 121 height 21
type input "0 %"
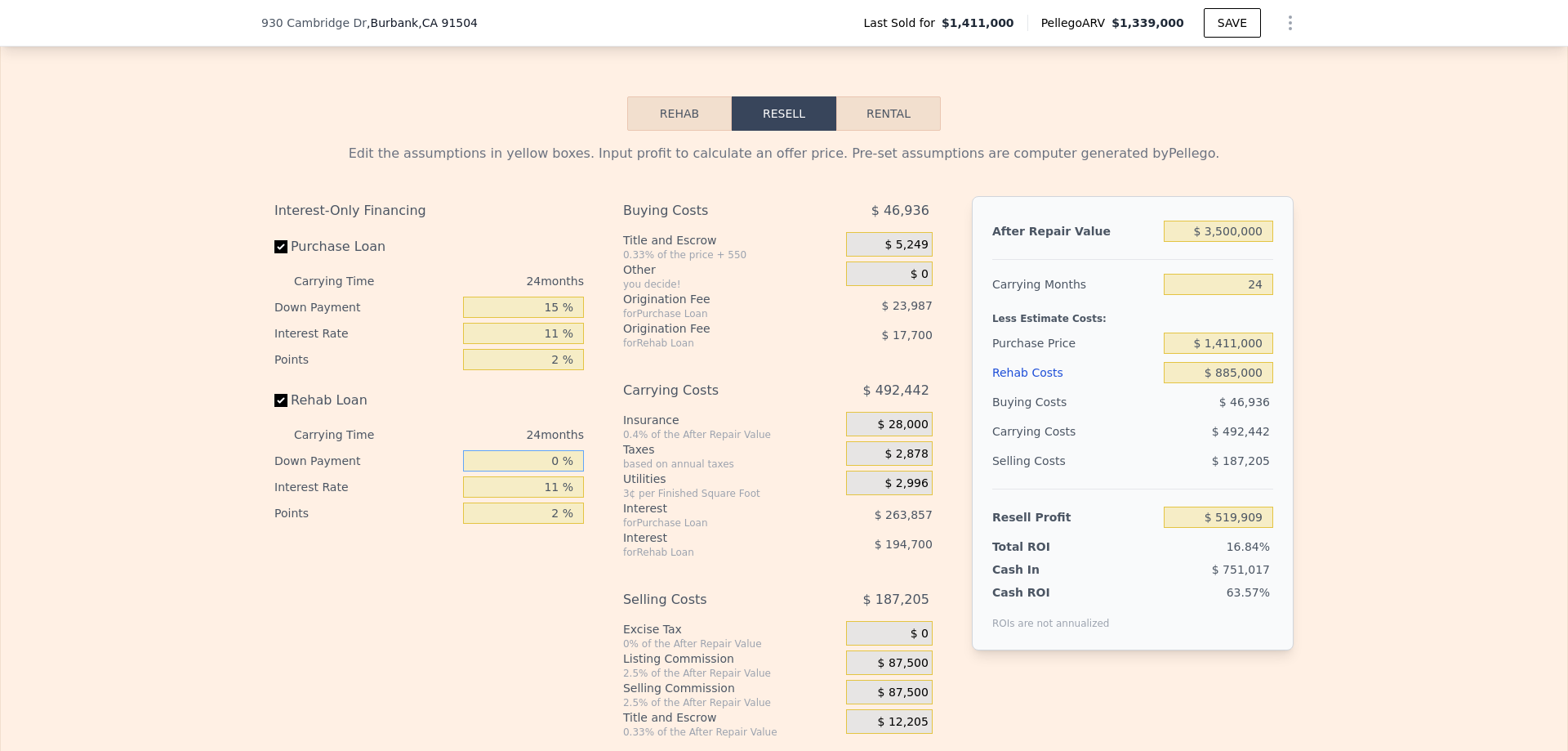
type input "$ 477,417"
type input "0 %"
click at [549, 497] on input "11 %" at bounding box center [524, 486] width 121 height 21
click at [539, 571] on div "Interest-Only Financing Purchase Loan Carrying Time 24 months Down Payment 15 %…" at bounding box center [436, 467] width 322 height 542
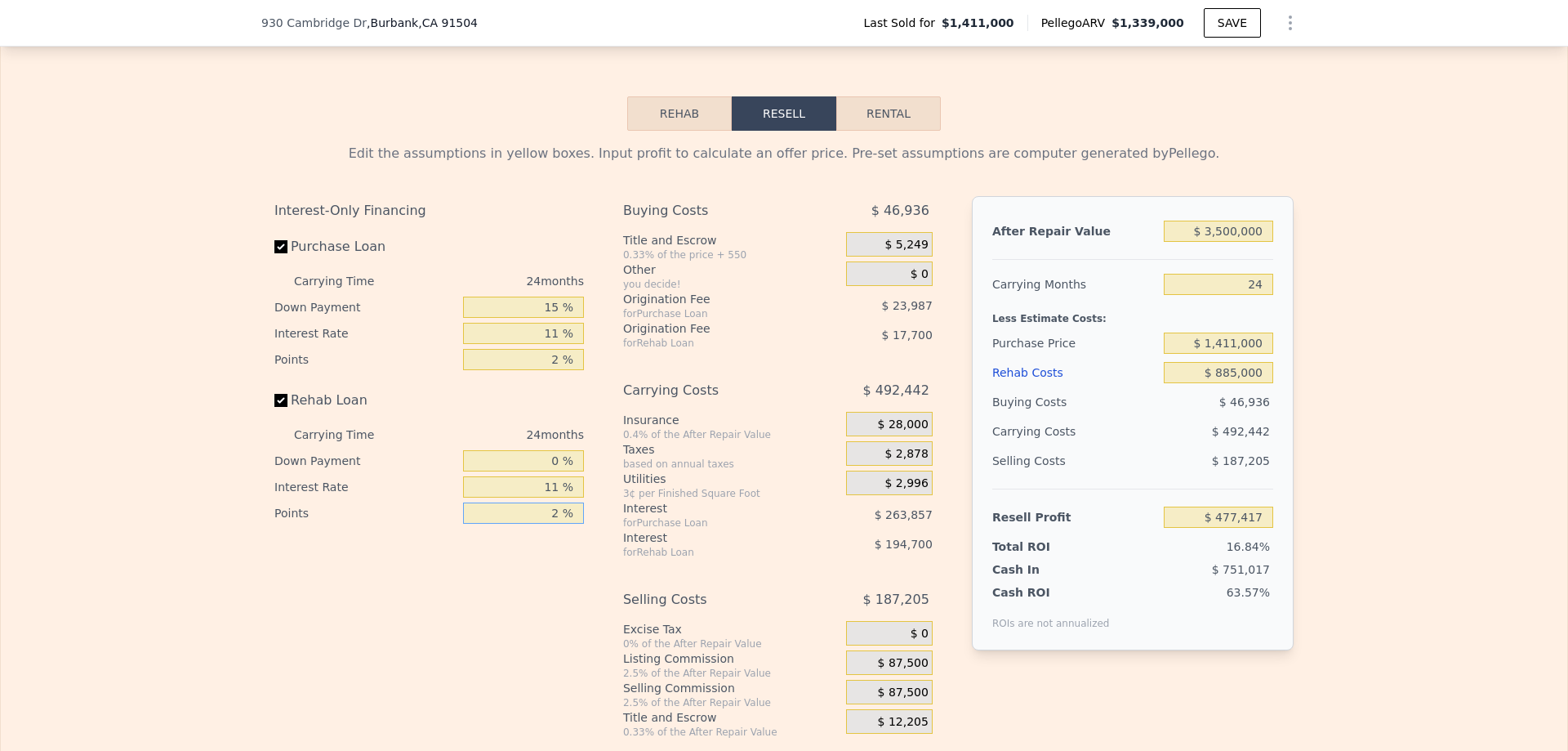
click at [554, 523] on input "2 %" at bounding box center [524, 512] width 121 height 21
click at [546, 523] on input "2 %" at bounding box center [524, 512] width 121 height 21
click at [541, 560] on div "Interest-Only Financing Purchase Loan Carrying Time 24 months Down Payment 15 %…" at bounding box center [436, 467] width 322 height 542
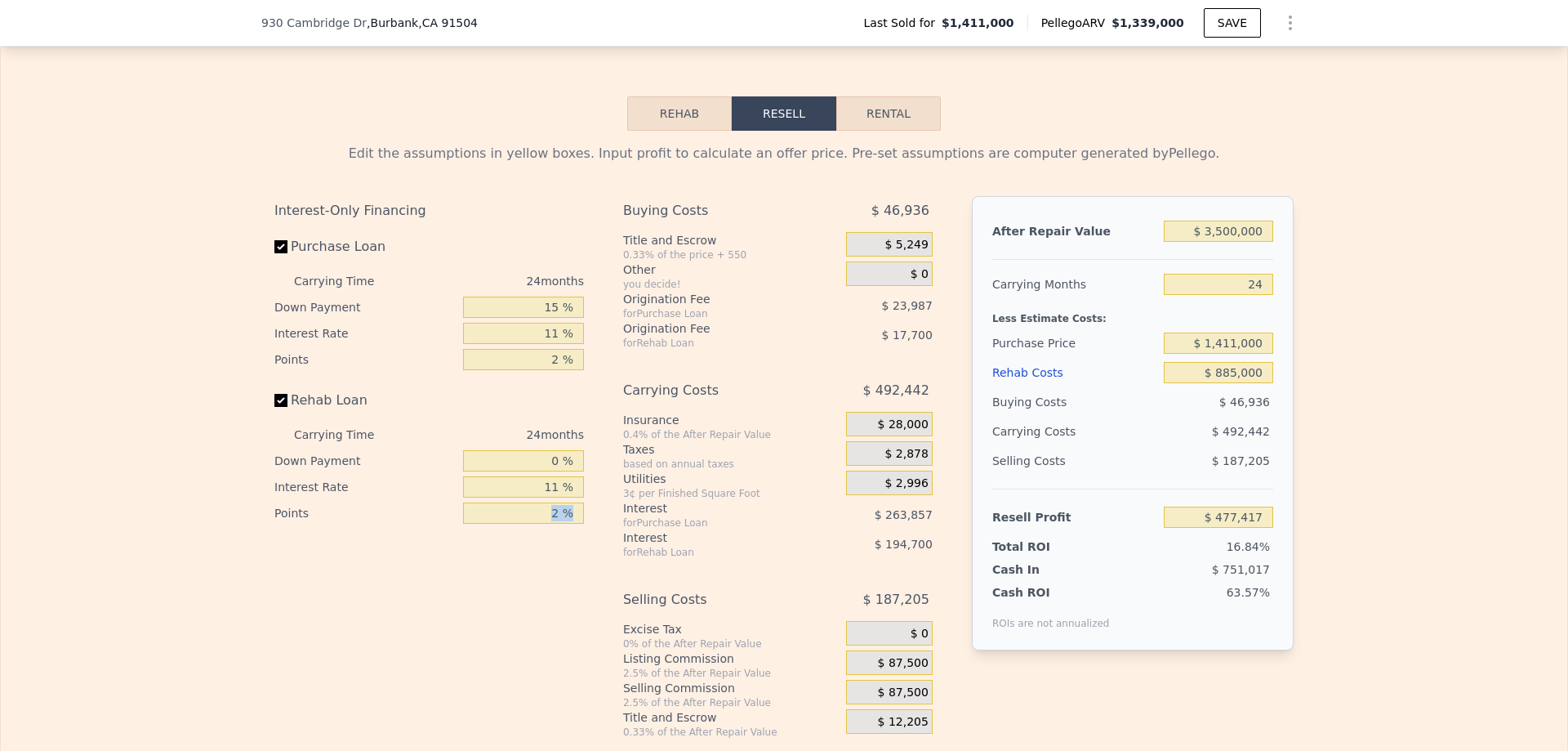
click at [552, 526] on div "2 %" at bounding box center [524, 512] width 121 height 26
click at [548, 569] on div "Interest-Only Financing Purchase Loan Carrying Time 24 months Down Payment 15 %…" at bounding box center [436, 467] width 322 height 542
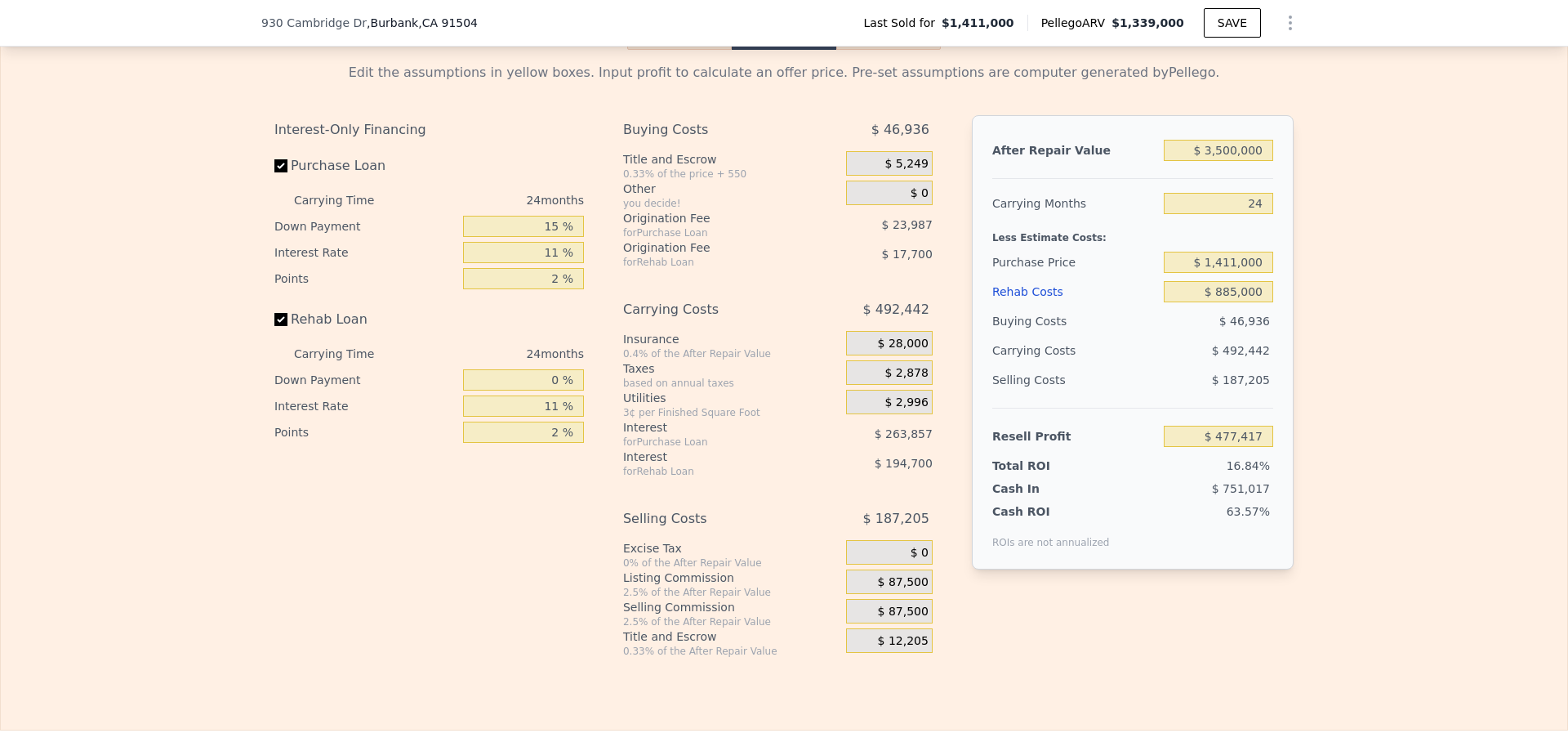
scroll to position [2459, 0]
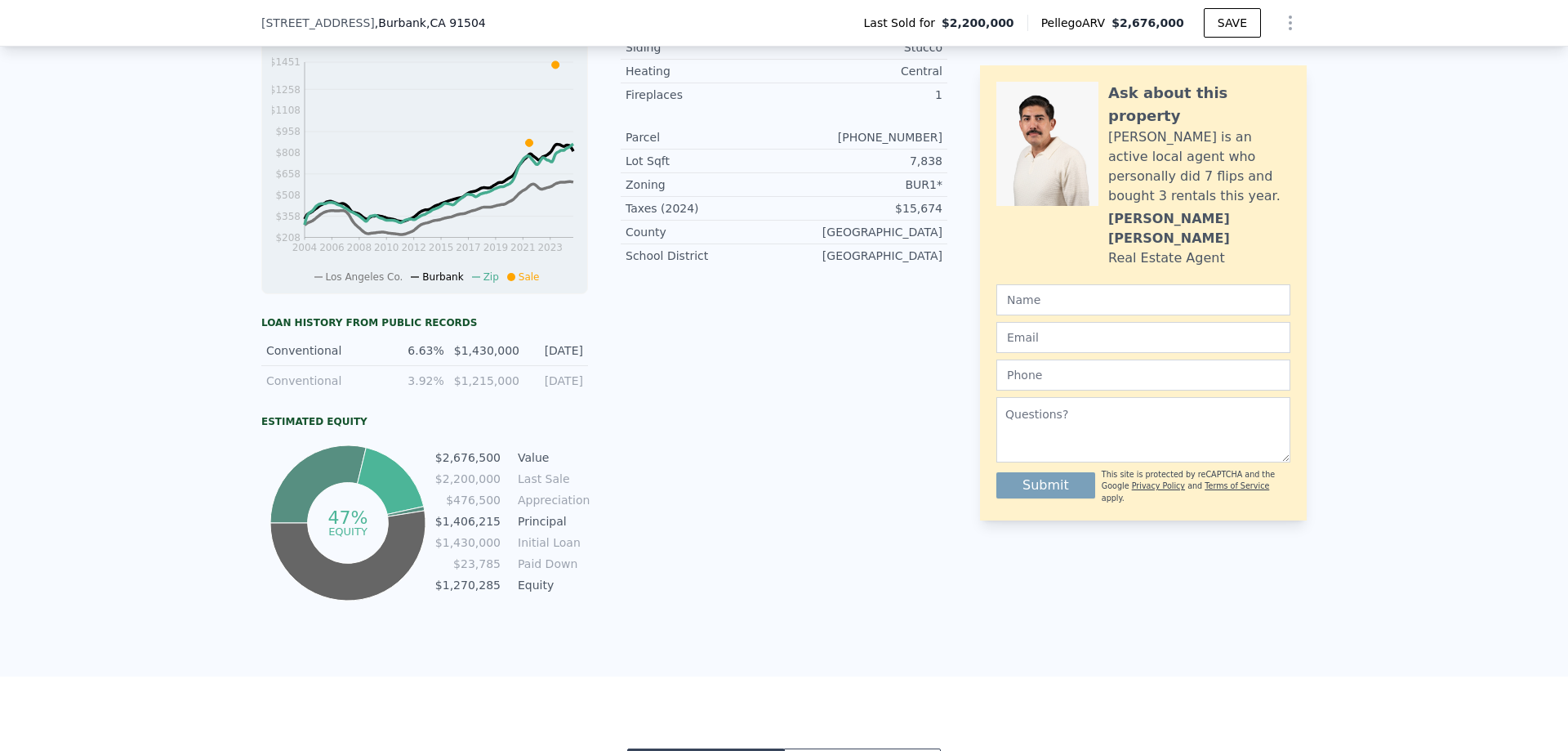
scroll to position [566, 0]
click at [1280, 26] on icon "Show Options" at bounding box center [1290, 23] width 20 height 20
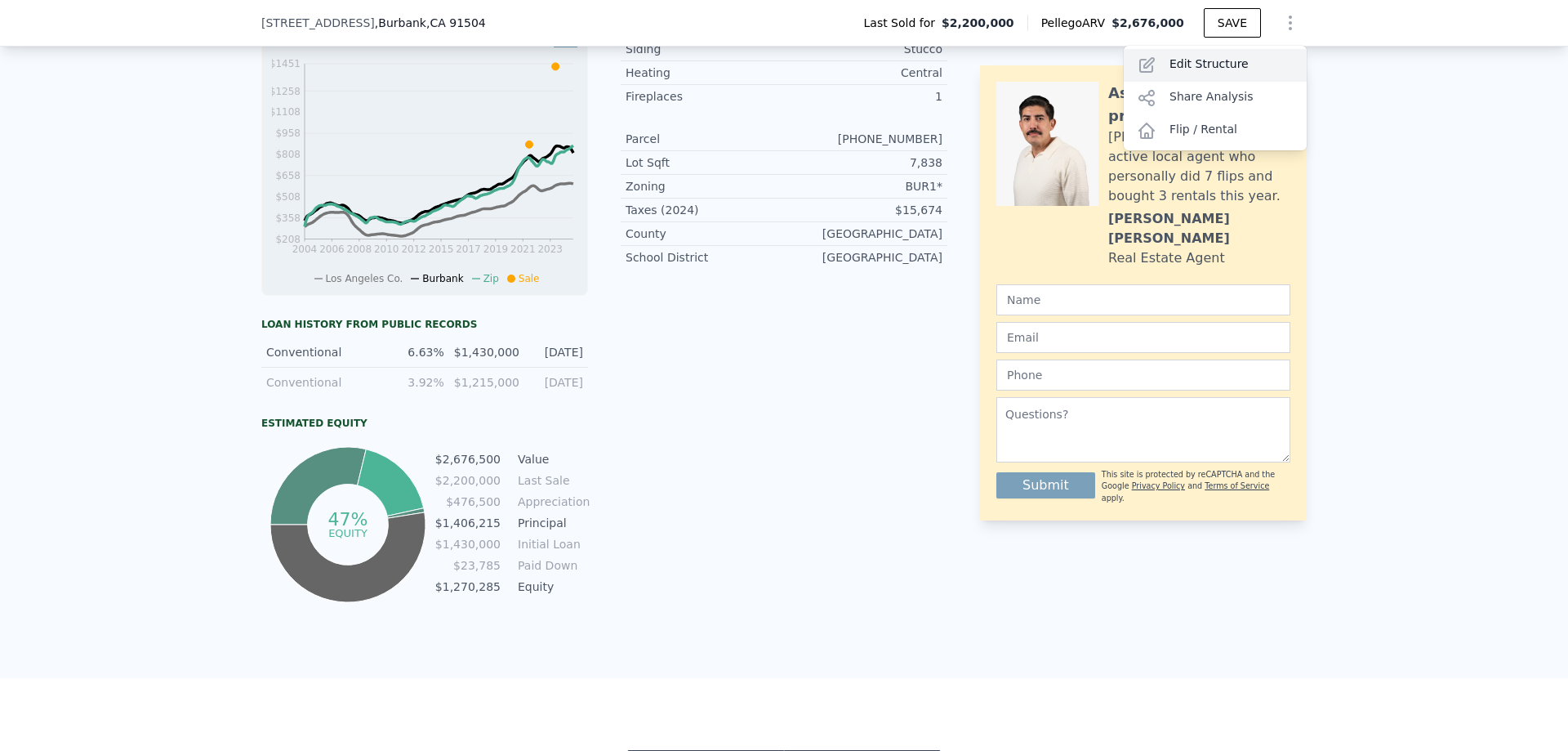
click at [1226, 67] on div "Edit Structure" at bounding box center [1216, 65] width 183 height 33
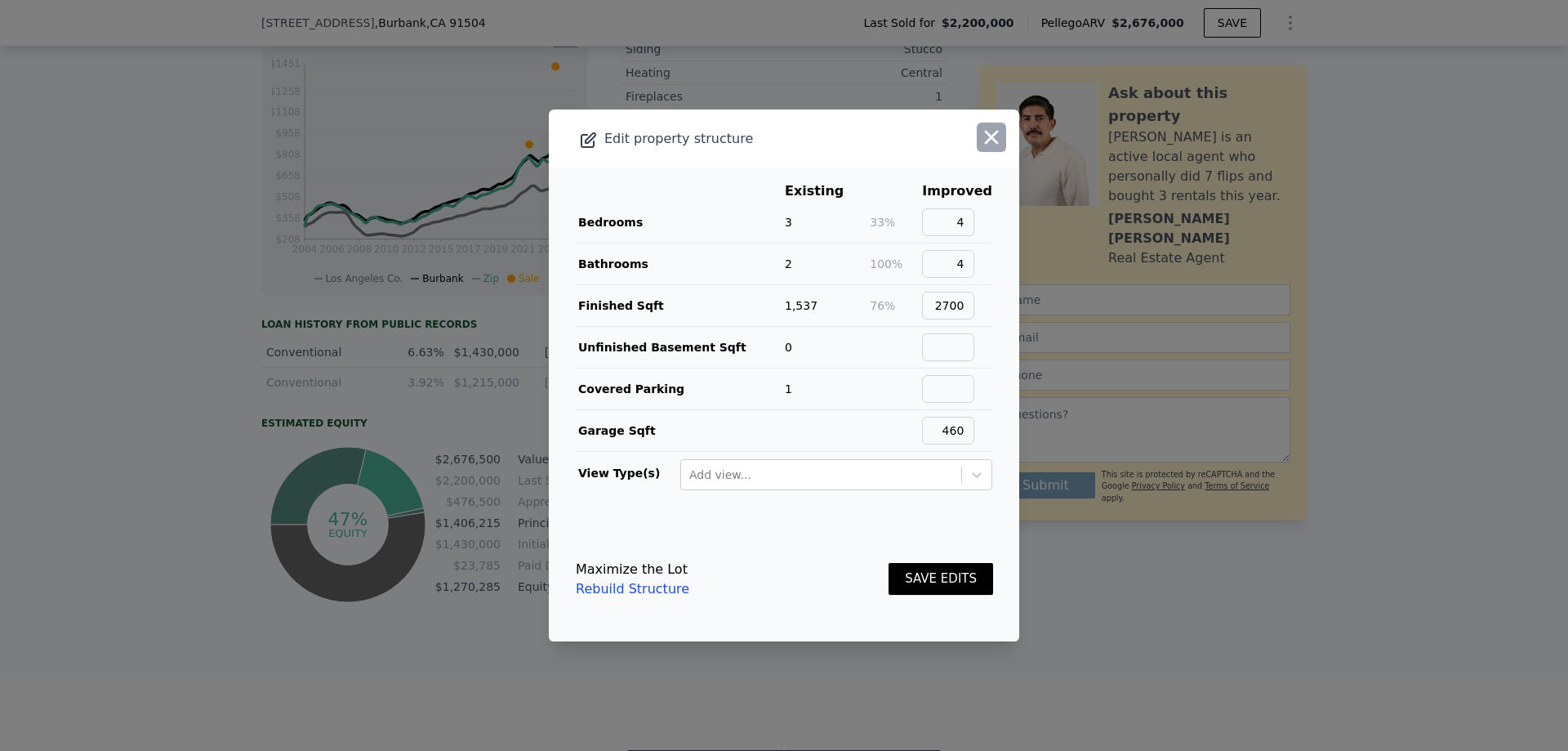
click at [981, 143] on icon "button" at bounding box center [991, 136] width 23 height 23
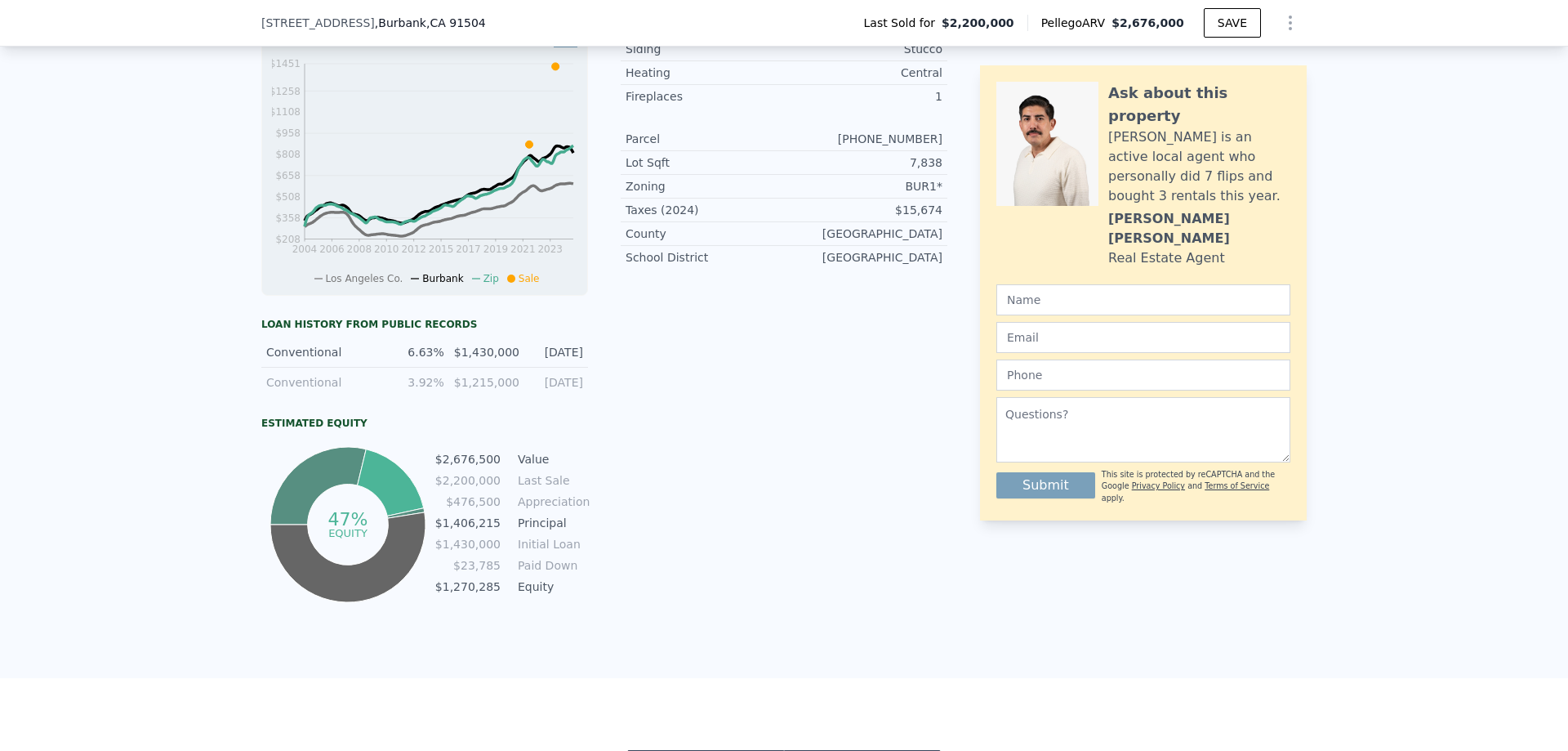
click at [1288, 16] on icon "Show Options" at bounding box center [1290, 23] width 20 height 20
click at [1206, 127] on div "Flip / Rental" at bounding box center [1216, 130] width 183 height 33
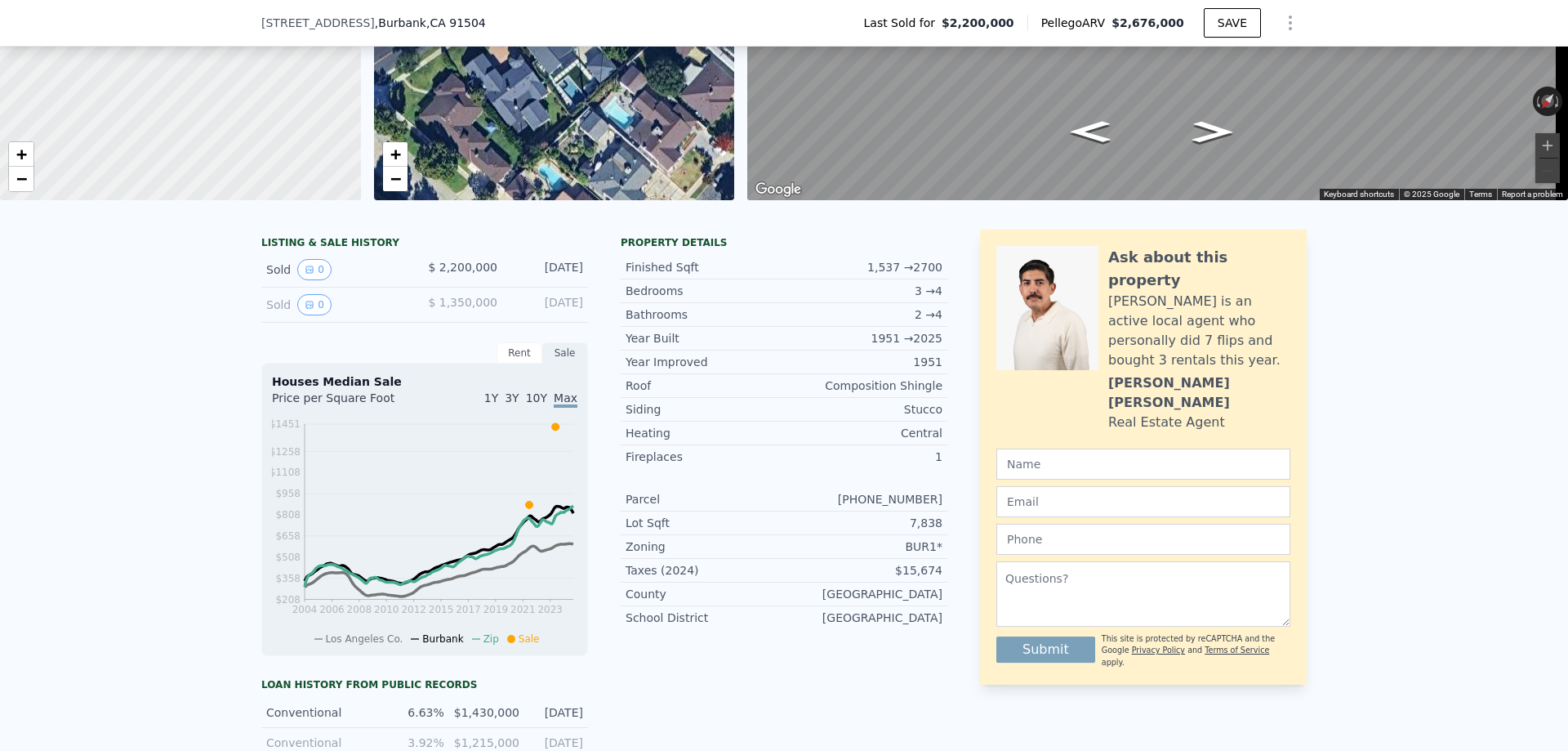
scroll to position [157, 0]
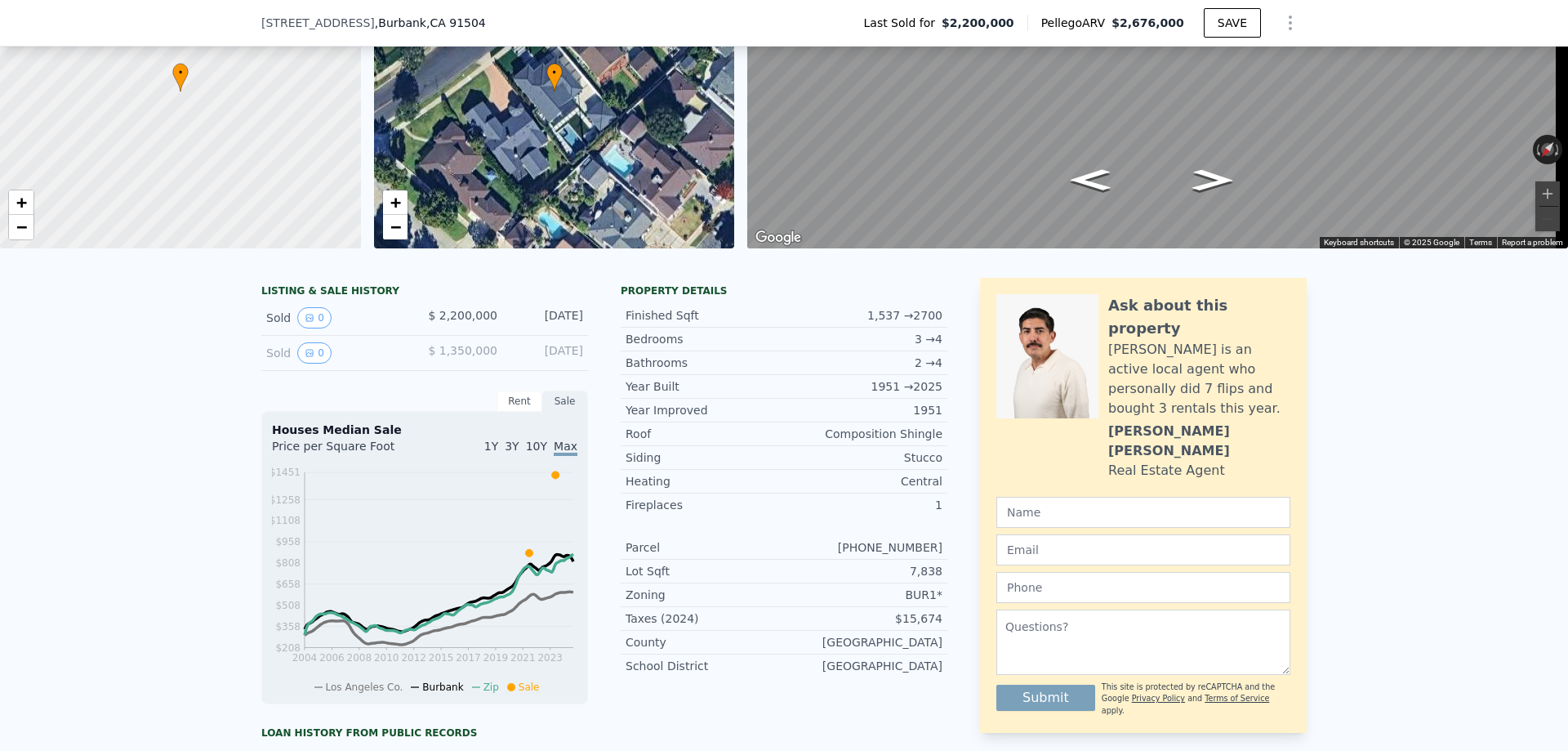
click at [1280, 23] on icon "Show Options" at bounding box center [1290, 23] width 20 height 20
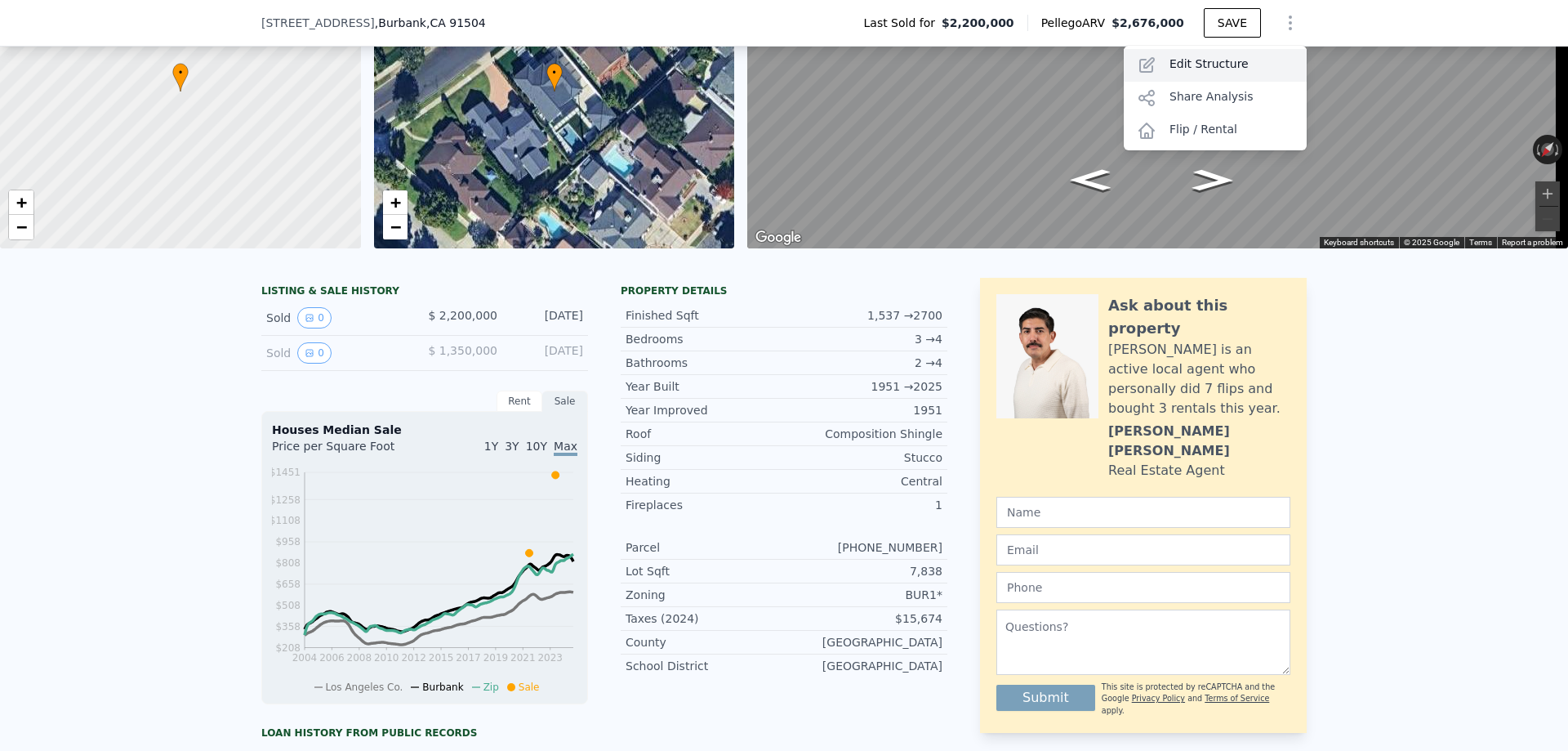
click at [1187, 59] on div "Edit Structure" at bounding box center [1216, 65] width 183 height 33
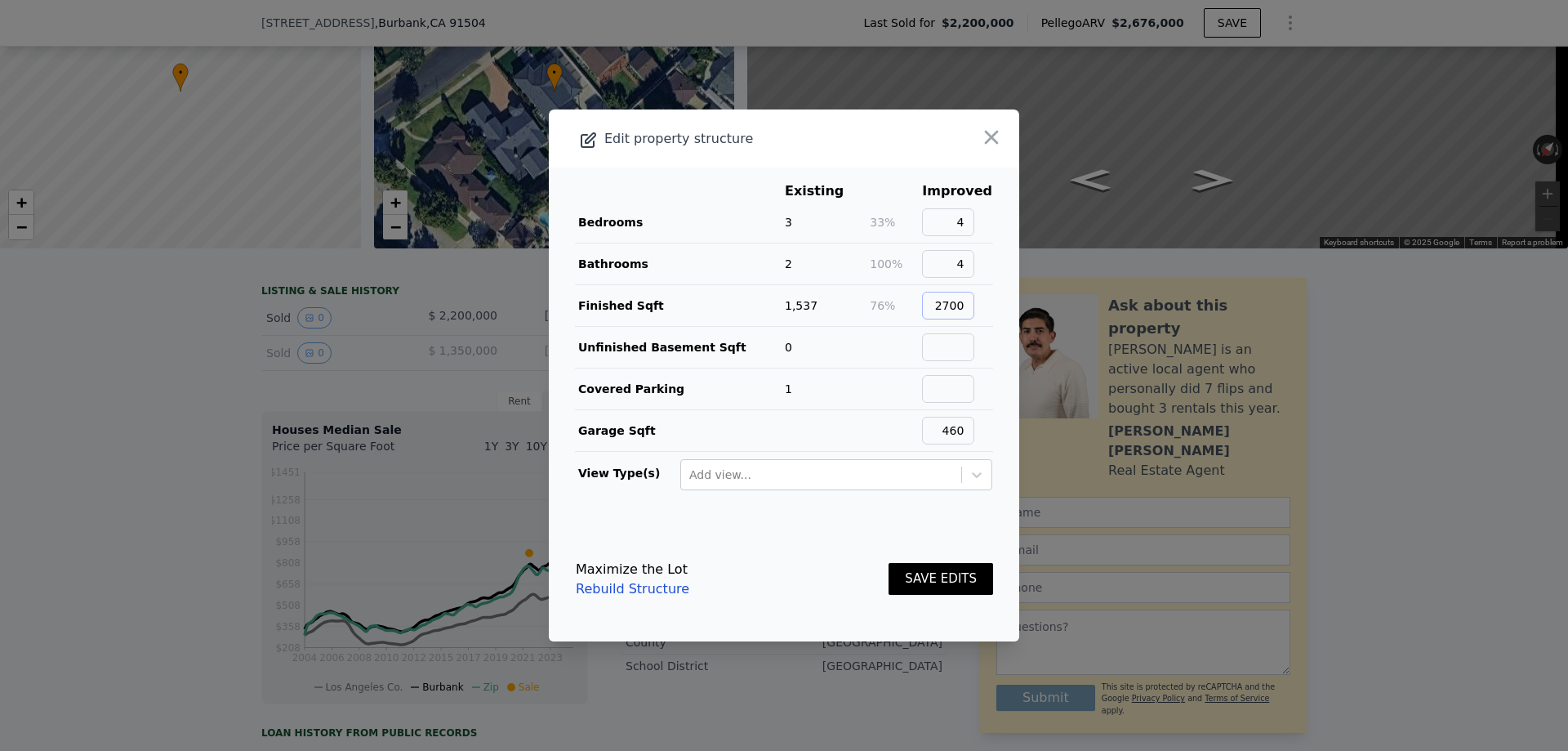
click at [951, 299] on input "2700" at bounding box center [948, 305] width 53 height 28
click at [997, 355] on main "Existing Improved Bedrooms 3 33% 4 Bathrooms 2 100% 4 Finished Sqft 1,537 104% …" at bounding box center [784, 341] width 471 height 349
click at [961, 305] on input "3140" at bounding box center [948, 305] width 53 height 28
click at [947, 305] on input "3140" at bounding box center [948, 305] width 53 height 28
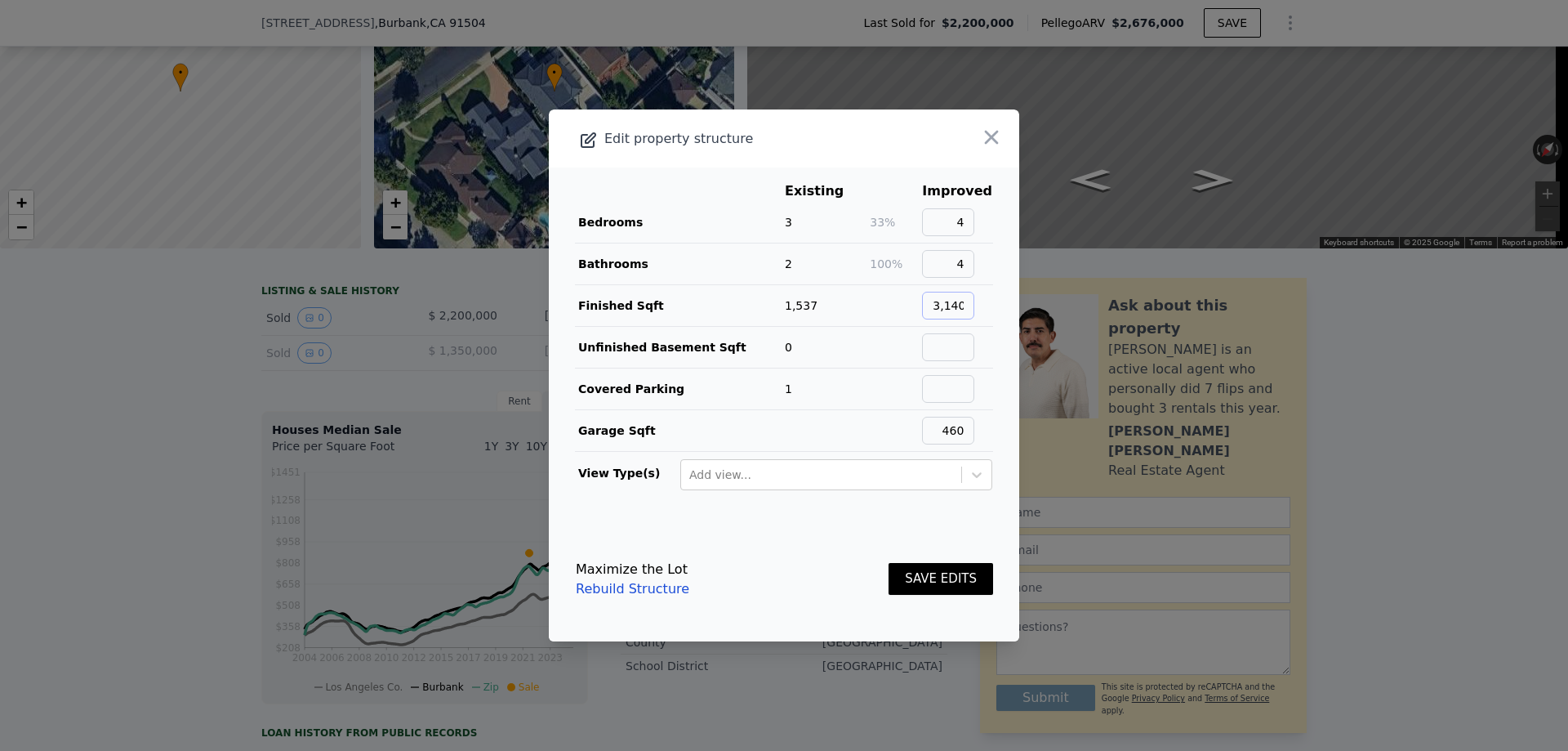
type input "3,140"
click at [988, 358] on main "Existing Improved Bedrooms 3 33% 4 Bathrooms 2 100% 4 Finished Sqft 1,537 3,140…" at bounding box center [784, 341] width 471 height 349
click at [917, 584] on button "SAVE EDITS" at bounding box center [940, 579] width 104 height 32
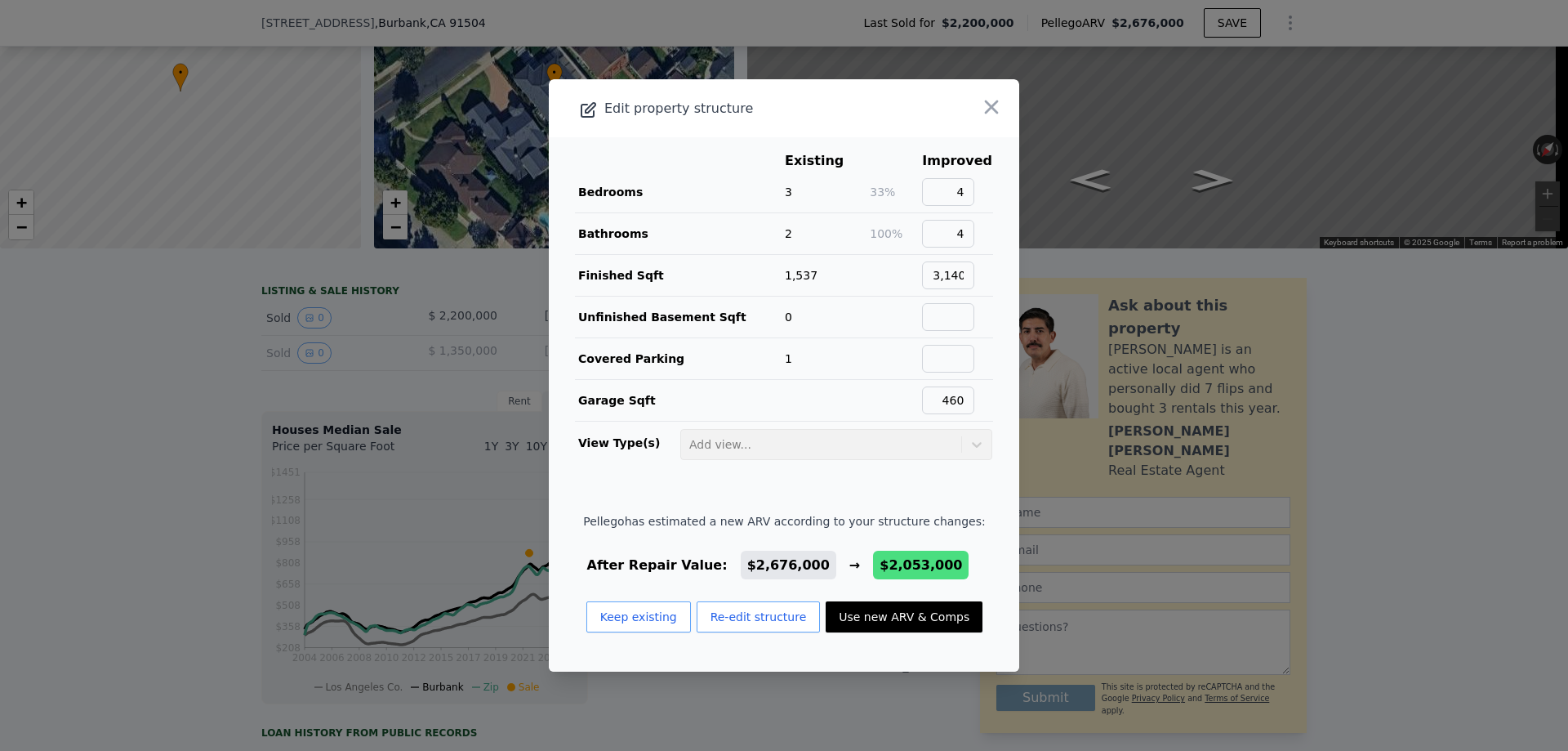
click at [992, 235] on main "Existing Improved Bedrooms 3 33% 4 Bathrooms 2 100% 4 Finished Sqft 1,537 3,140…" at bounding box center [784, 311] width 471 height 349
click at [742, 625] on button "Re-edit structure" at bounding box center [758, 616] width 124 height 31
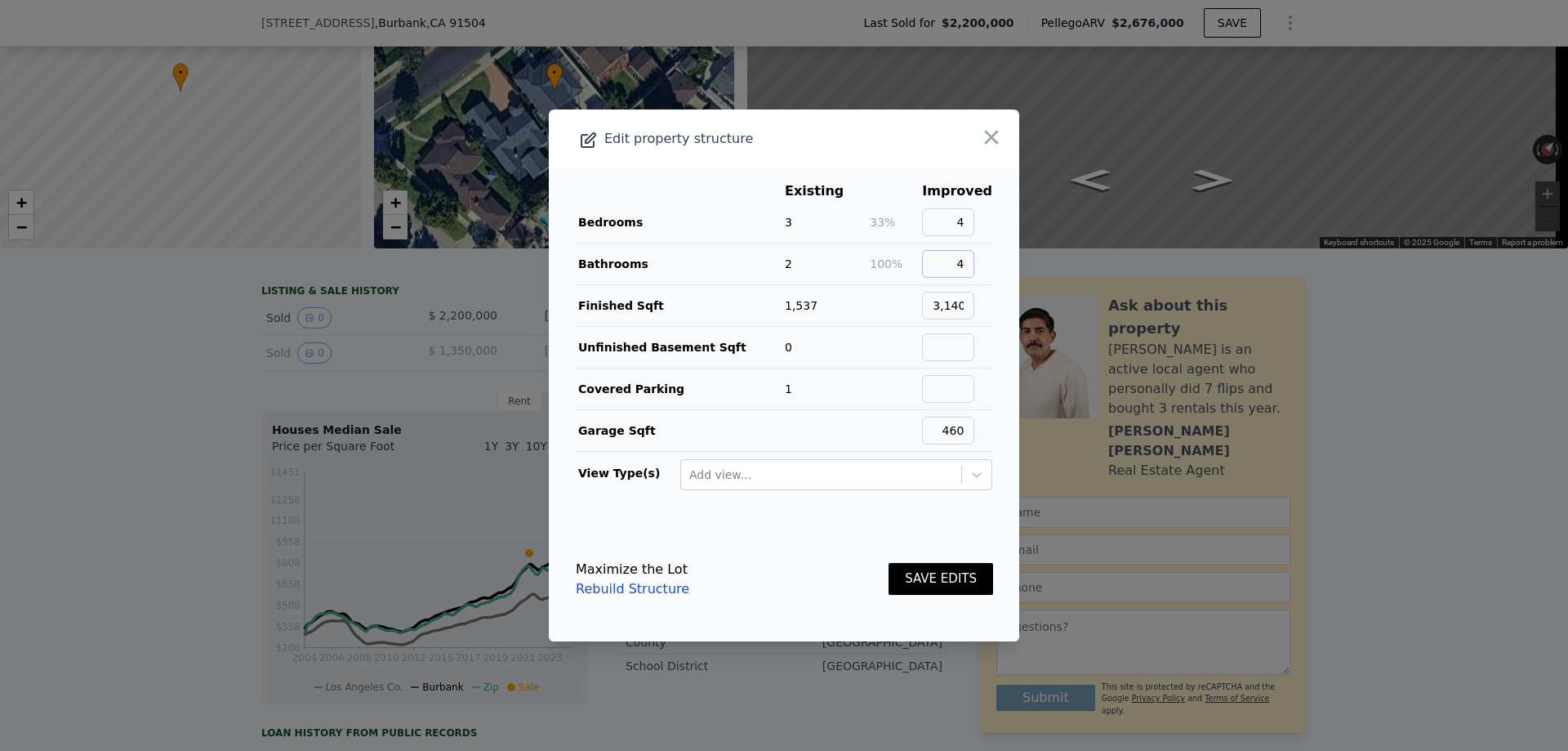
click at [963, 264] on input "4" at bounding box center [948, 264] width 53 height 28
type input "5"
click at [995, 298] on main "Existing Improved Bedrooms 3 33% 4 Bathrooms 2 150% 5 Finished Sqft 1,537 3,140…" at bounding box center [784, 341] width 471 height 349
click at [955, 225] on input "4" at bounding box center [948, 222] width 53 height 28
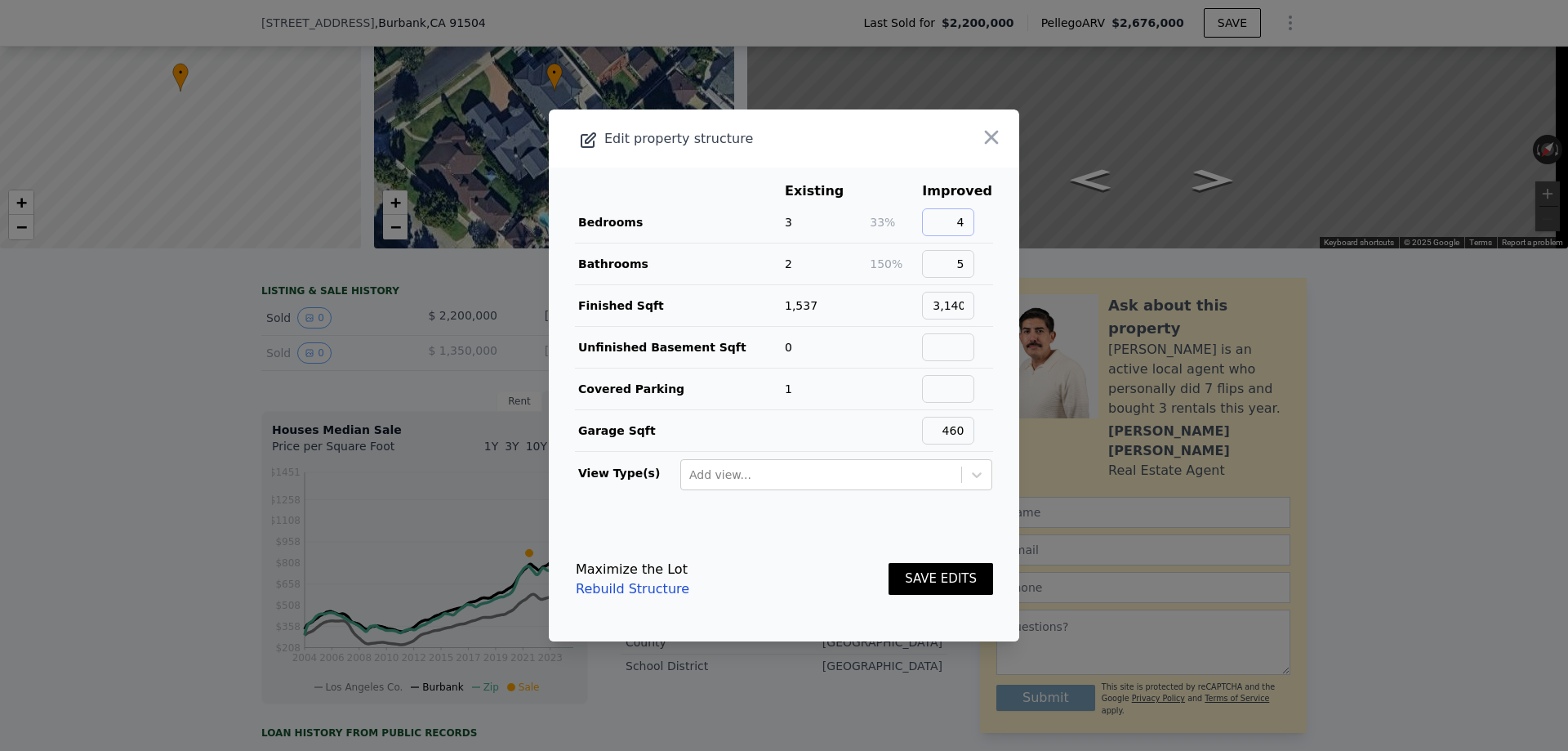
click at [955, 225] on input "4" at bounding box center [948, 222] width 53 height 28
type input "5"
click at [980, 266] on td "5" at bounding box center [957, 265] width 72 height 42
click at [960, 307] on input "3,140" at bounding box center [948, 305] width 53 height 28
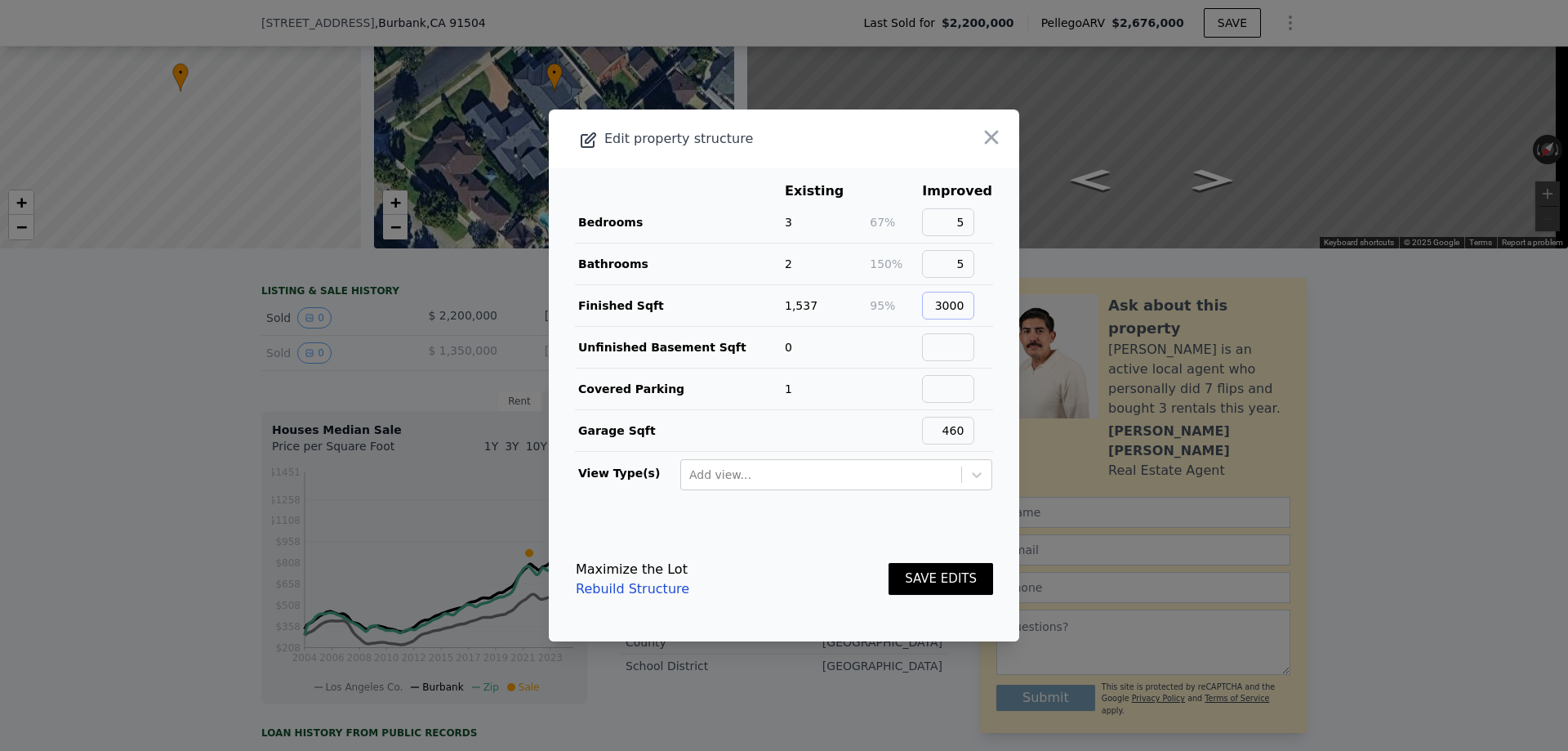
type input "3000"
click at [980, 311] on main "Existing Improved Bedrooms 3 67% 5 Bathrooms 2 150% 5 Finished Sqft 1,537 95% 3…" at bounding box center [784, 341] width 471 height 349
click at [921, 580] on button "SAVE EDITS" at bounding box center [940, 579] width 104 height 32
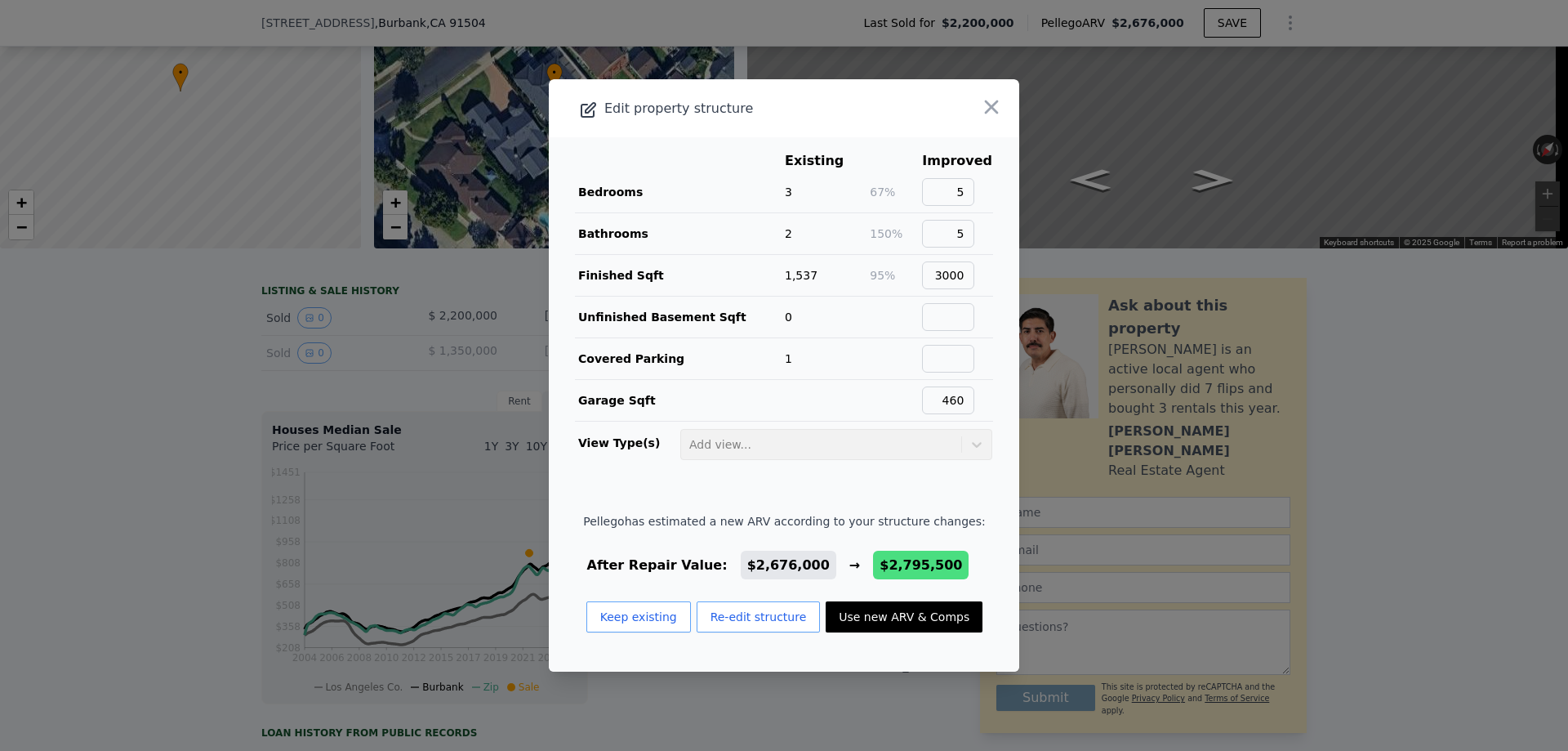
click at [837, 622] on button "Use new ARV & Comps" at bounding box center [904, 616] width 157 height 31
type input "6714"
checkbox input "true"
type input "$ 2,795,500"
type input "-$ 727,424"
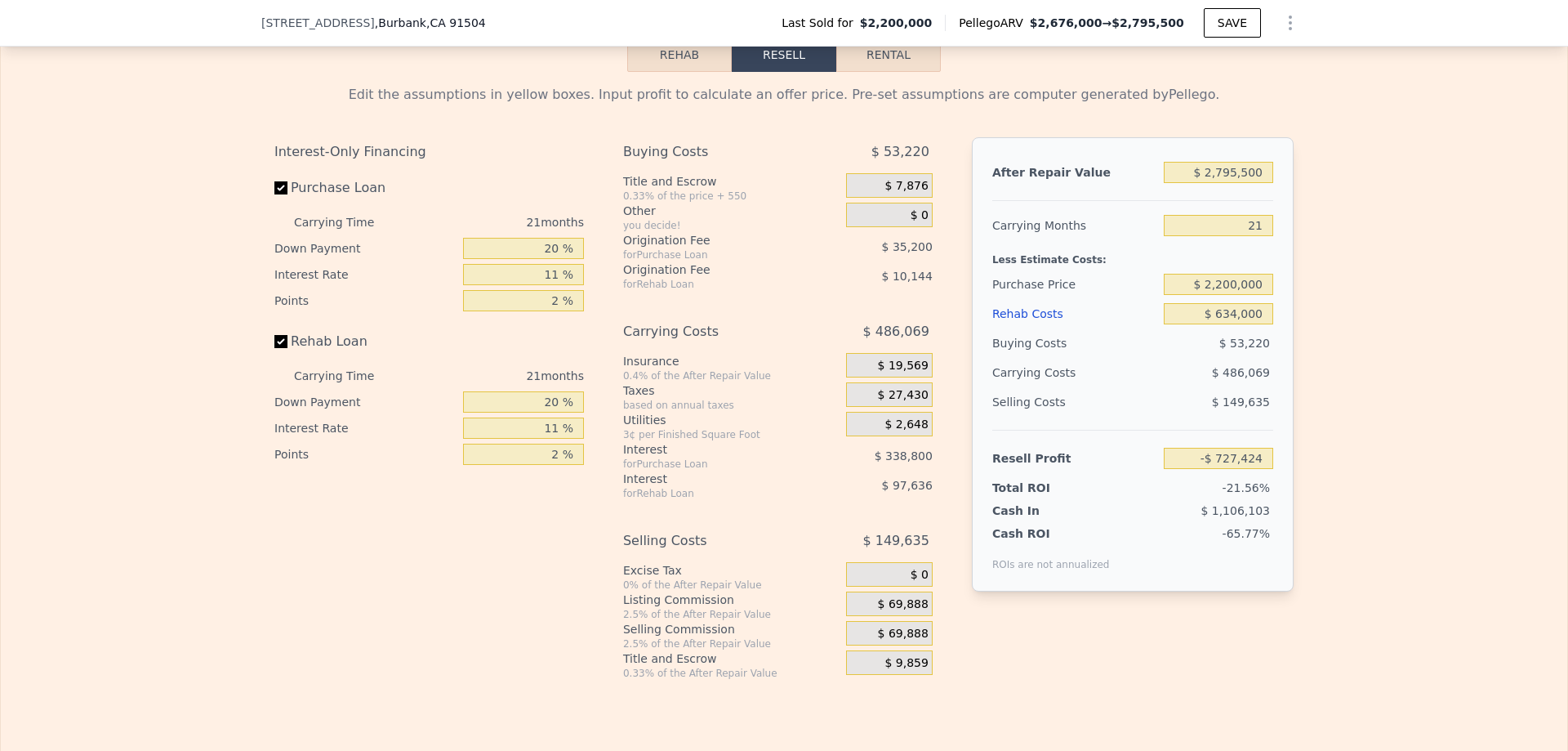
scroll to position [2368, 0]
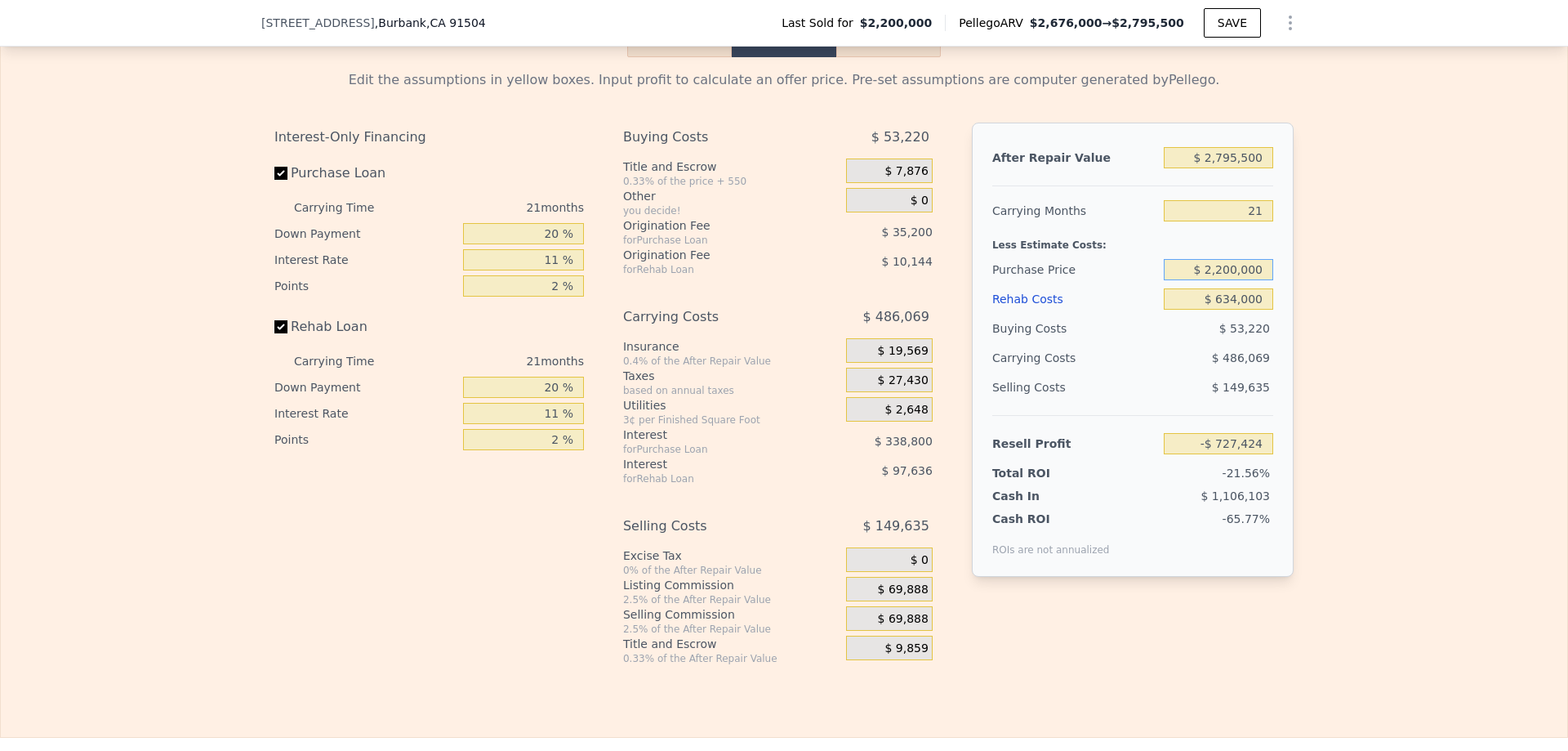
click at [1246, 281] on input "$ 2,200,000" at bounding box center [1219, 269] width 109 height 21
type input "$ 1,350,000"
click at [1424, 344] on div "Edit the assumptions in yellow boxes. Input profit to calculate an offer price.…" at bounding box center [784, 360] width 1567 height 608
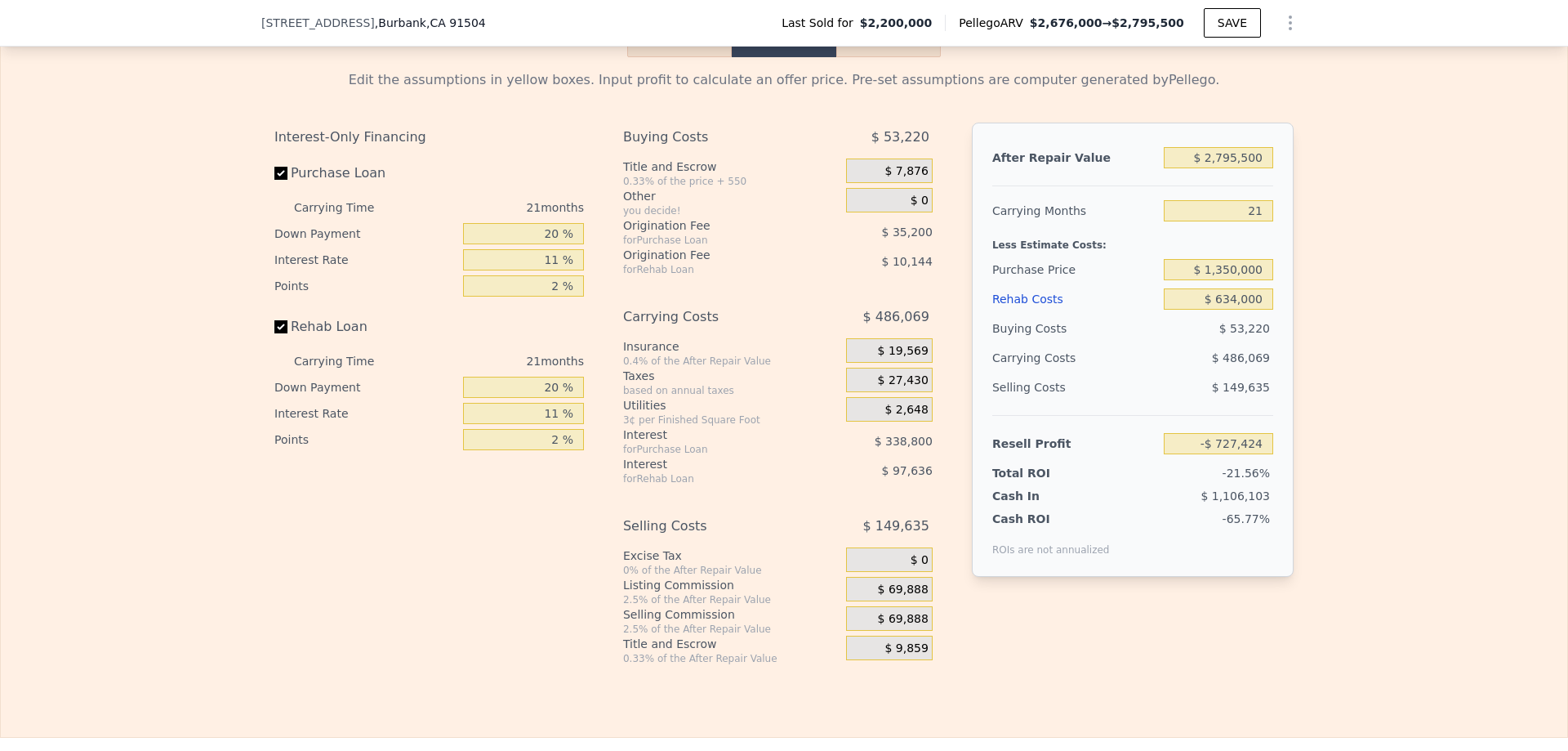
type input "$ 269,899"
click at [1247, 309] on input "$ 634,000" at bounding box center [1219, 298] width 109 height 21
click at [1272, 345] on div "After Repair Value $ 2,795,500 Carrying Months 21 Less Estimate Costs: Purchase…" at bounding box center [1132, 349] width 321 height 454
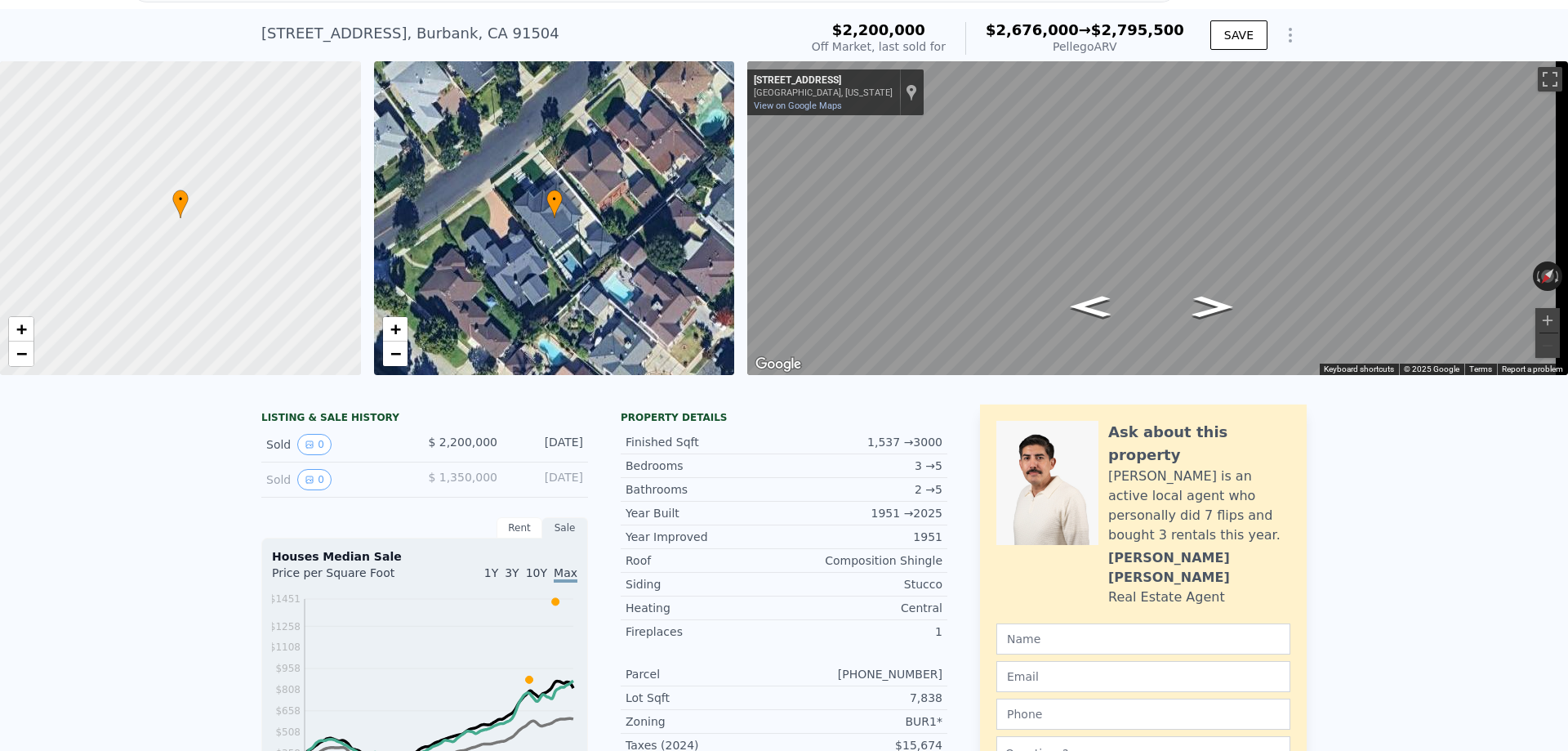
scroll to position [0, 0]
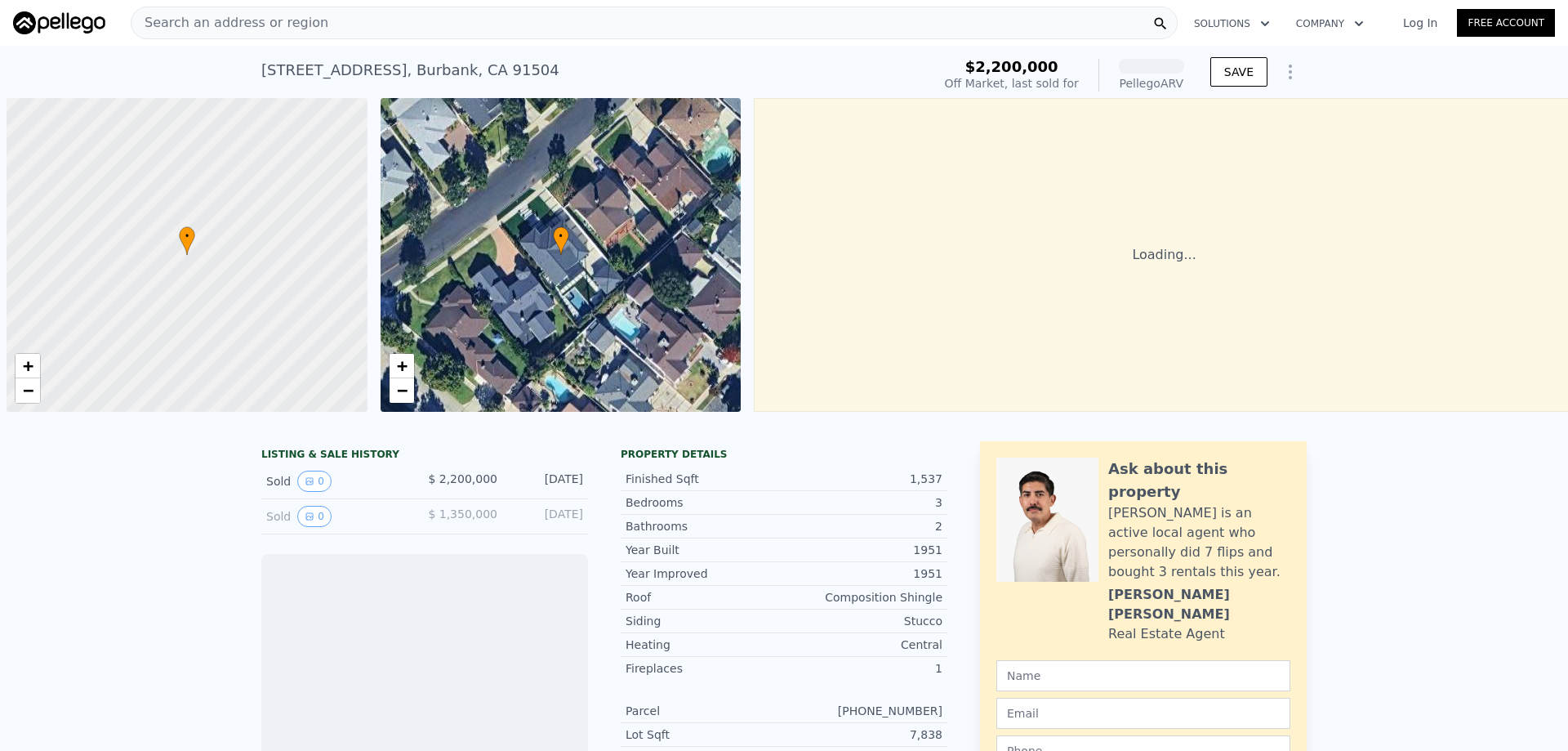
scroll to position [0, 7]
